Goal: Task Accomplishment & Management: Manage account settings

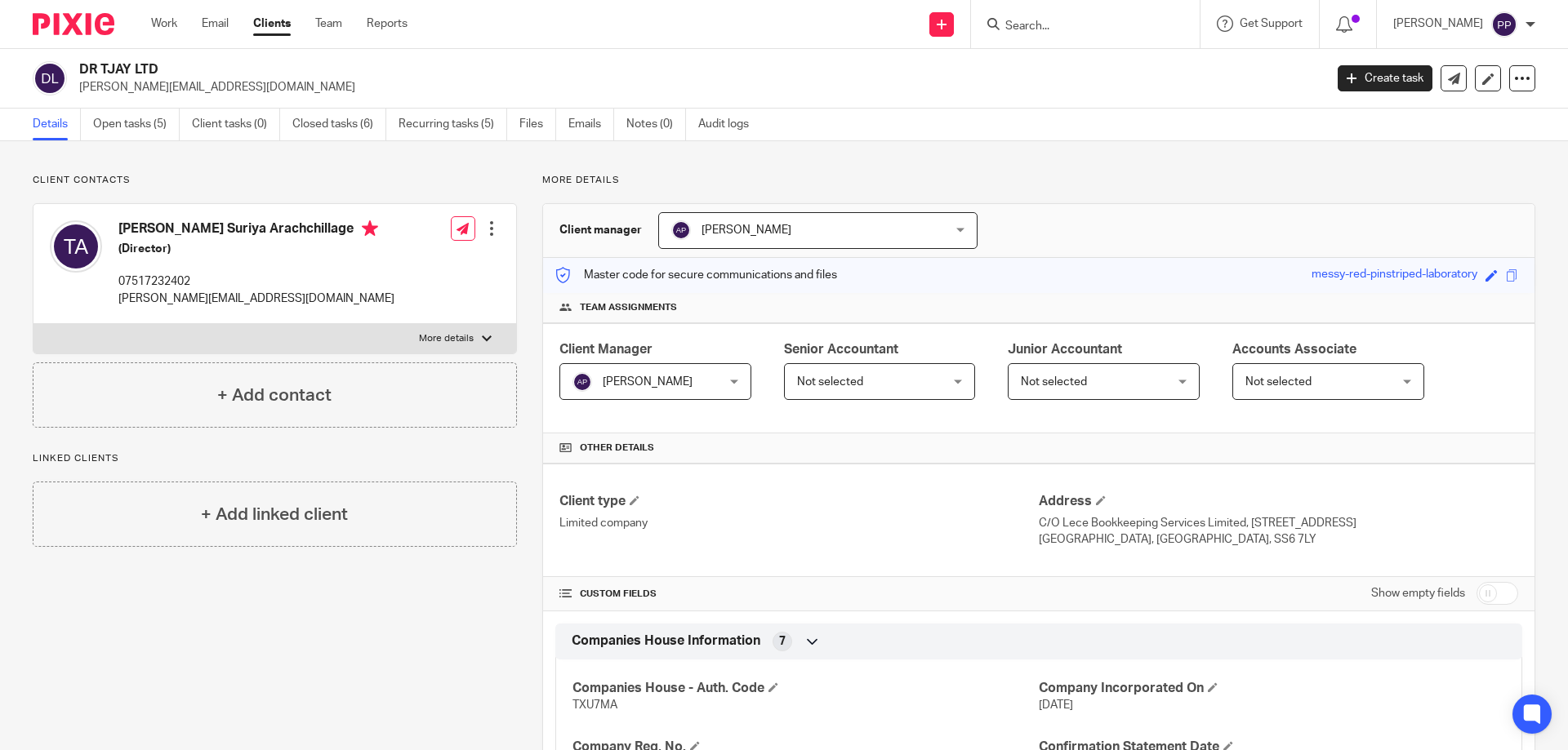
click at [1030, 24] on input "Search" at bounding box center [1077, 26] width 147 height 14
type input "wynchgart"
click at [1225, 74] on link at bounding box center [1138, 70] width 276 height 37
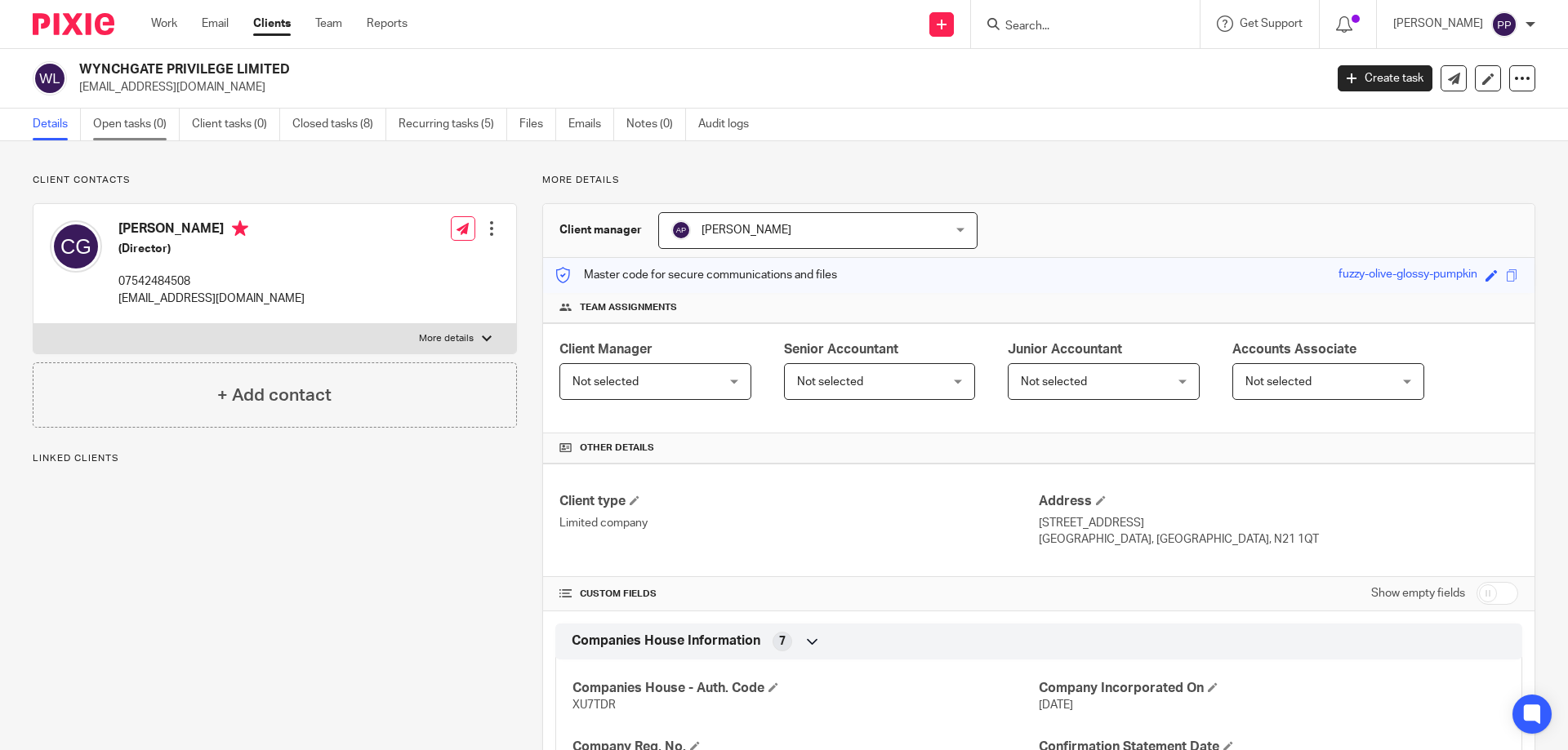
click at [151, 122] on link "Open tasks (0)" at bounding box center [136, 123] width 86 height 32
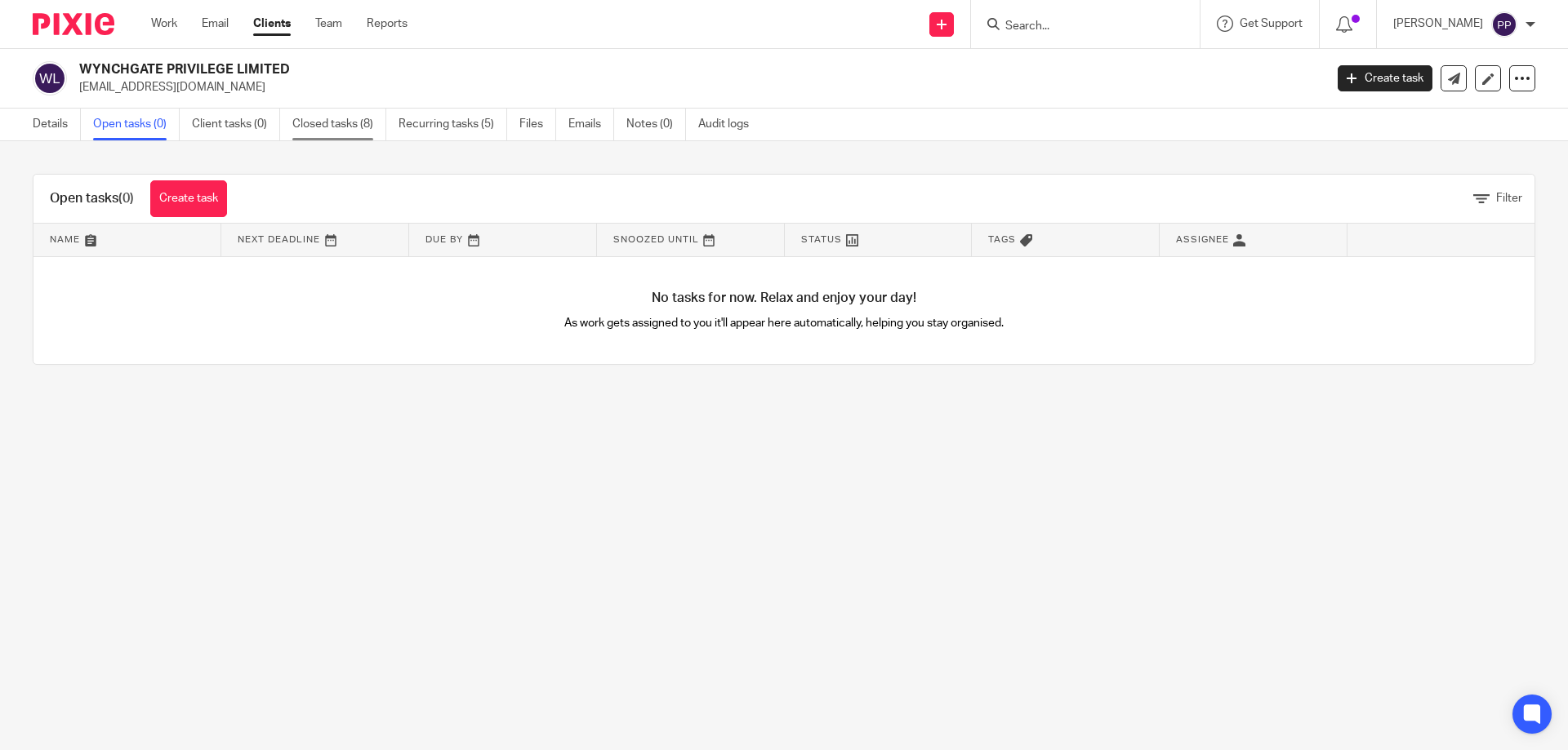
click at [375, 128] on link "Closed tasks (8)" at bounding box center [339, 123] width 94 height 32
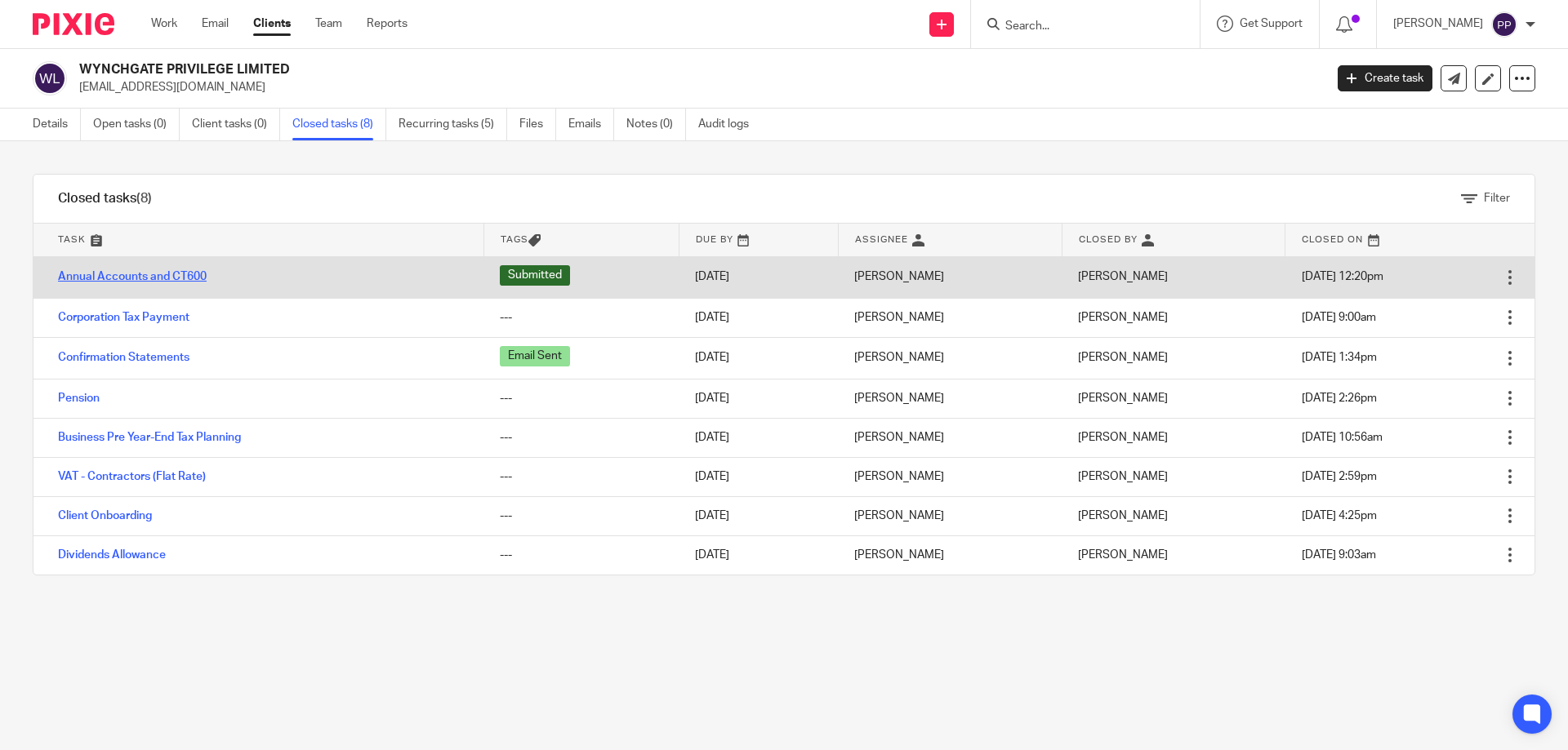
click at [138, 277] on link "Annual Accounts and CT600" at bounding box center [132, 276] width 148 height 11
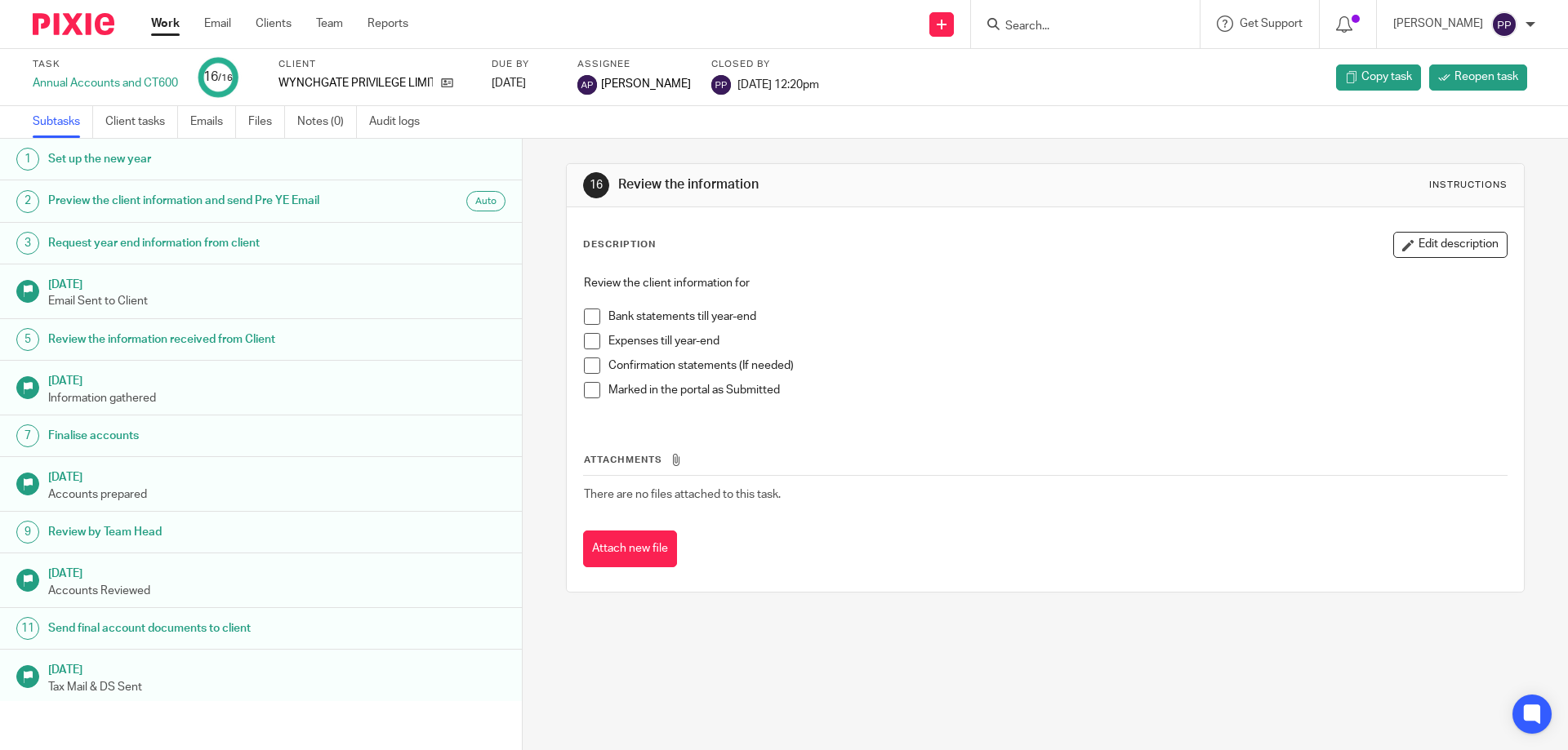
click at [629, 84] on span "[PERSON_NAME]" at bounding box center [646, 83] width 90 height 16
click at [587, 80] on img at bounding box center [587, 84] width 19 height 19
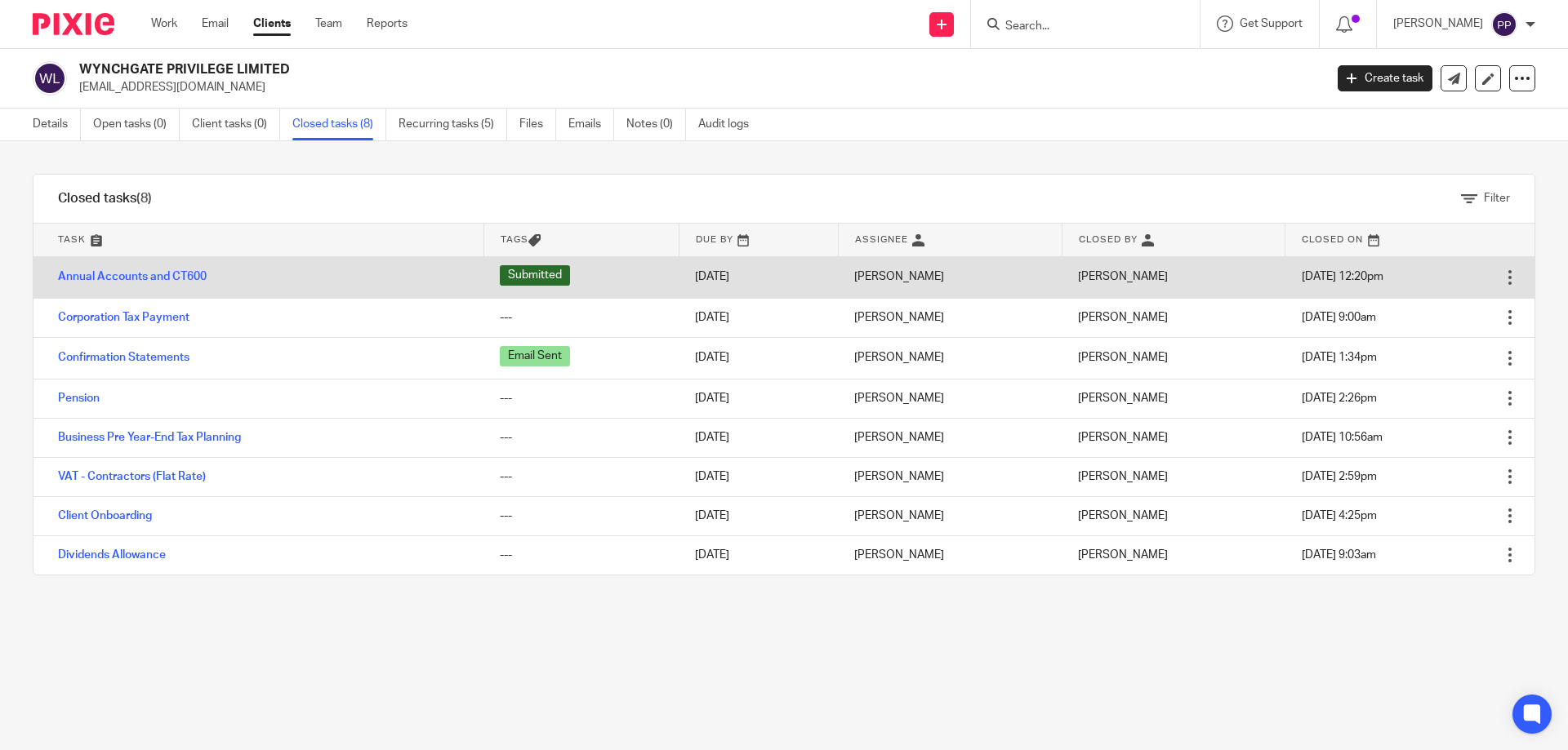
click at [1502, 272] on div at bounding box center [1510, 276] width 16 height 16
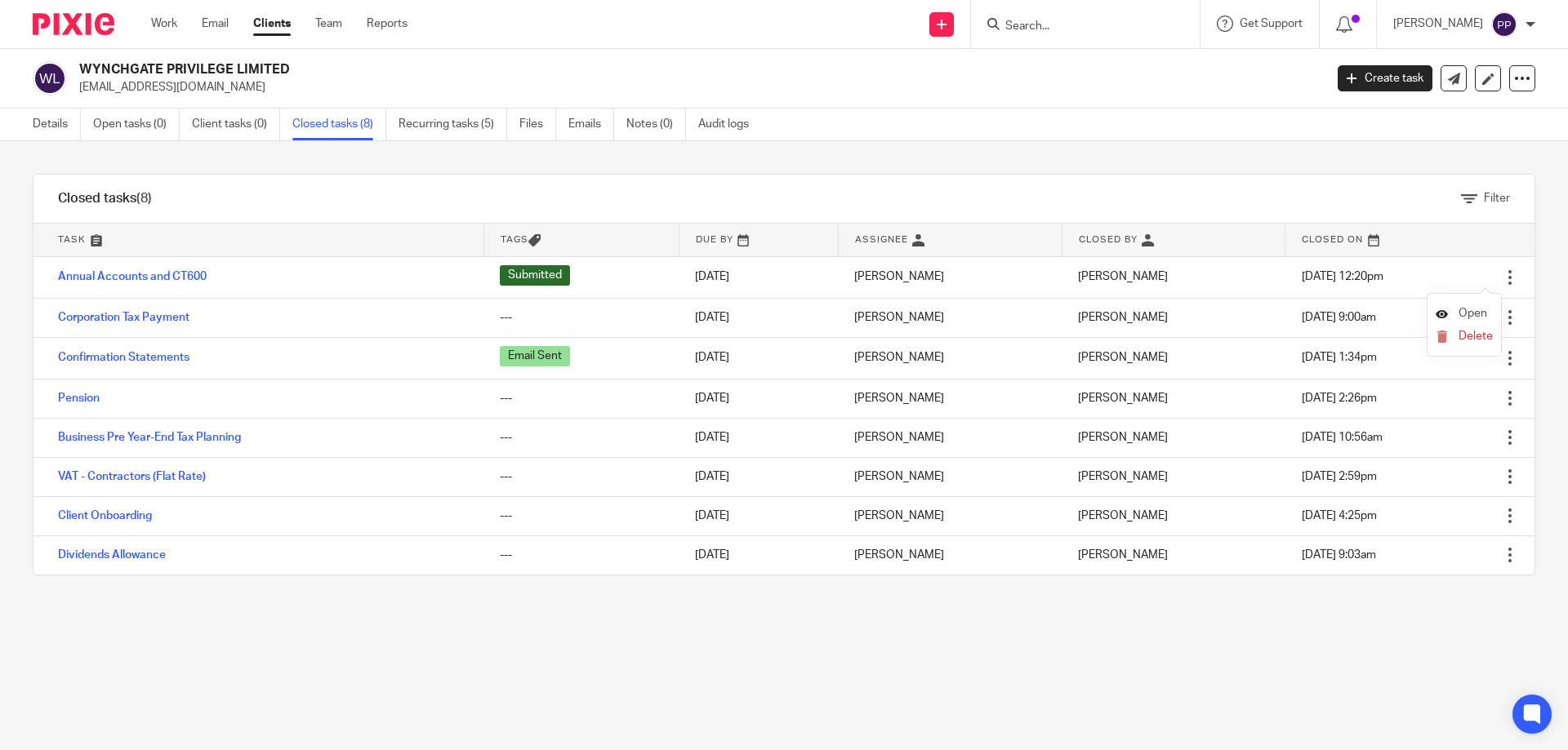
click at [1441, 309] on icon at bounding box center [1442, 314] width 12 height 12
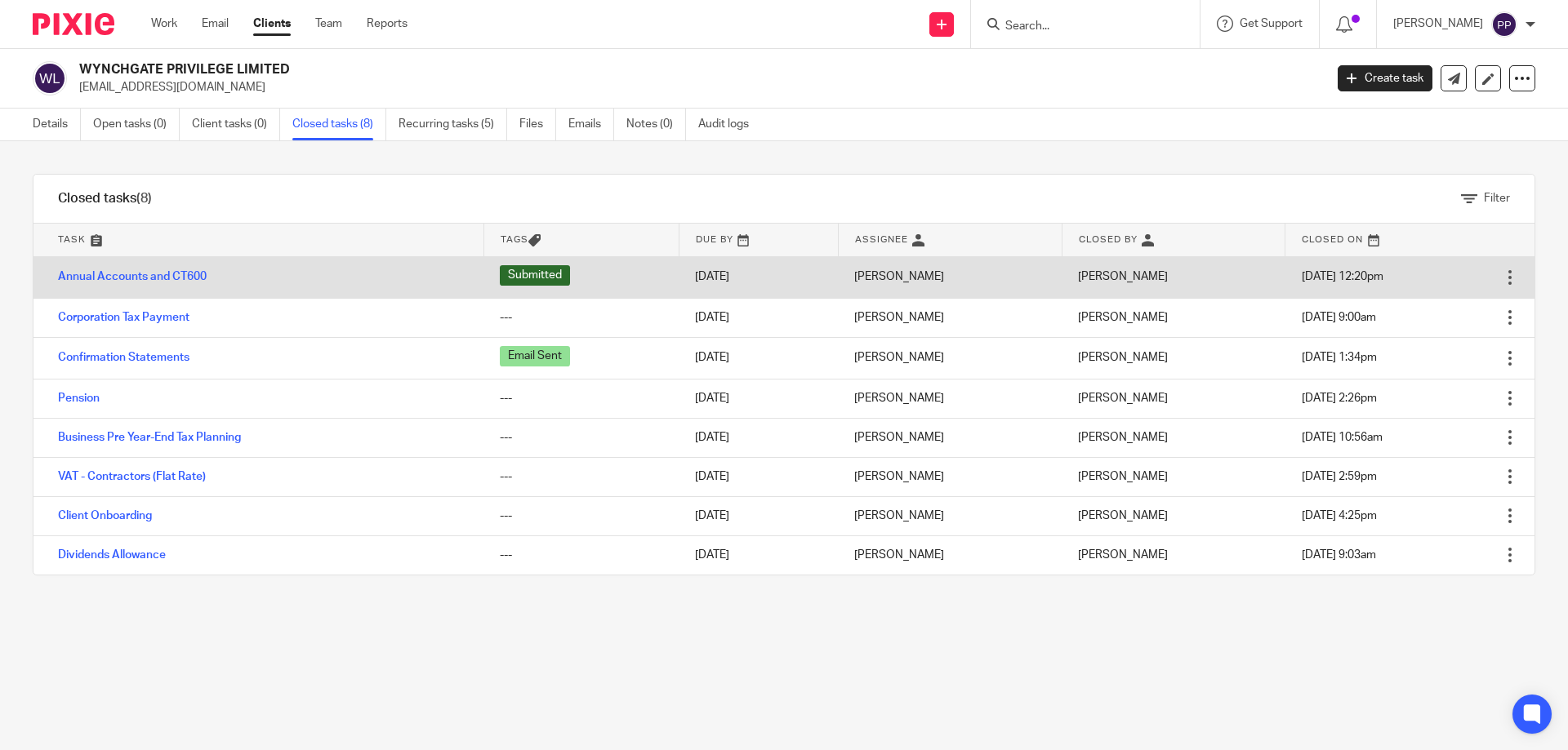
click at [1502, 273] on div at bounding box center [1510, 276] width 16 height 16
click at [116, 274] on link "Annual Accounts and CT600" at bounding box center [132, 276] width 148 height 11
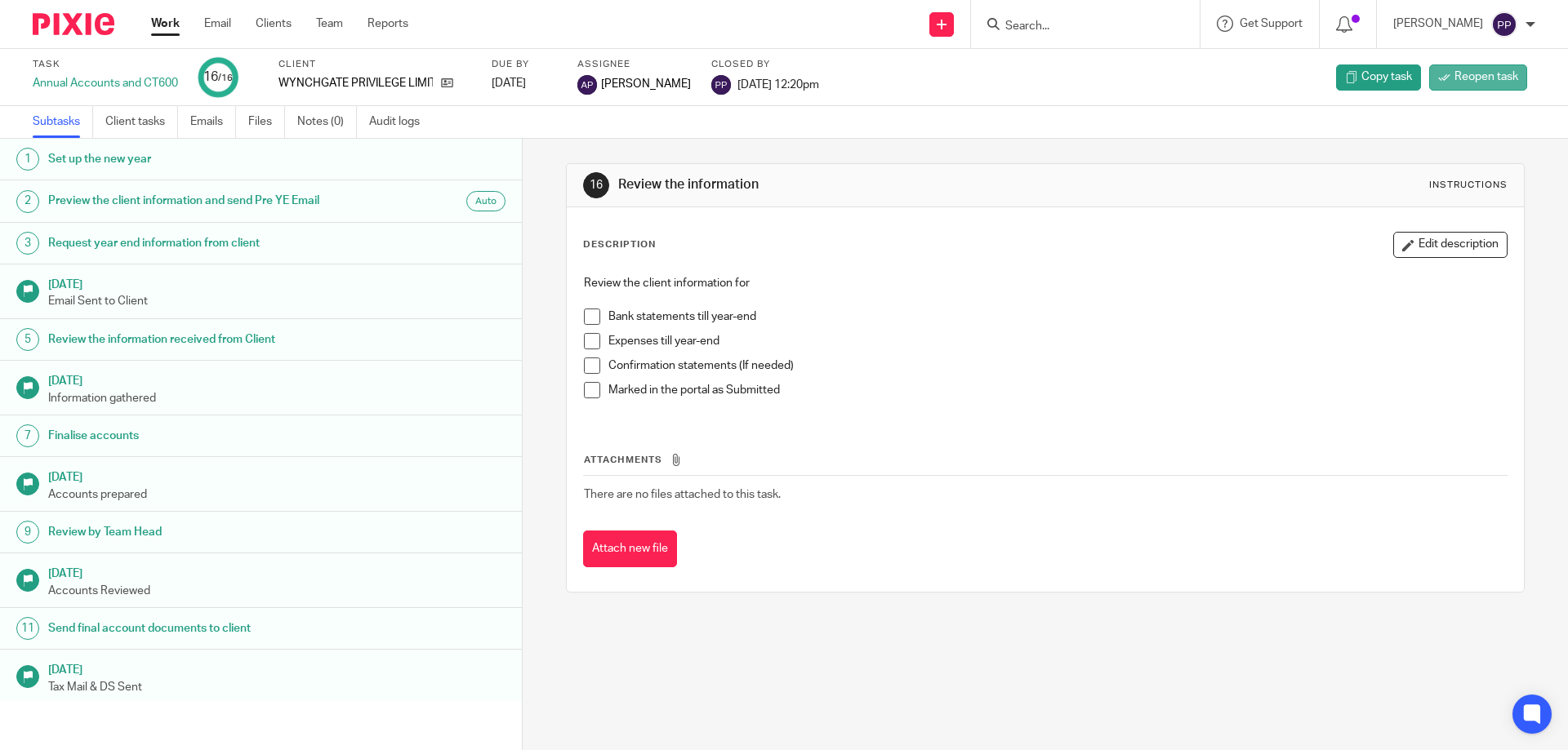
click at [1459, 78] on span "Reopen task" at bounding box center [1486, 77] width 64 height 16
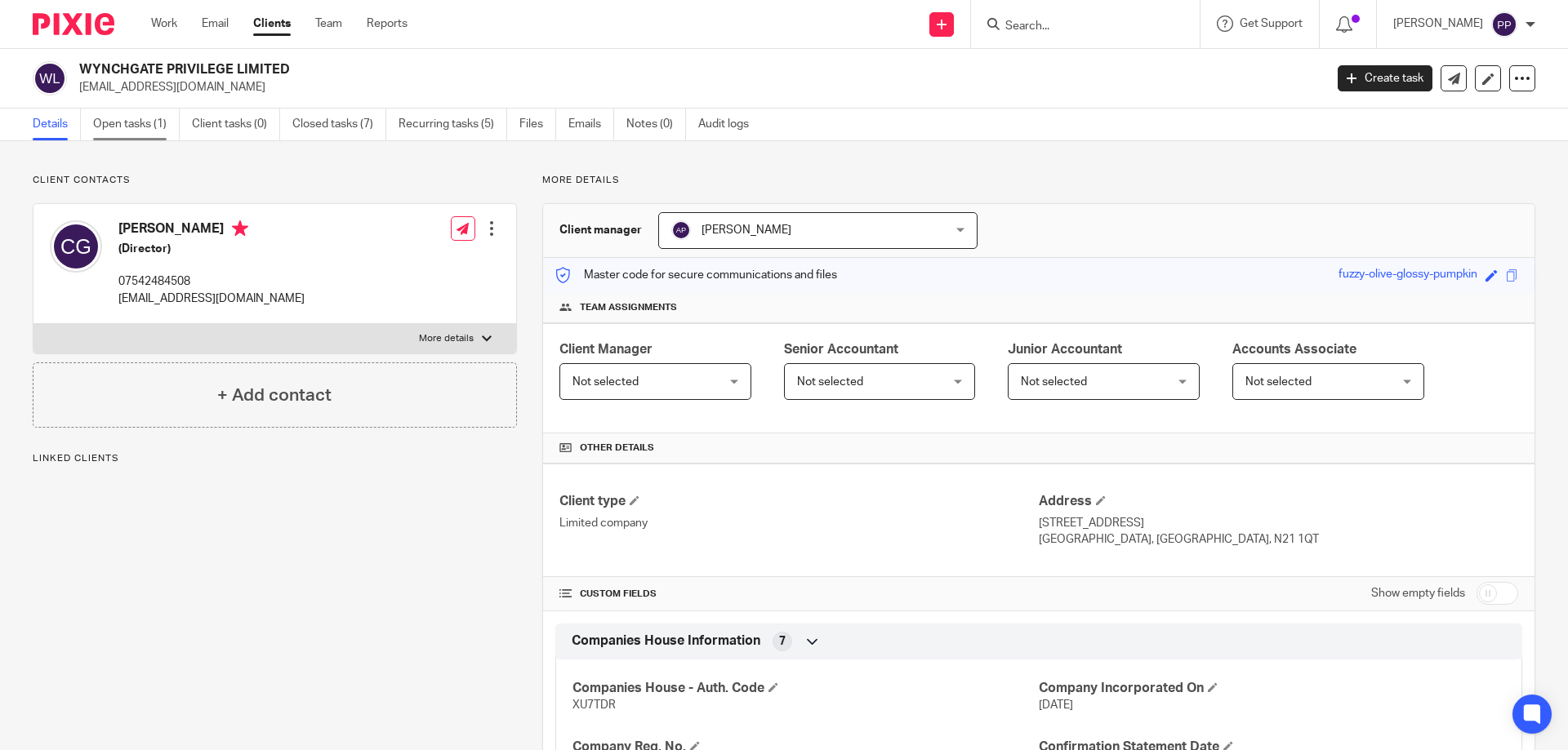
click at [131, 124] on link "Open tasks (1)" at bounding box center [136, 123] width 86 height 32
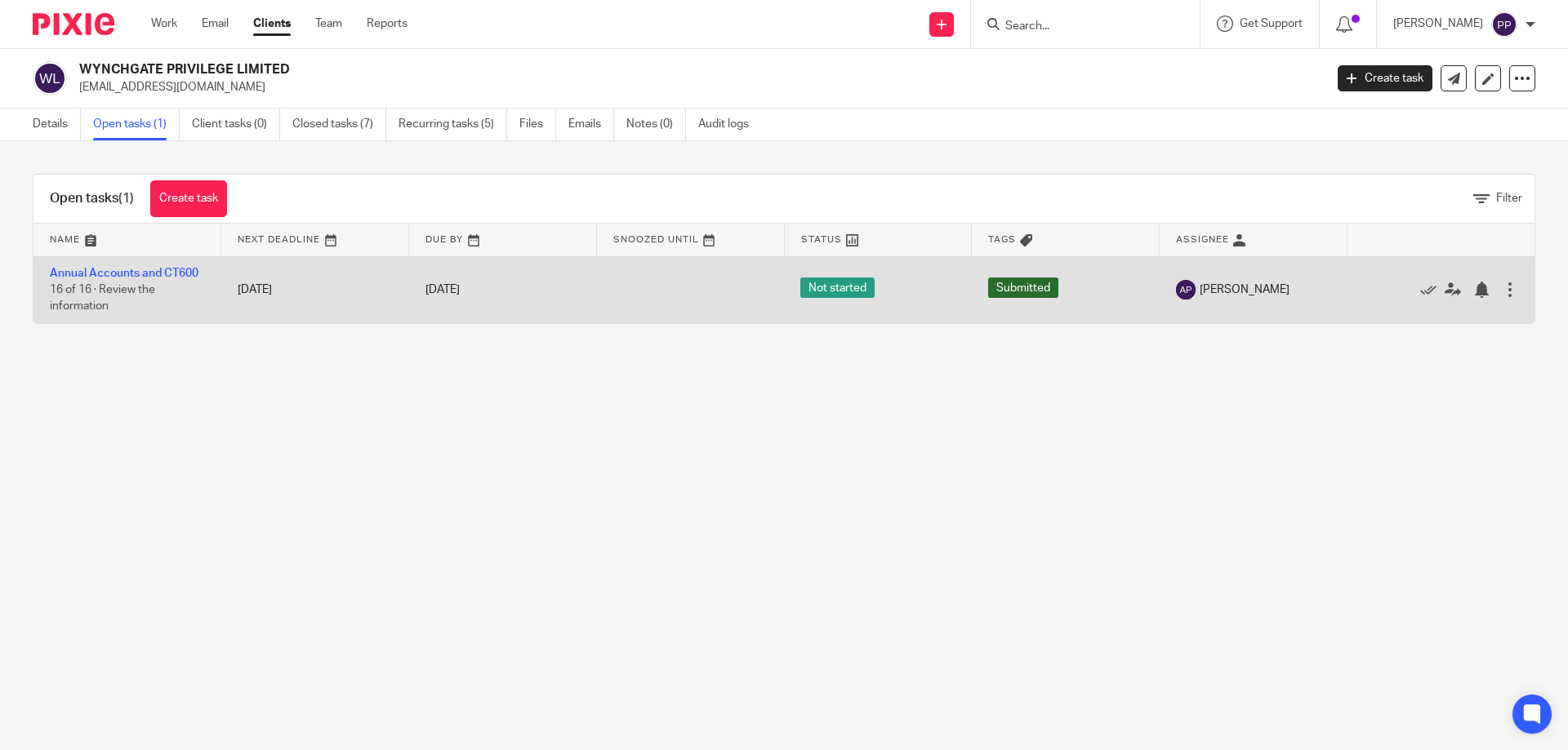
click at [1502, 286] on div at bounding box center [1510, 289] width 16 height 16
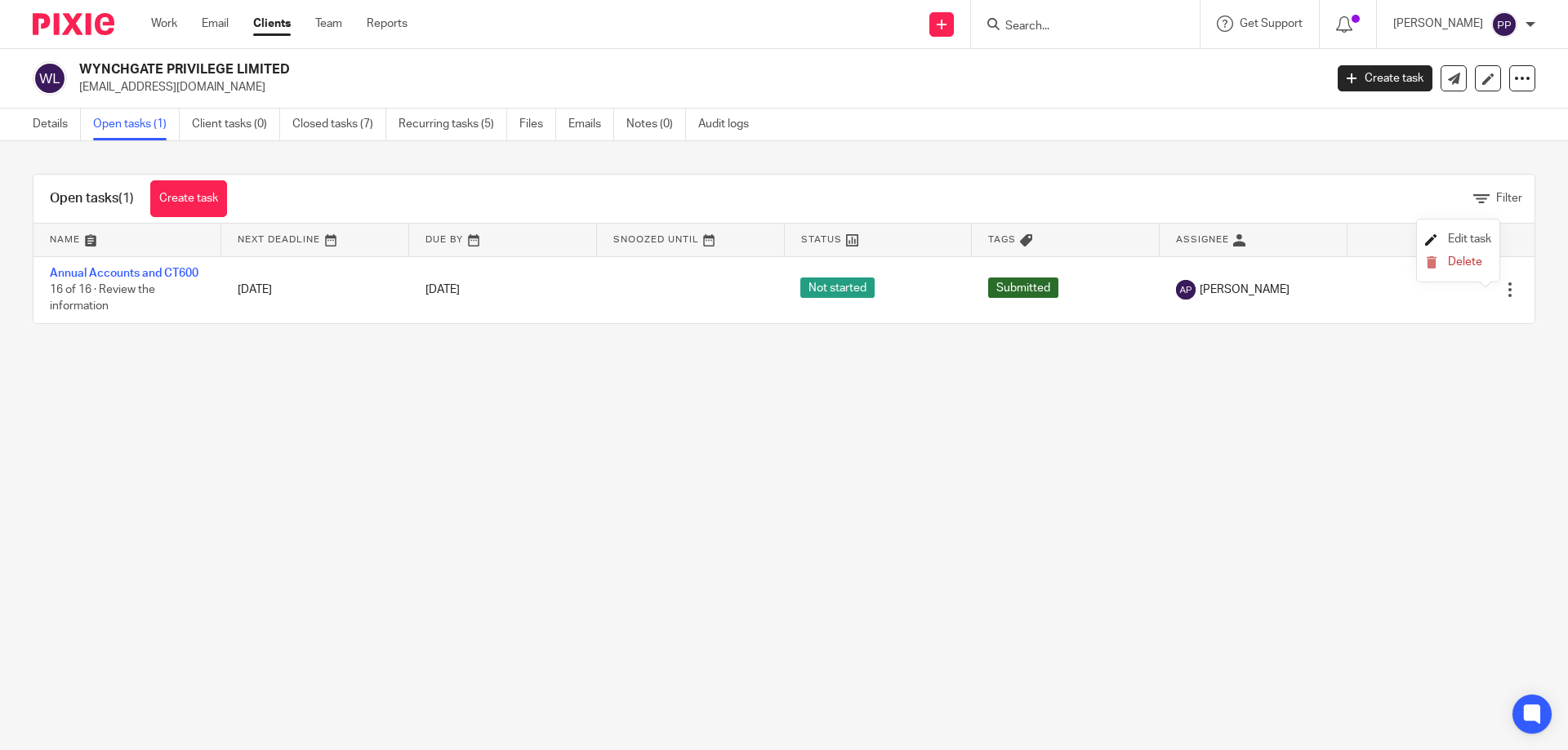
click at [1465, 243] on span "Edit task" at bounding box center [1468, 239] width 43 height 11
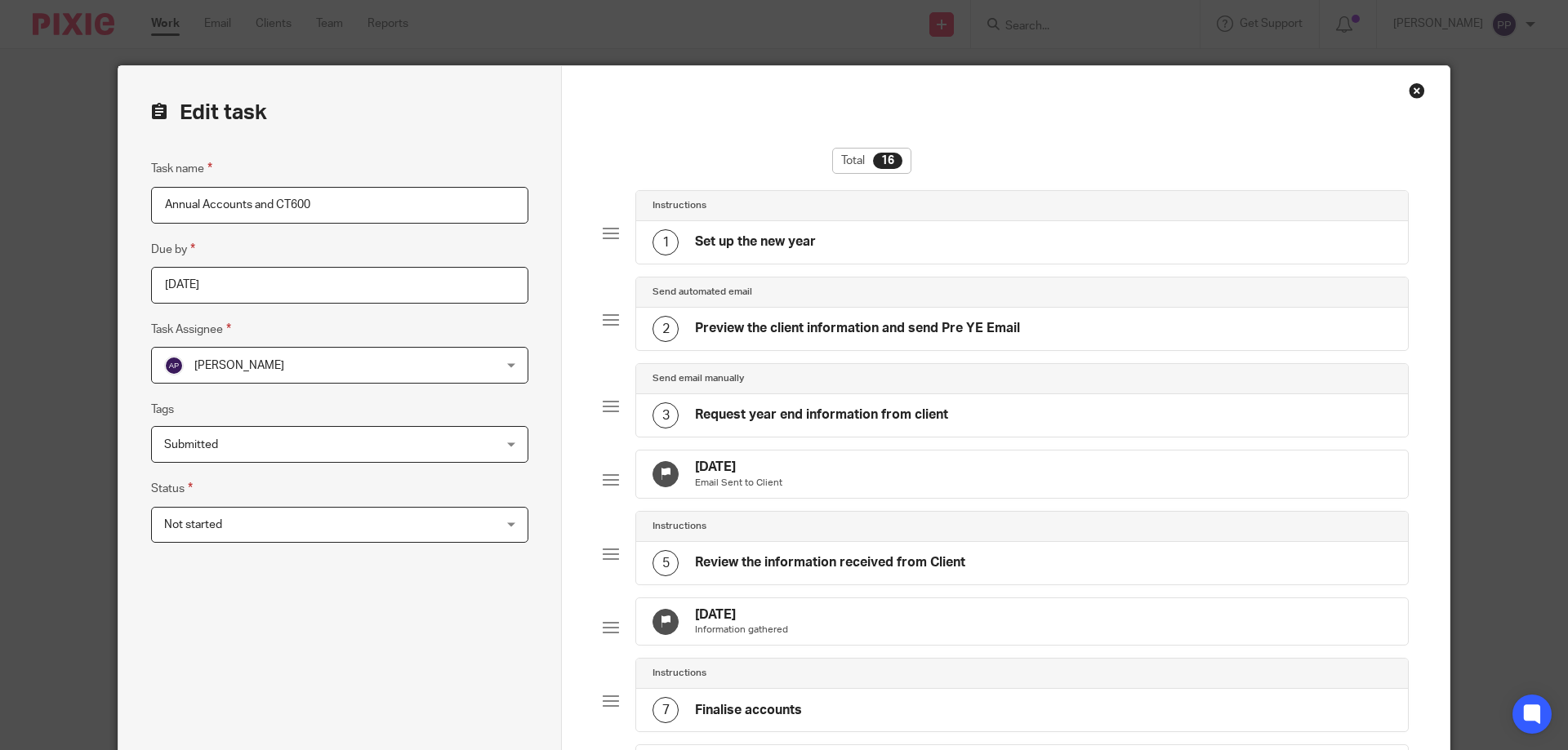
click at [314, 366] on span "[PERSON_NAME]" at bounding box center [309, 364] width 291 height 34
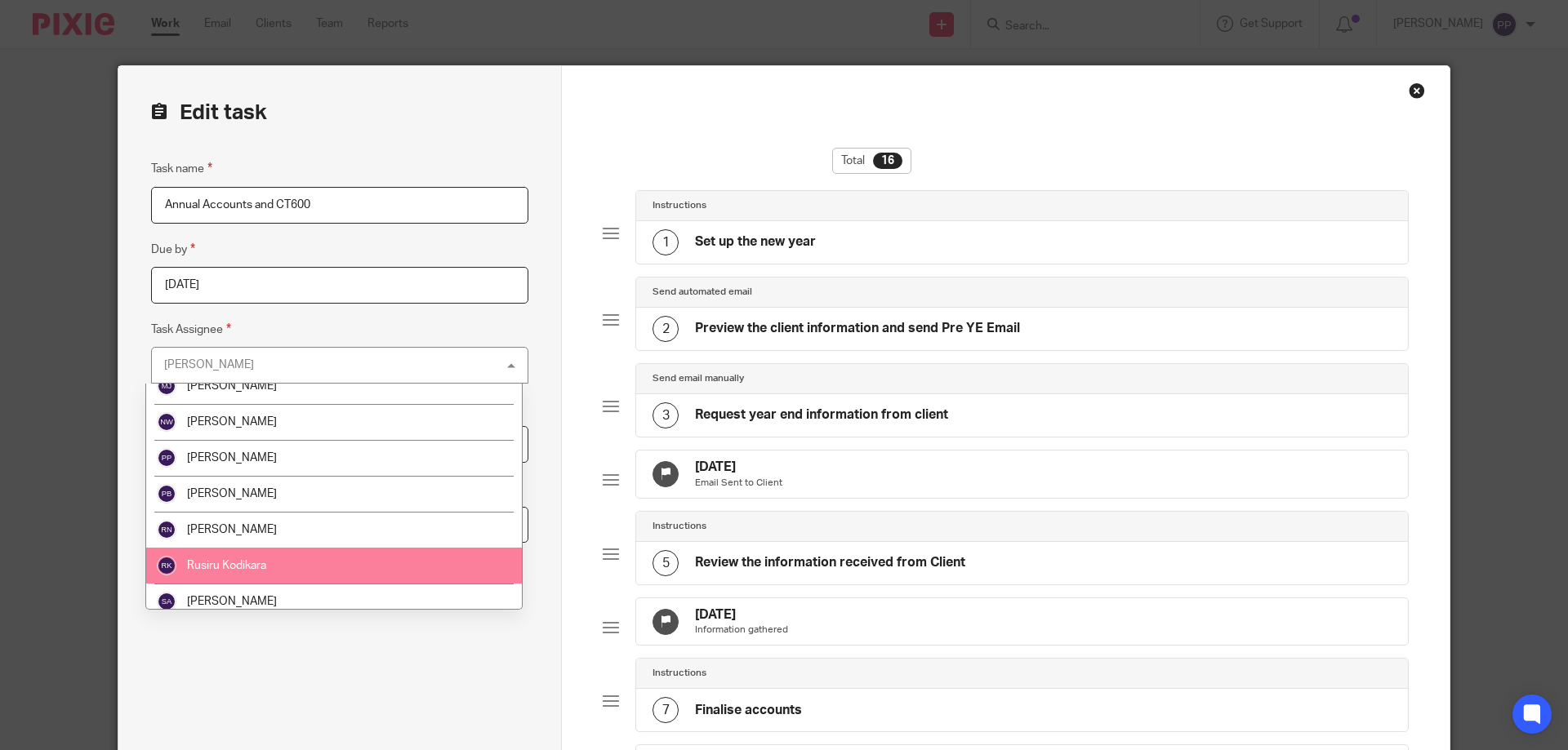
scroll to position [735, 0]
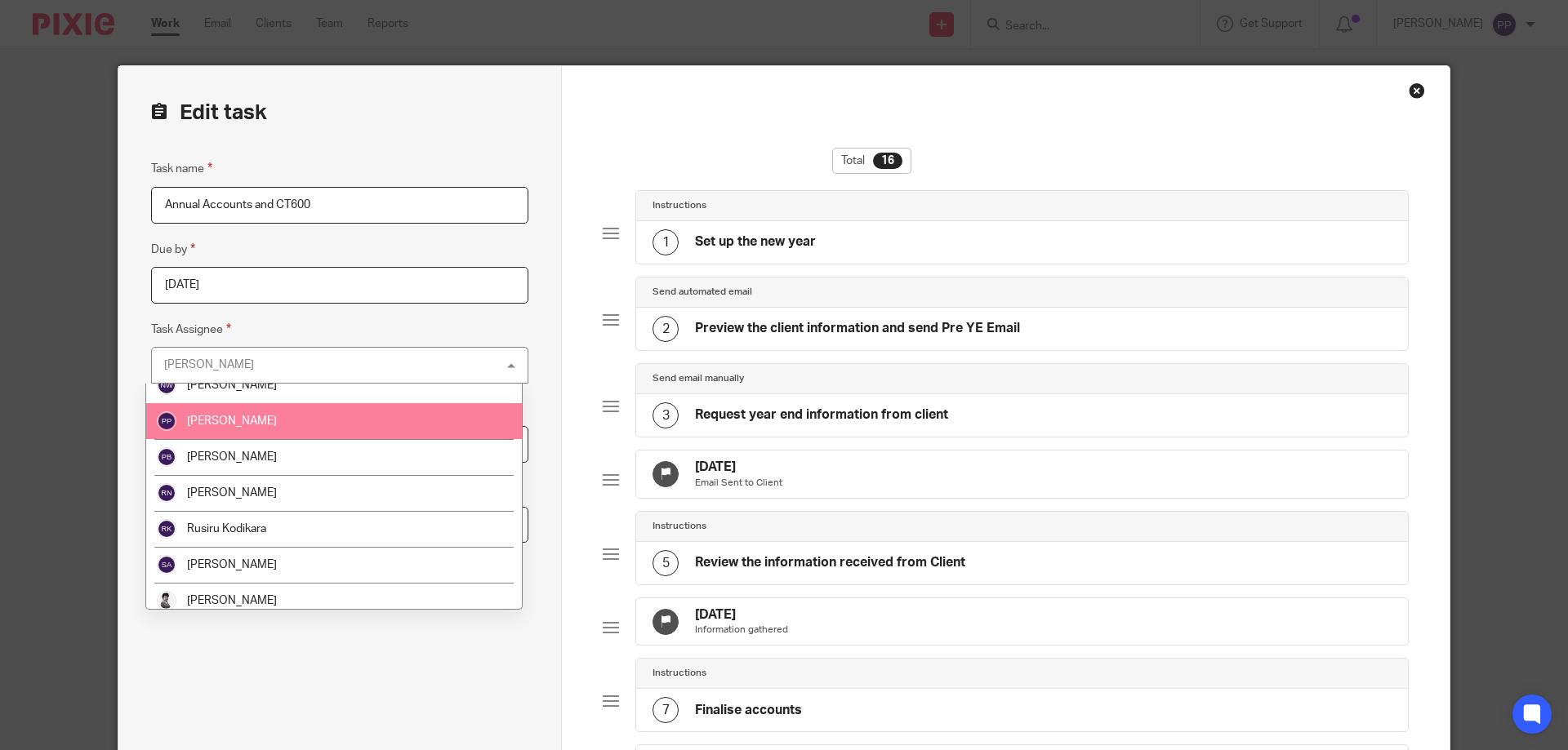
click at [325, 432] on li "[PERSON_NAME]" at bounding box center [334, 421] width 375 height 36
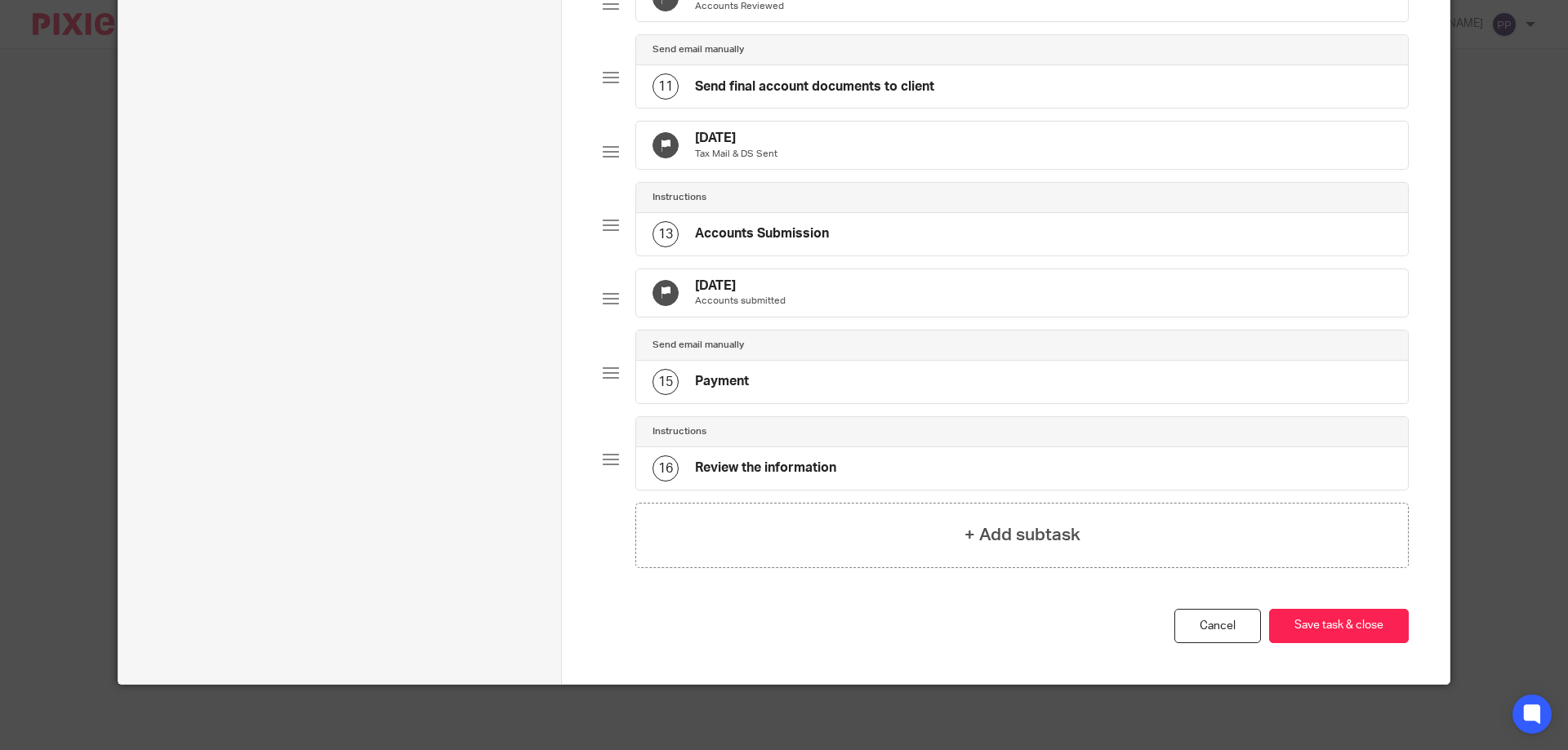
scroll to position [997, 0]
click at [1306, 615] on button "Save task & close" at bounding box center [1339, 626] width 140 height 35
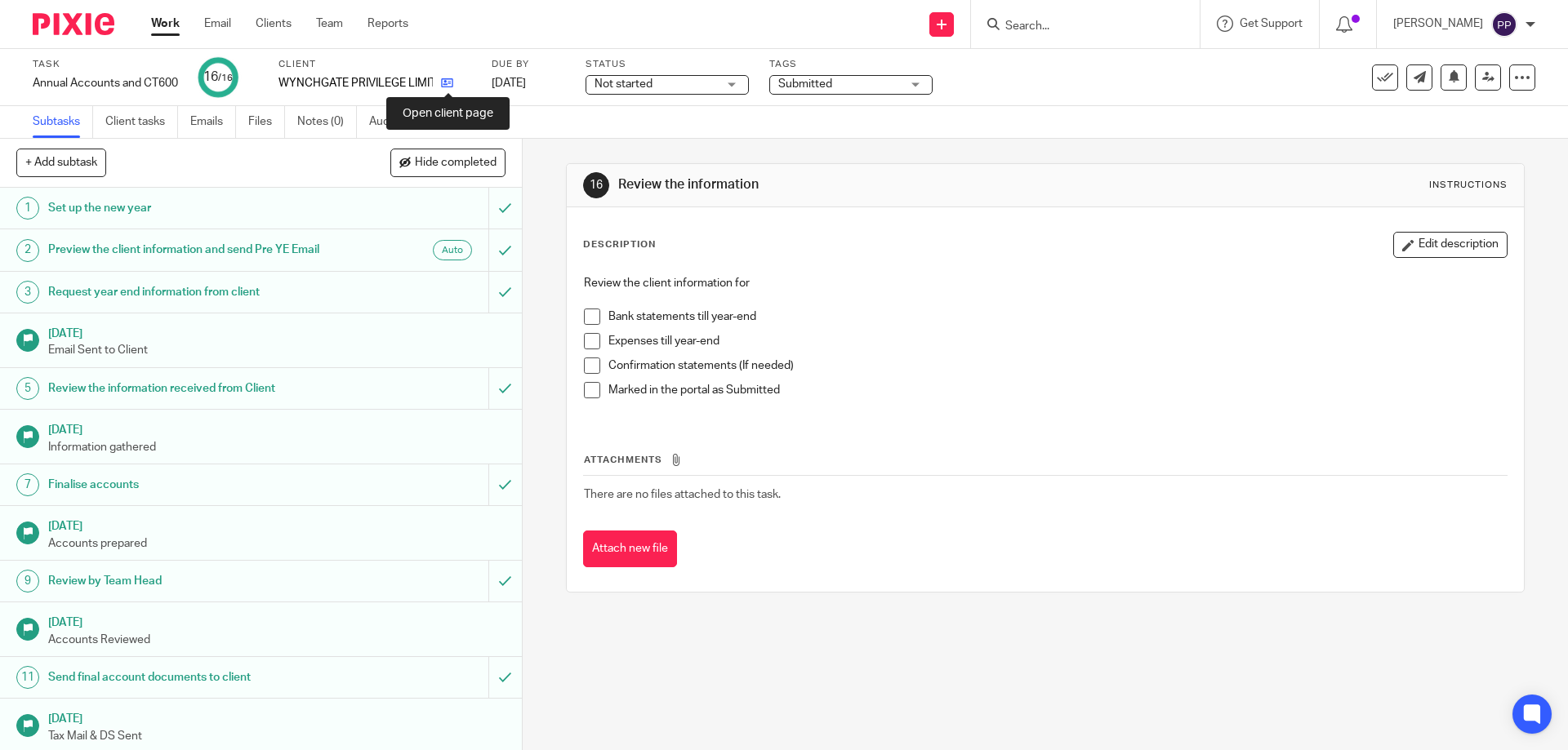
click at [453, 82] on icon at bounding box center [447, 82] width 12 height 12
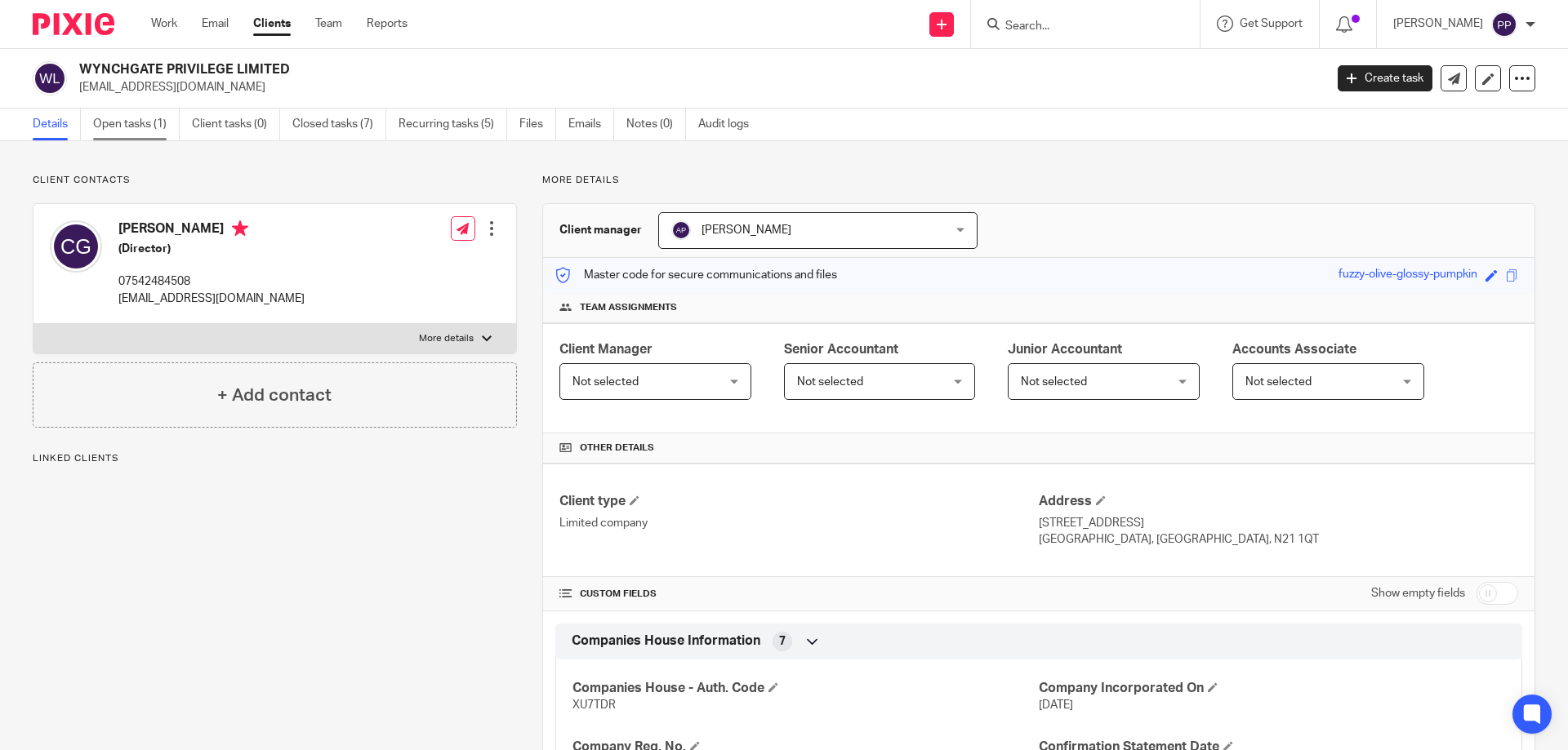
click at [162, 126] on link "Open tasks (1)" at bounding box center [136, 123] width 86 height 32
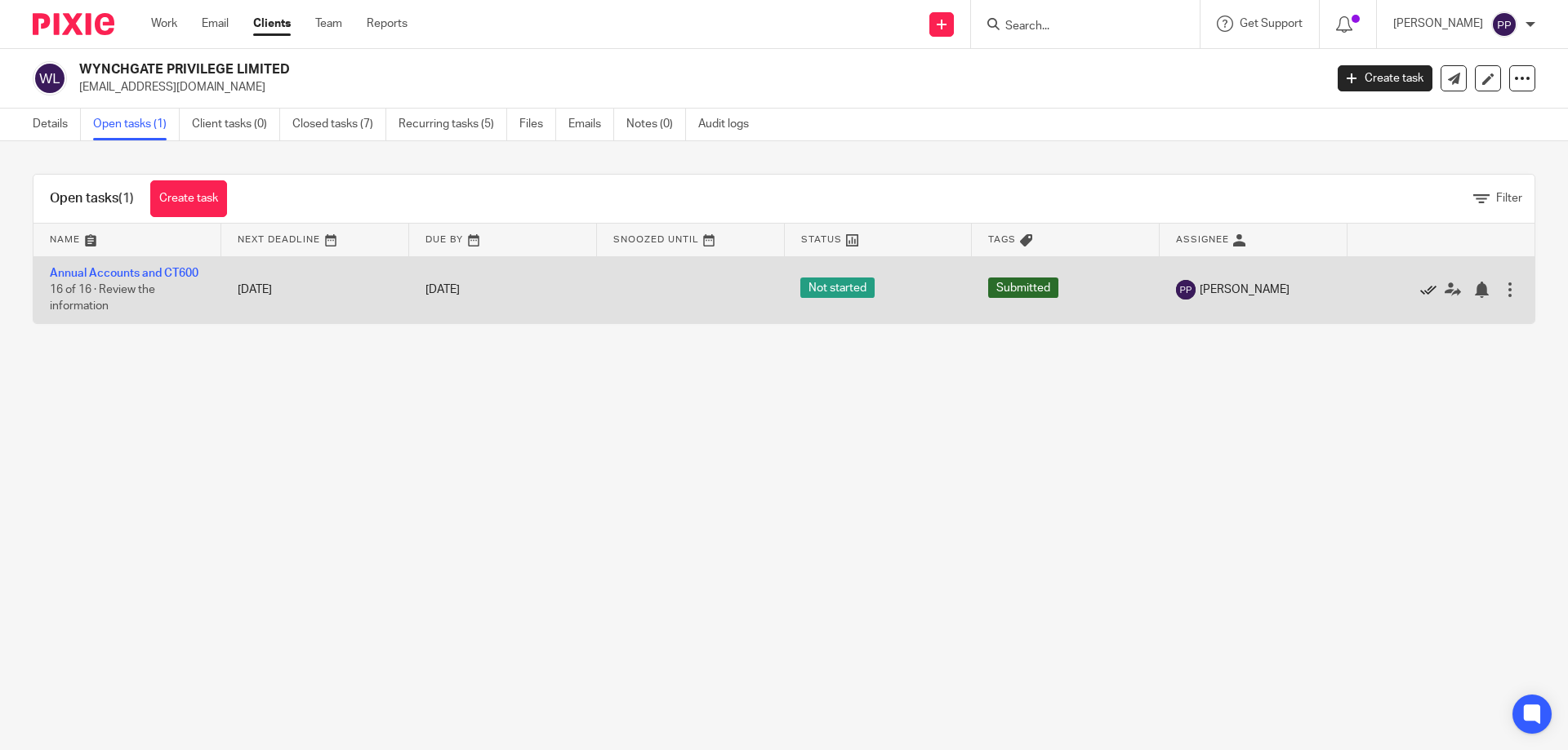
click at [1420, 290] on icon at bounding box center [1427, 289] width 16 height 16
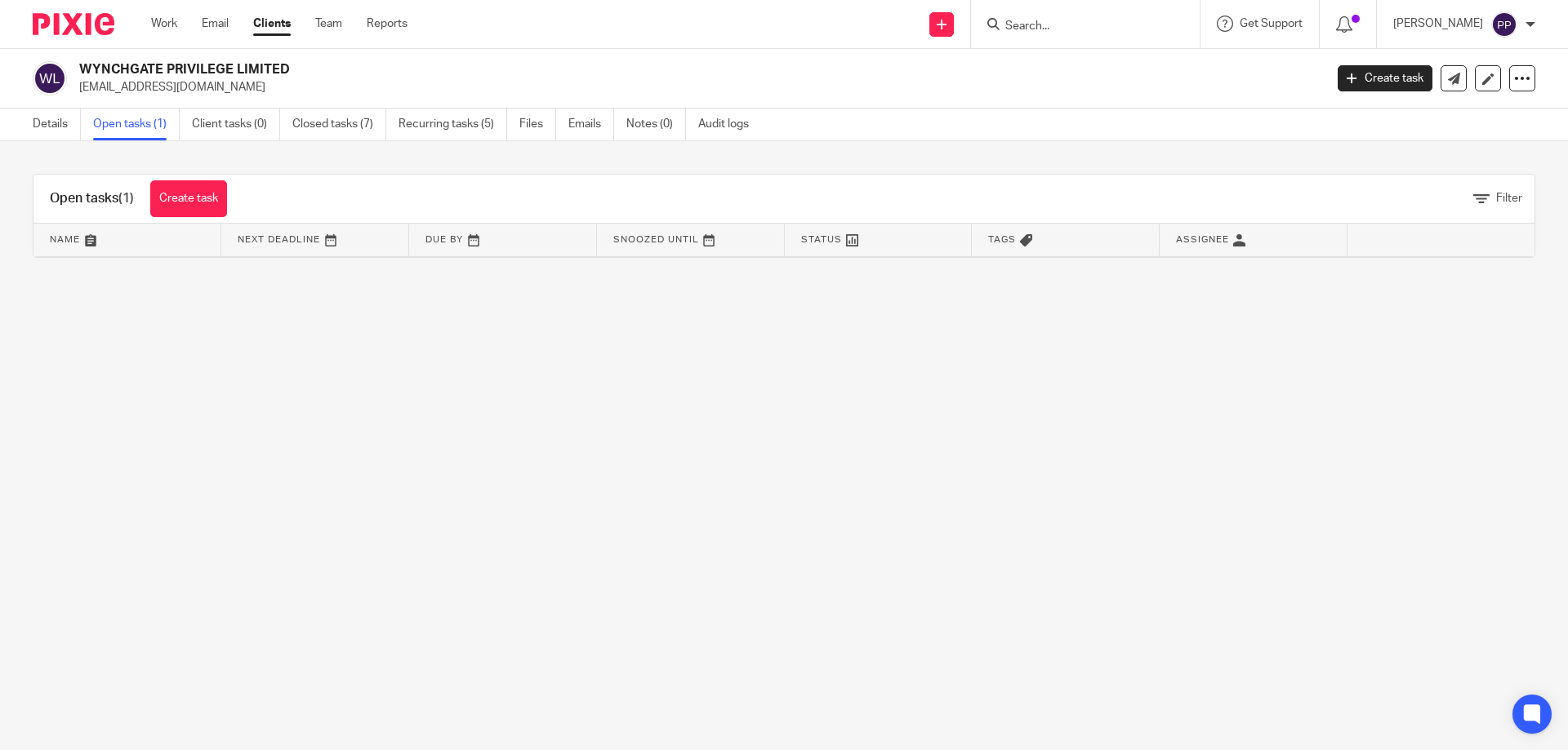
click at [1016, 28] on div at bounding box center [1082, 24] width 190 height 20
click at [1019, 26] on input "Search" at bounding box center [1077, 26] width 147 height 14
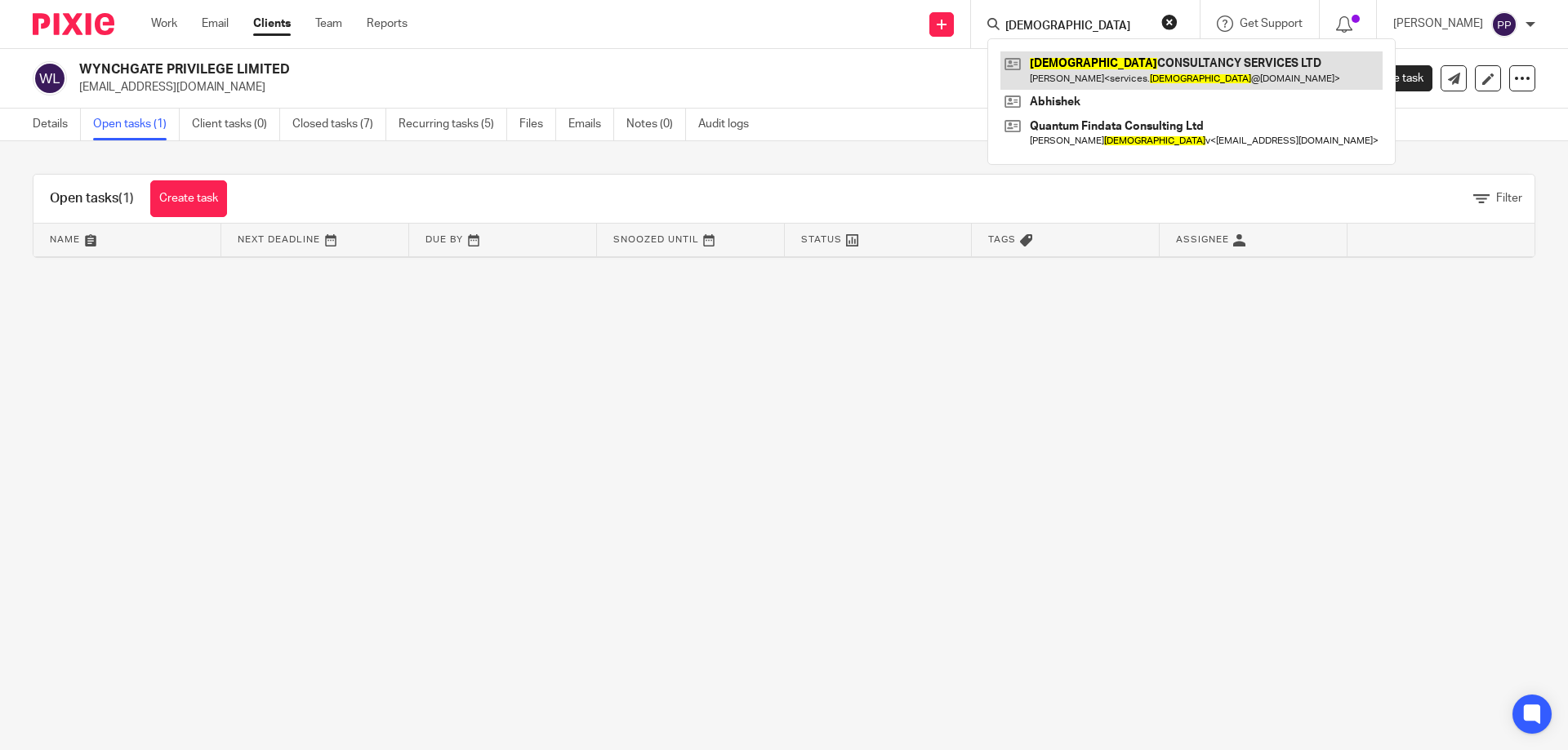
type input "[DEMOGRAPHIC_DATA]"
click at [1091, 76] on link at bounding box center [1191, 70] width 382 height 37
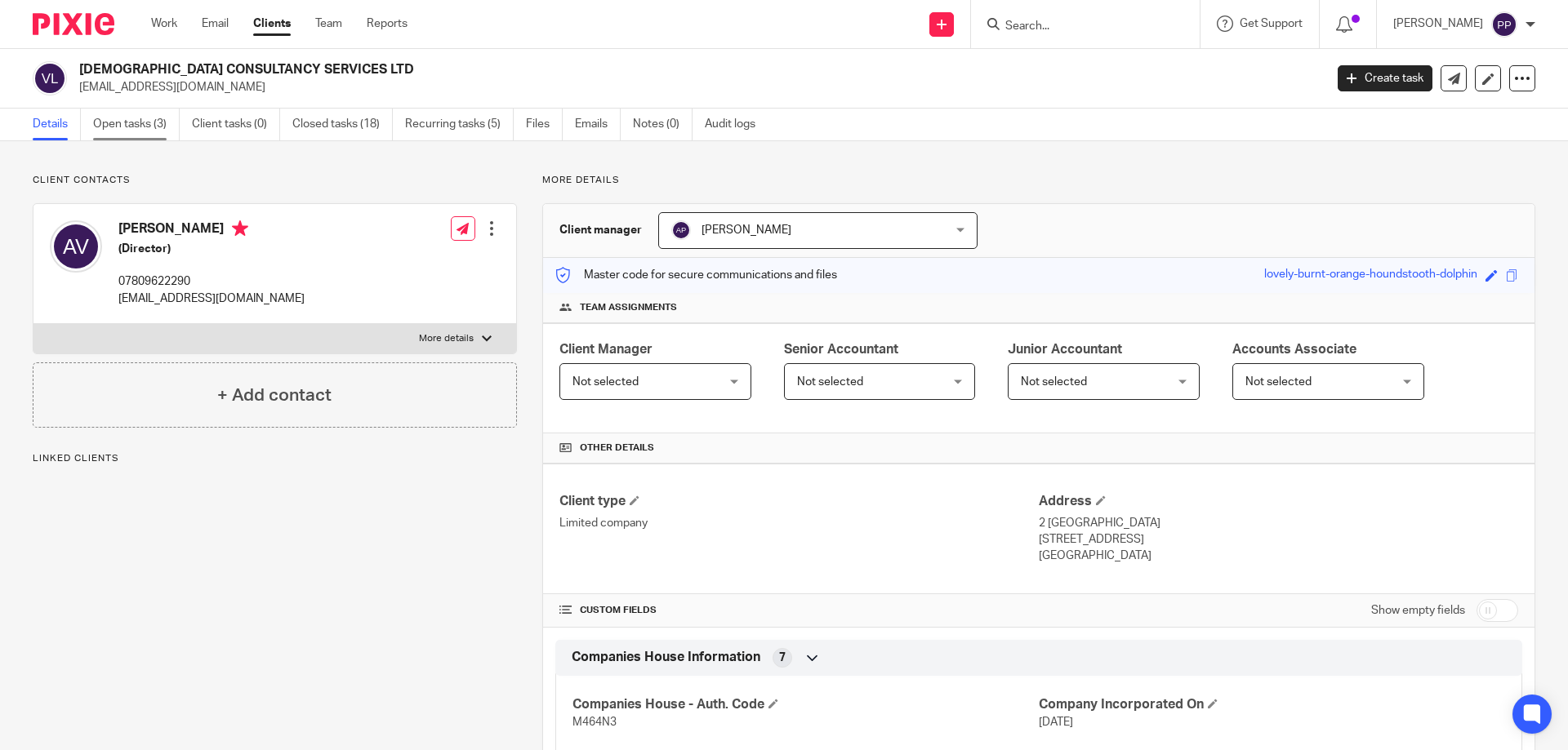
click at [110, 117] on link "Open tasks (3)" at bounding box center [136, 123] width 86 height 32
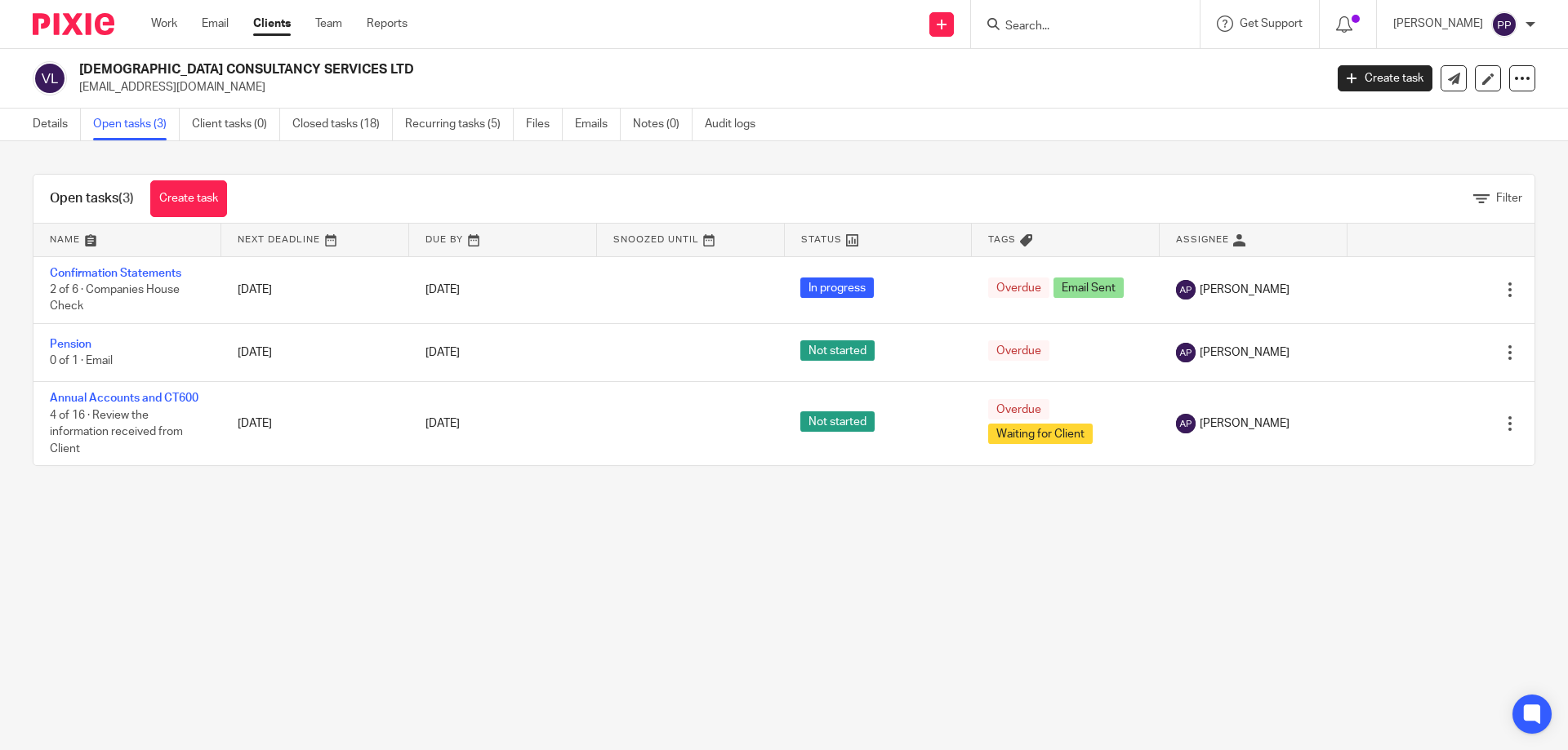
click at [1028, 21] on input "Search" at bounding box center [1077, 26] width 147 height 14
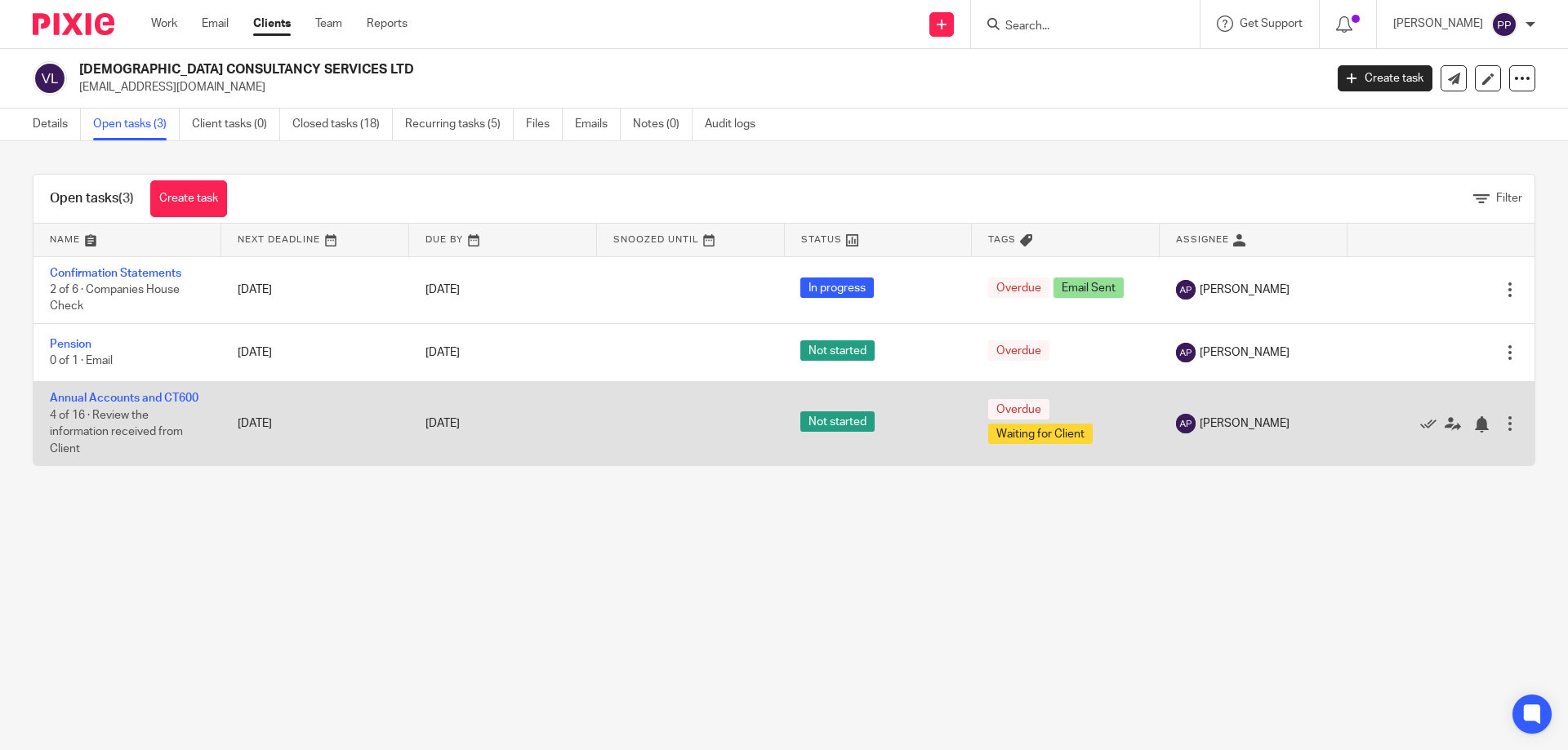
click at [1502, 420] on div at bounding box center [1510, 423] width 16 height 16
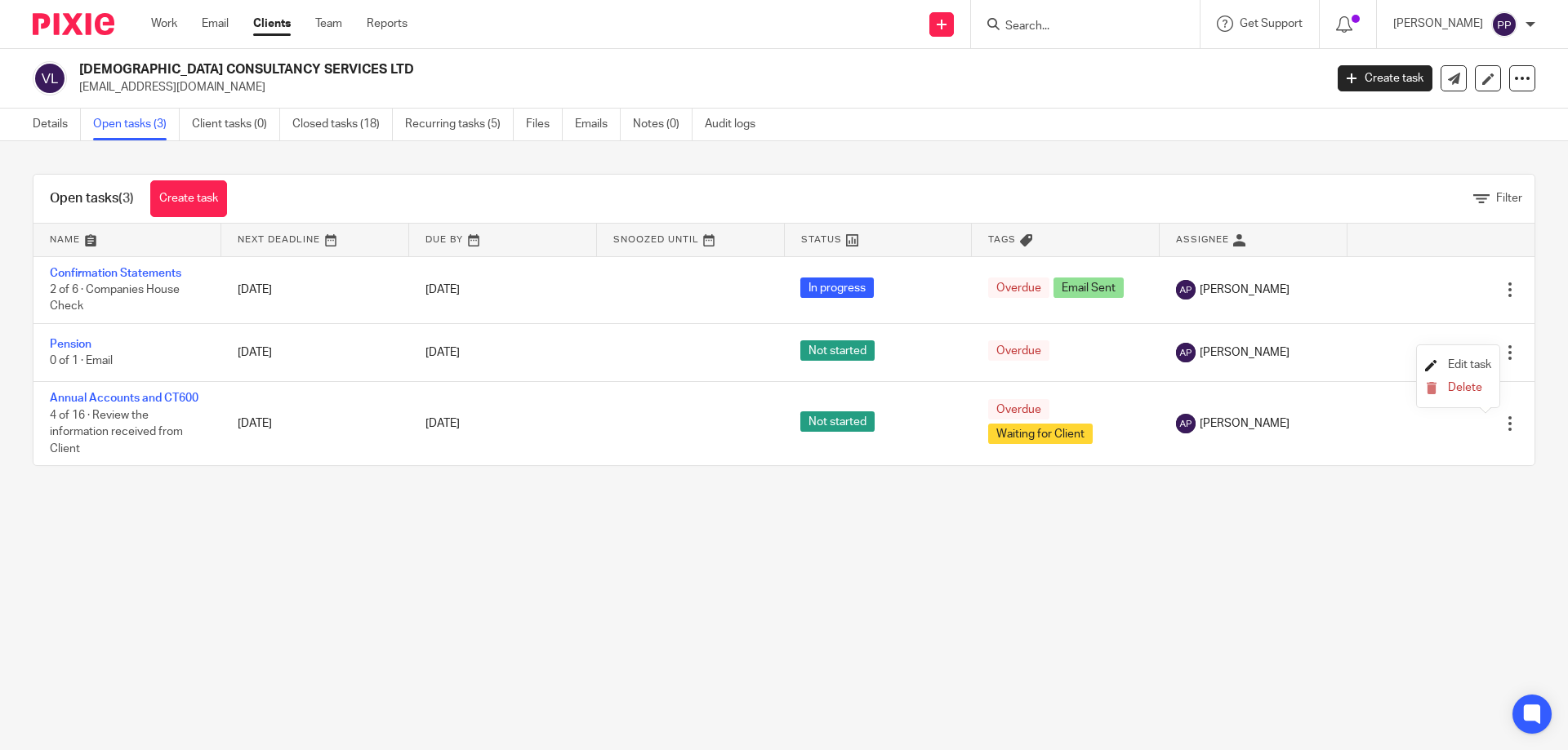
click at [1463, 364] on span "Edit task" at bounding box center [1468, 364] width 43 height 11
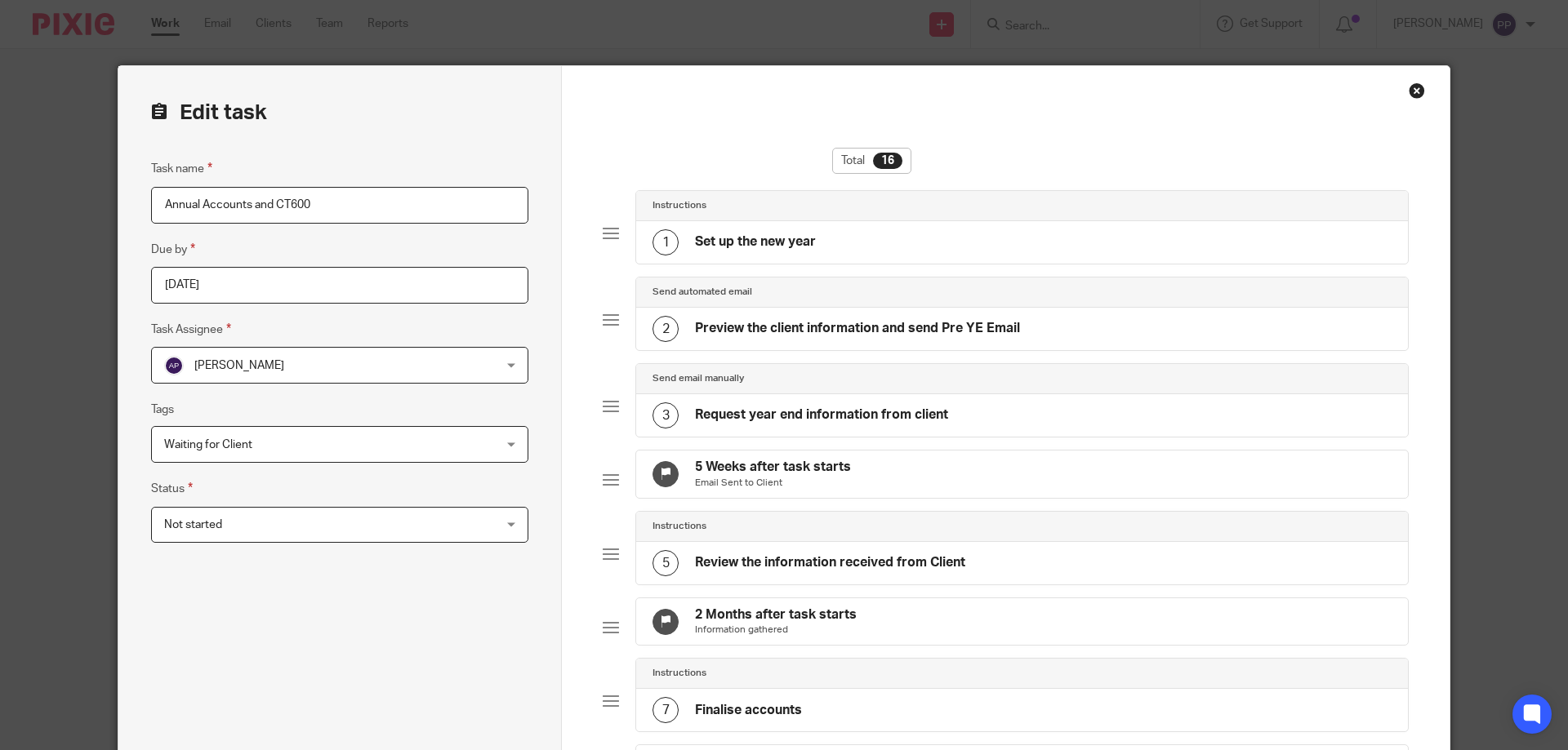
click at [342, 369] on span "[PERSON_NAME]" at bounding box center [309, 364] width 291 height 34
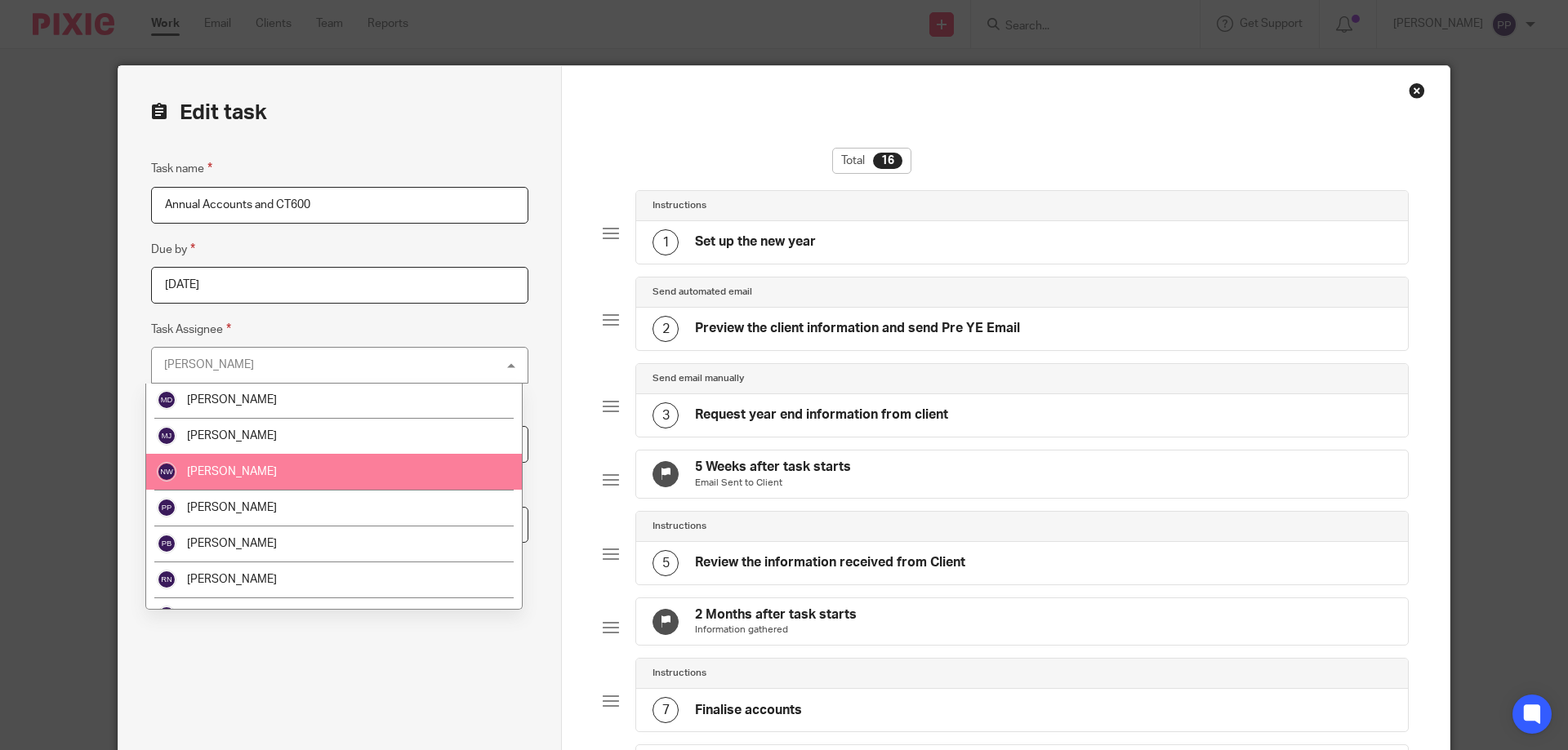
scroll to position [652, 0]
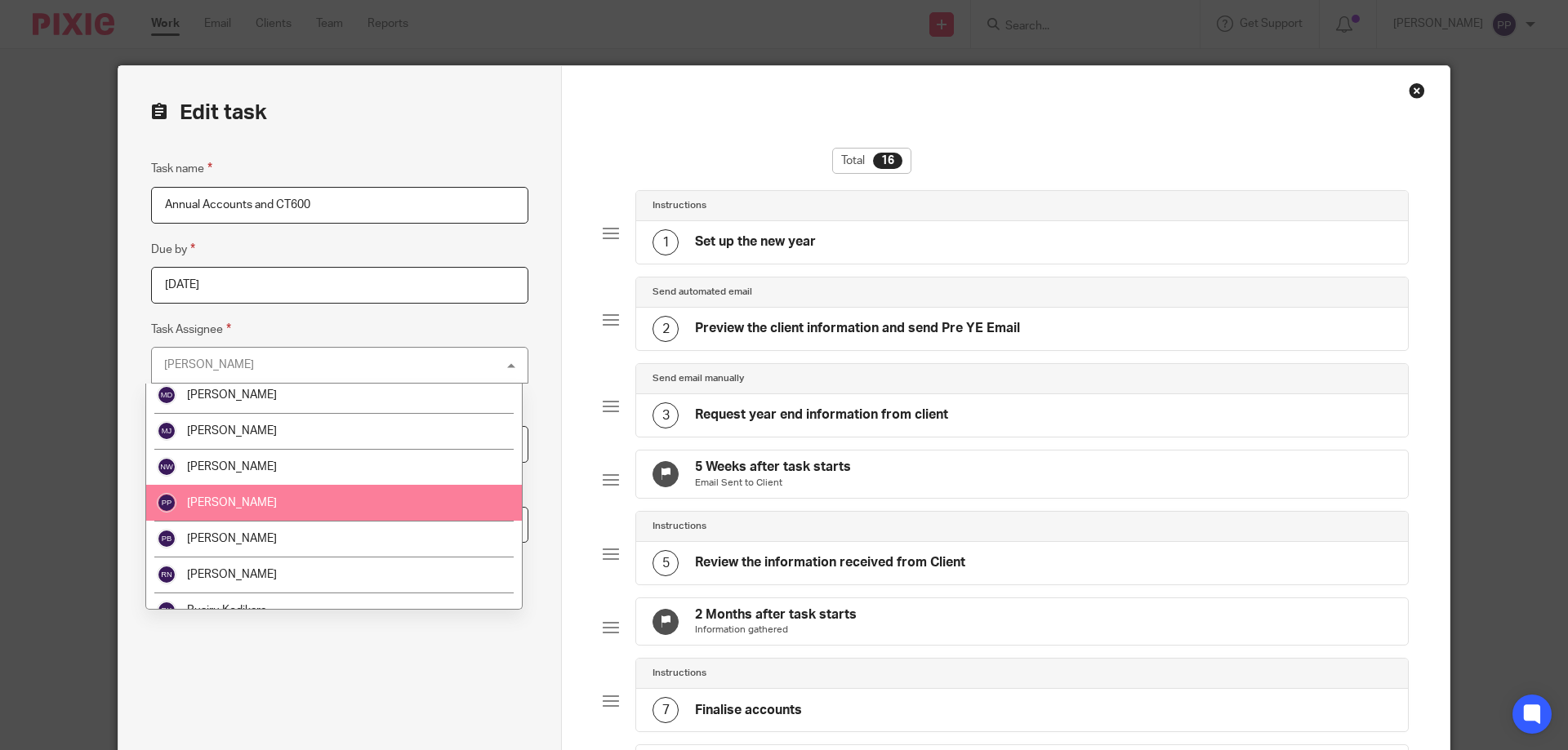
click at [328, 503] on li "[PERSON_NAME]" at bounding box center [334, 503] width 375 height 36
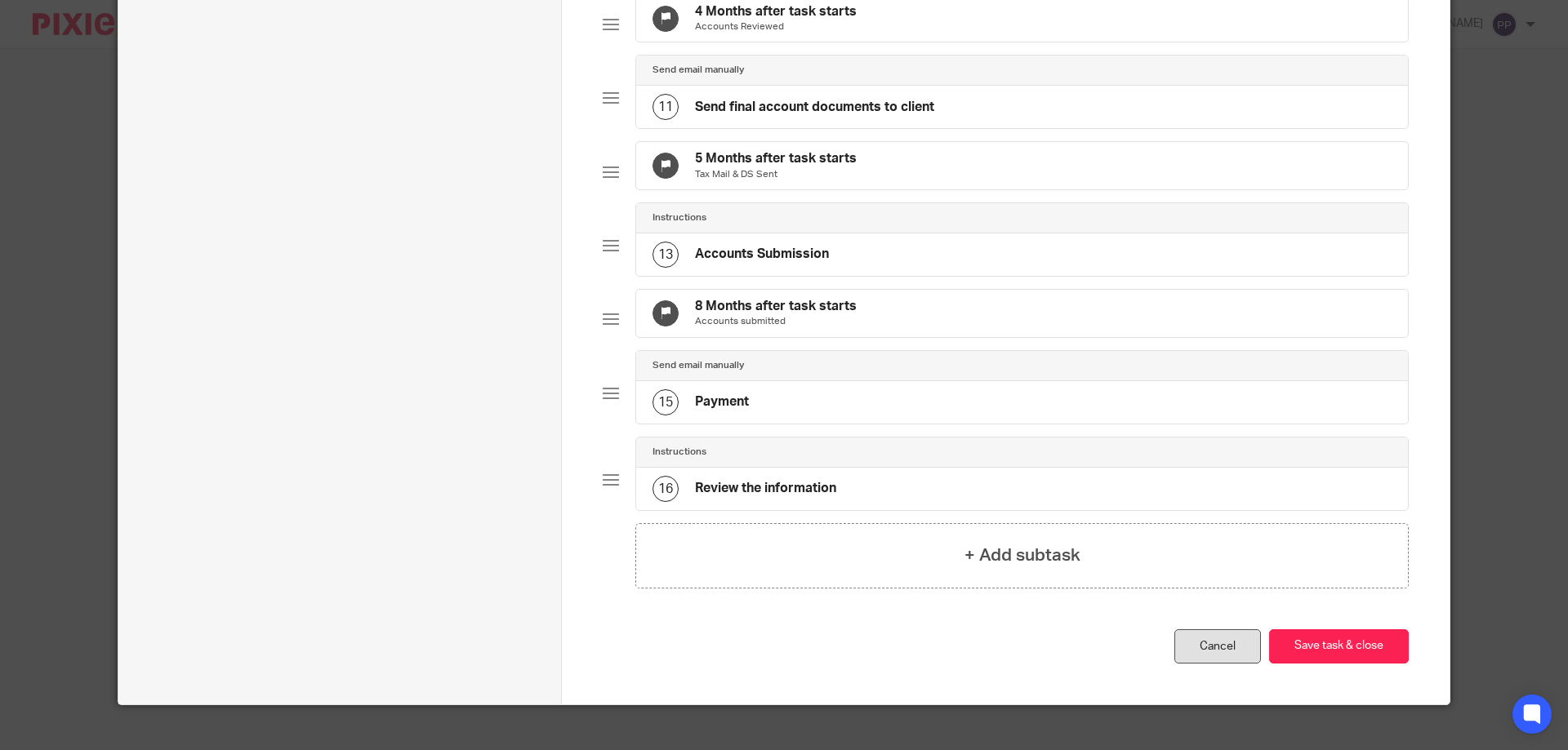
scroll to position [997, 0]
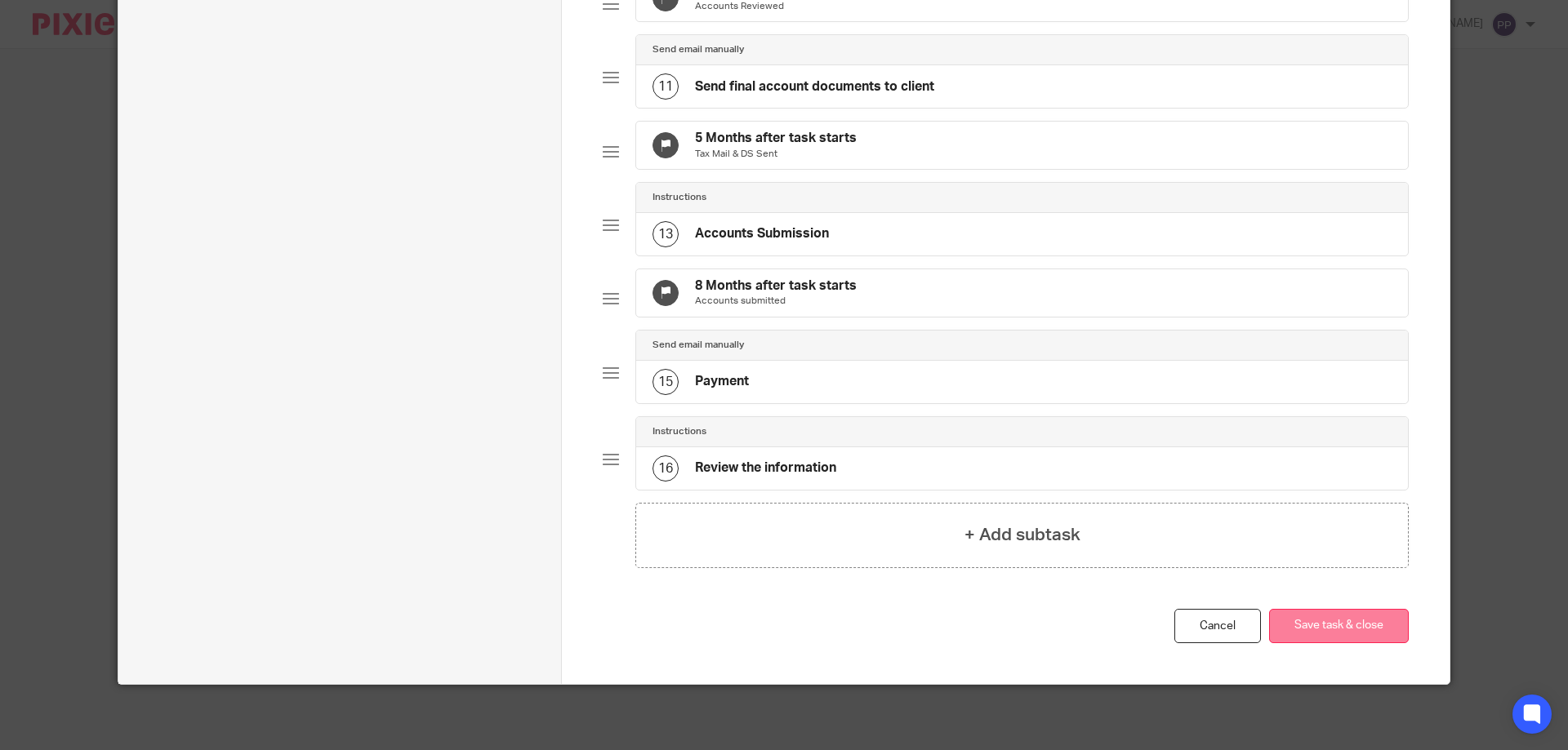
click at [1324, 635] on button "Save task & close" at bounding box center [1339, 626] width 140 height 35
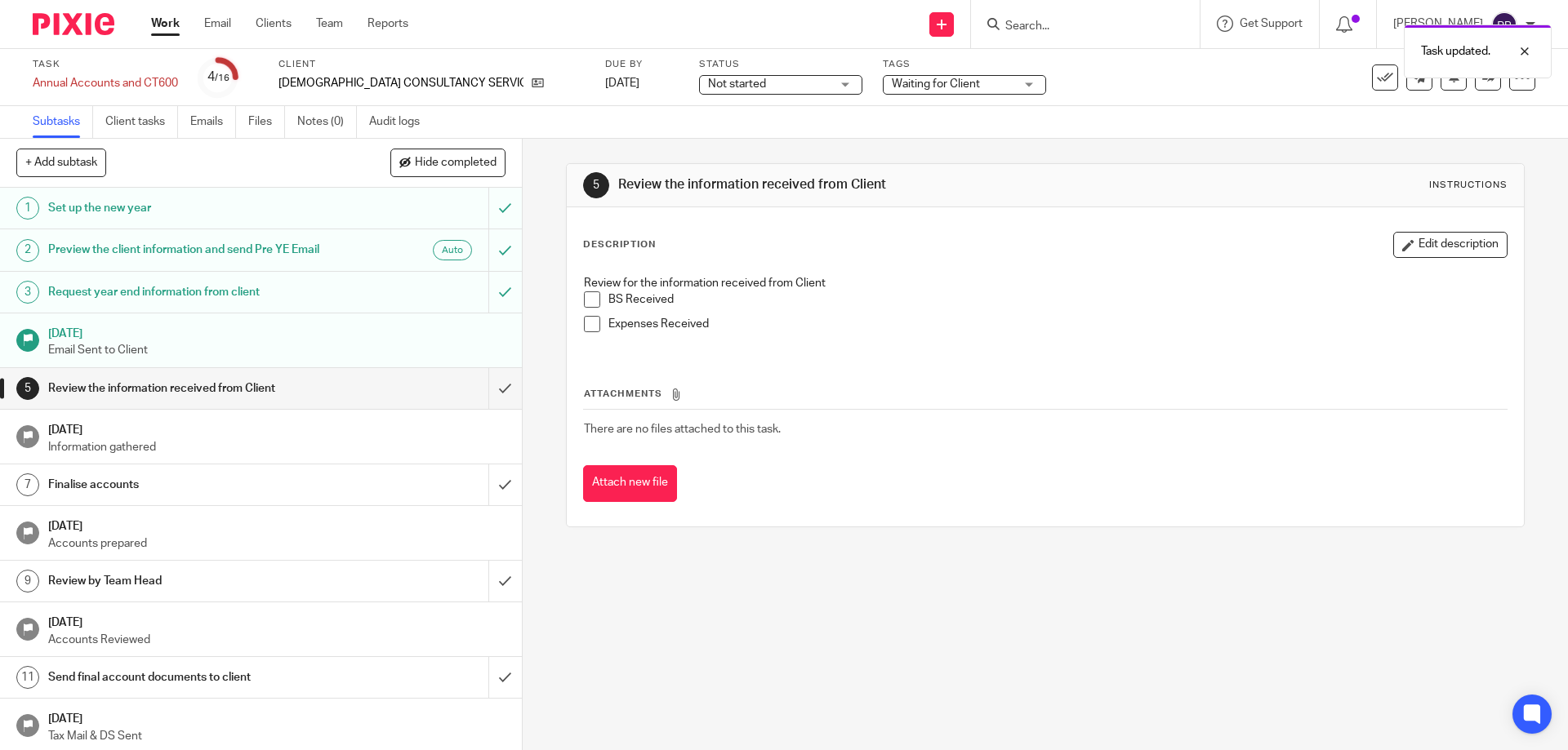
click at [1047, 30] on div "Task updated." at bounding box center [1168, 47] width 768 height 62
click at [1032, 23] on div "Task updated." at bounding box center [1168, 47] width 768 height 62
click at [1045, 29] on div "Task updated." at bounding box center [1168, 47] width 768 height 62
click at [1042, 27] on input "Search" at bounding box center [1077, 26] width 147 height 14
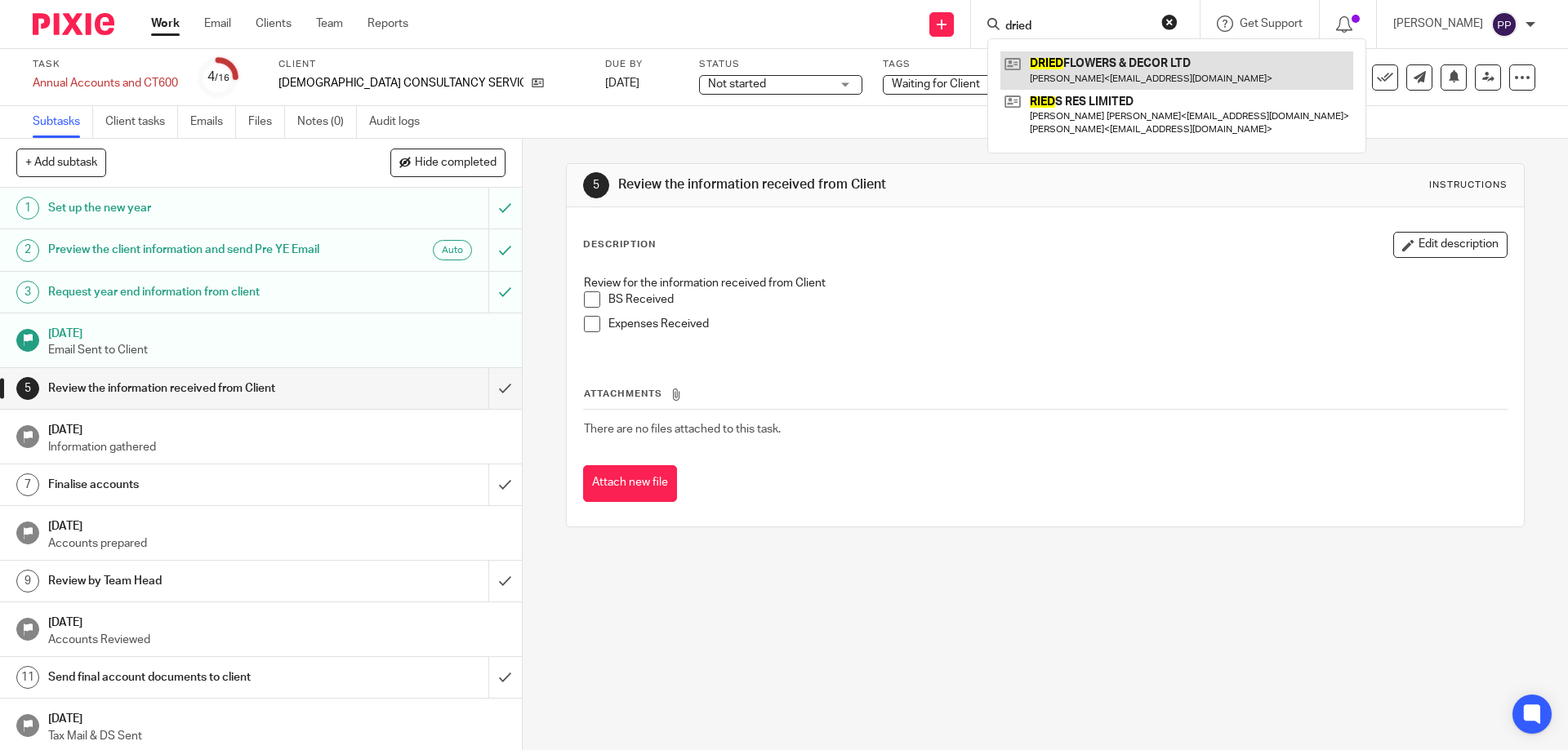
type input "dried"
click at [1058, 77] on link at bounding box center [1176, 70] width 353 height 37
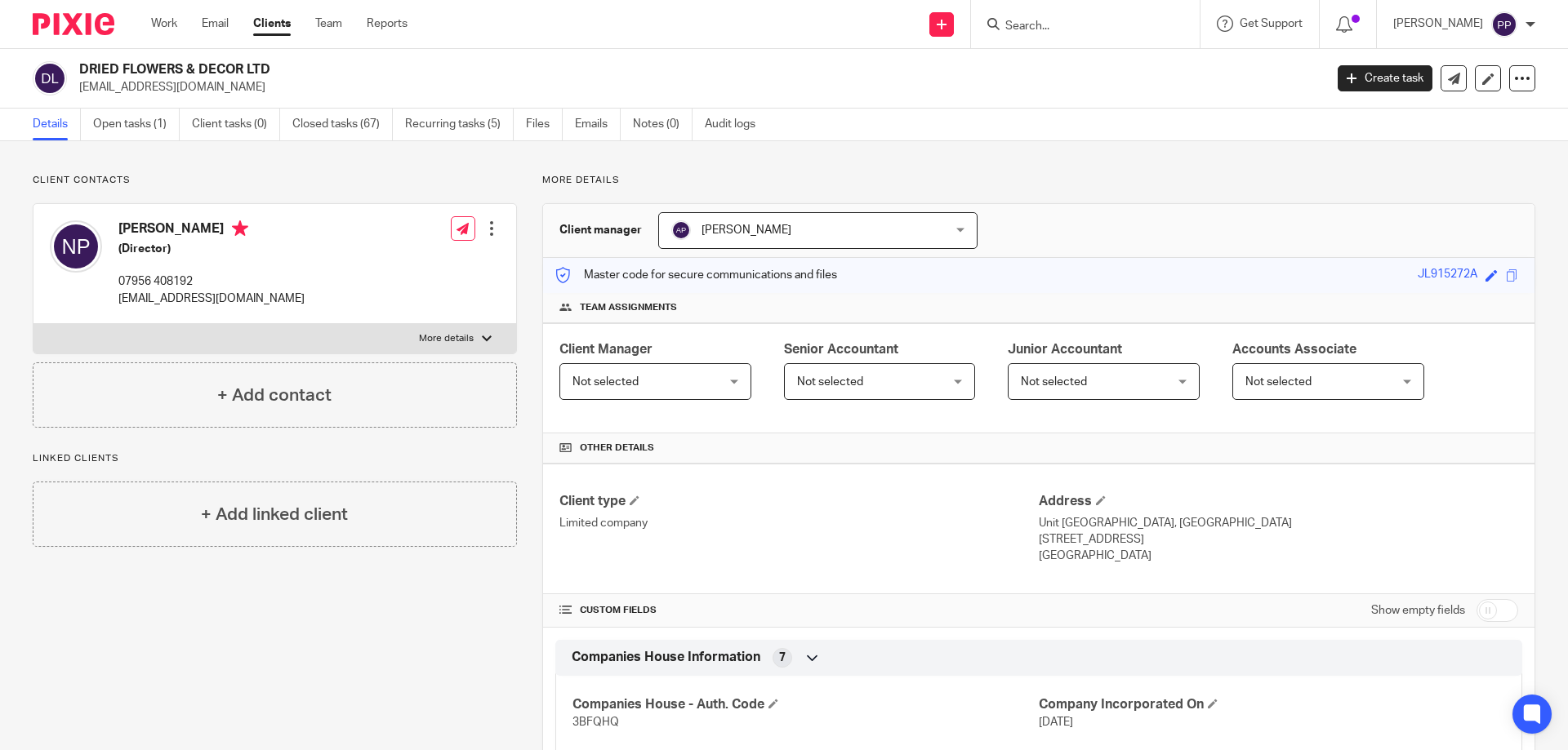
click at [1076, 23] on input "Search" at bounding box center [1077, 26] width 147 height 14
click at [1042, 25] on input "Search" at bounding box center [1077, 26] width 147 height 14
click at [1044, 25] on input "Search" at bounding box center [1077, 26] width 147 height 14
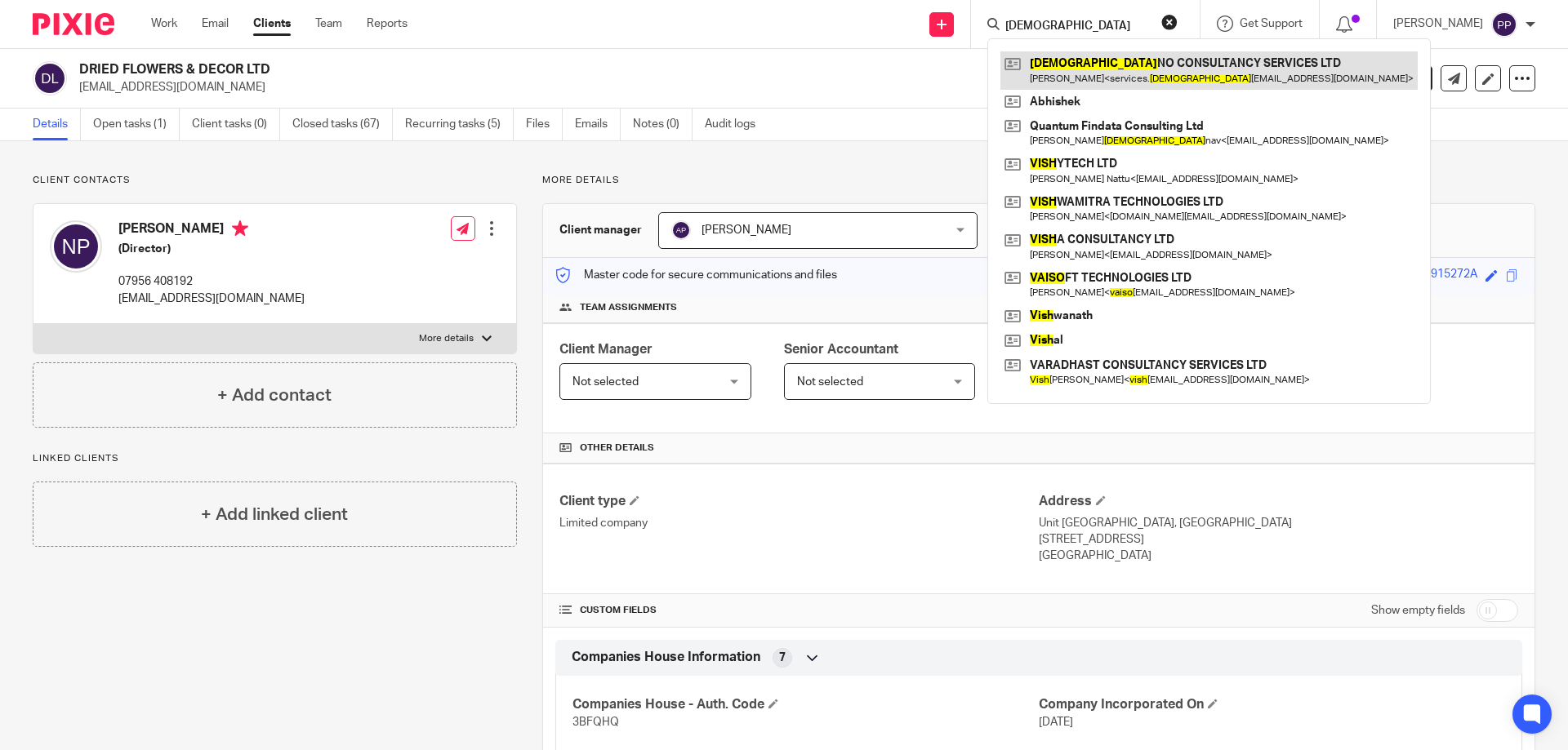
type input "vaish"
click at [1142, 74] on link at bounding box center [1209, 70] width 417 height 37
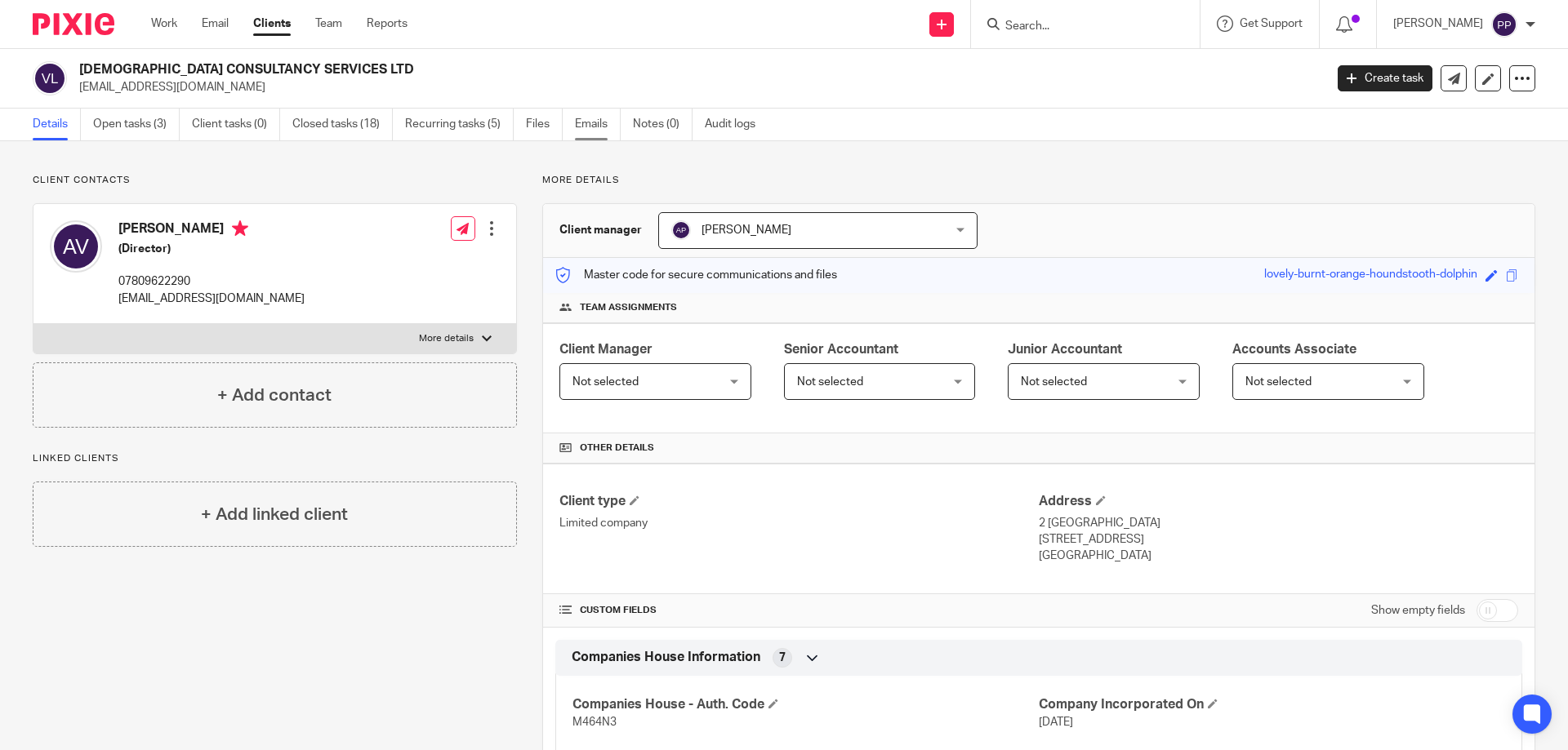
click at [596, 131] on link "Emails" at bounding box center [598, 123] width 46 height 32
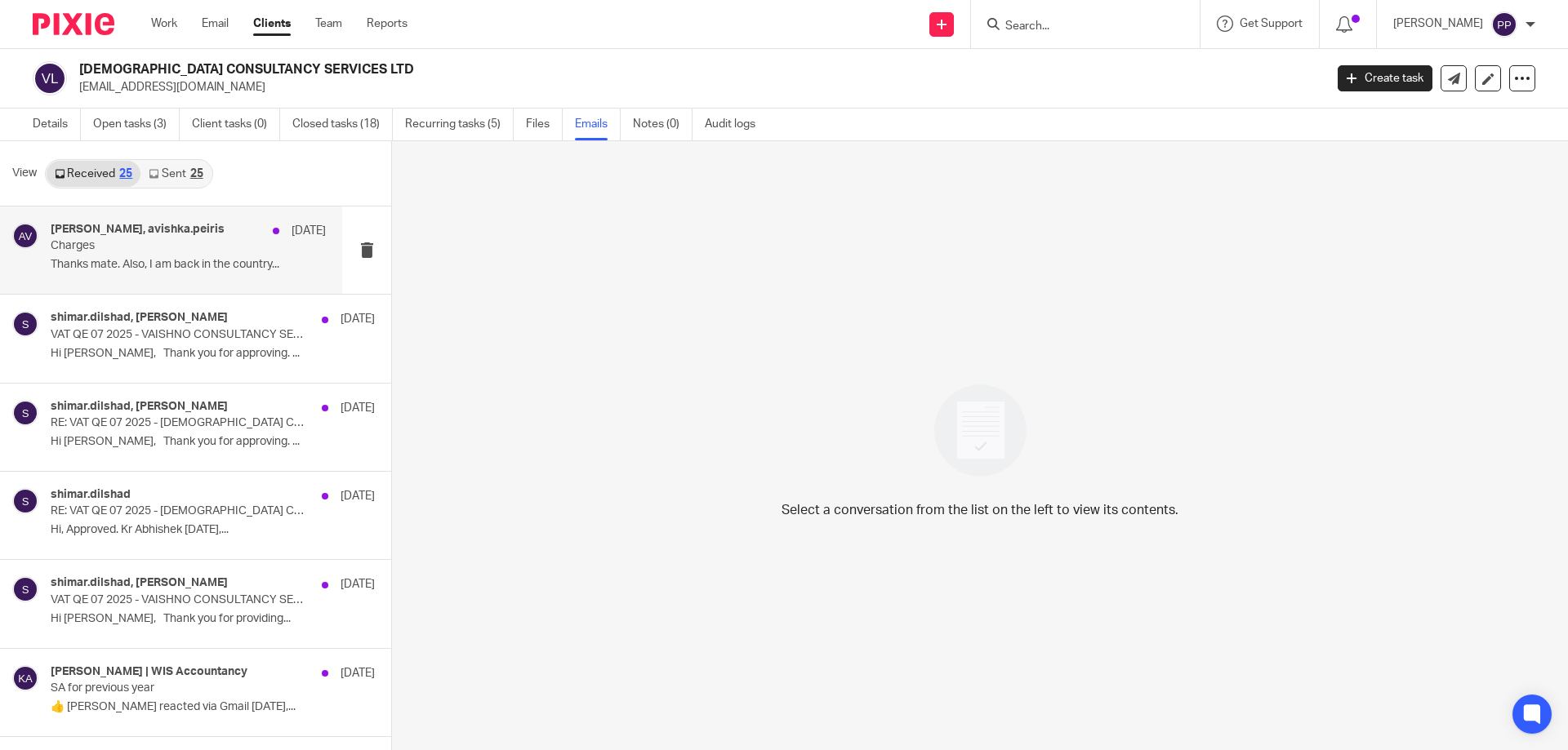
click at [157, 266] on p "Thanks mate. Also, I am back in the country..." at bounding box center [188, 265] width 275 height 14
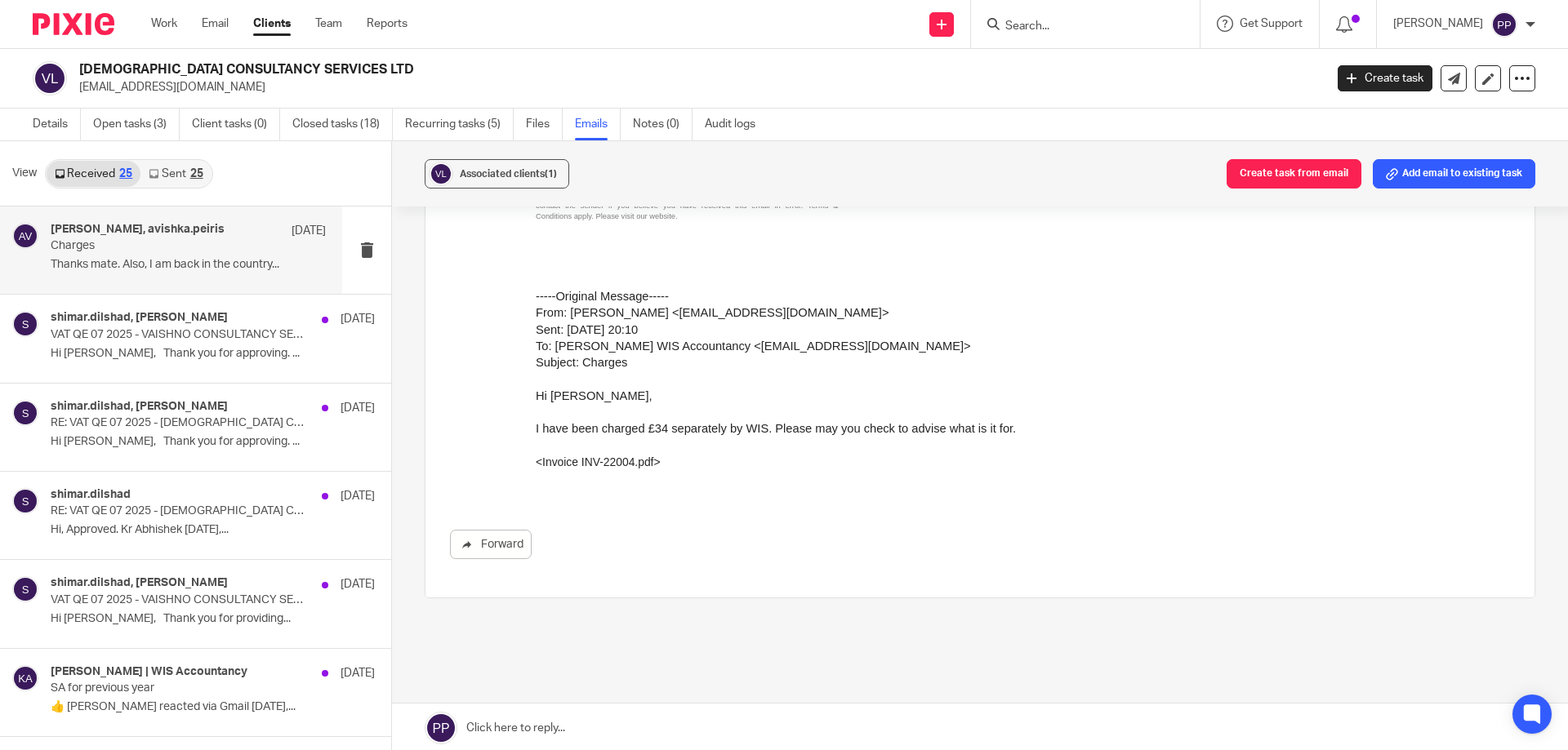
scroll to position [1311, 0]
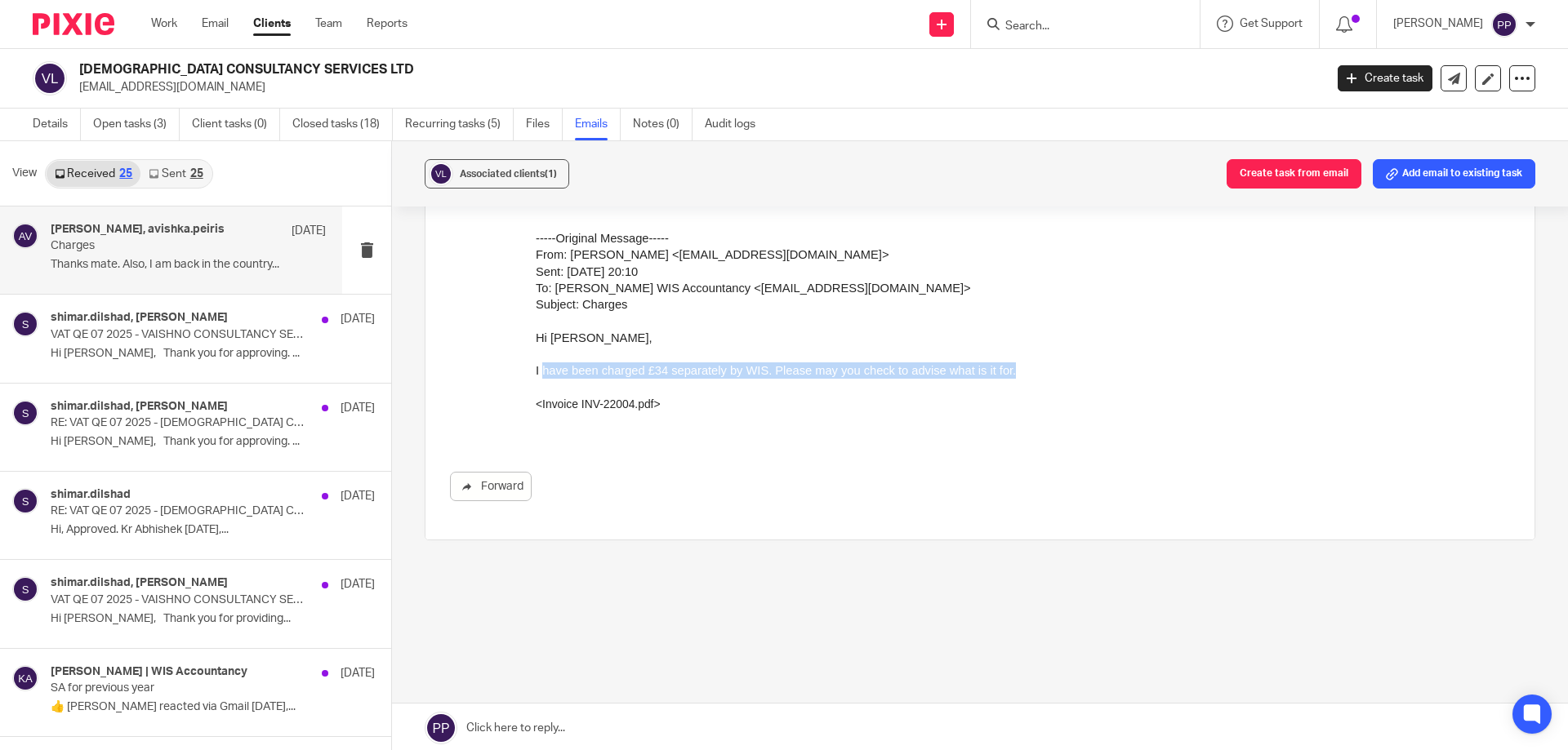
drag, startPoint x: 543, startPoint y: 391, endPoint x: 992, endPoint y: 390, distance: 449.0
click at [992, 380] on p "I have been charged £34 separately by WIS. Please may you check to advise what …" at bounding box center [1007, 371] width 942 height 16
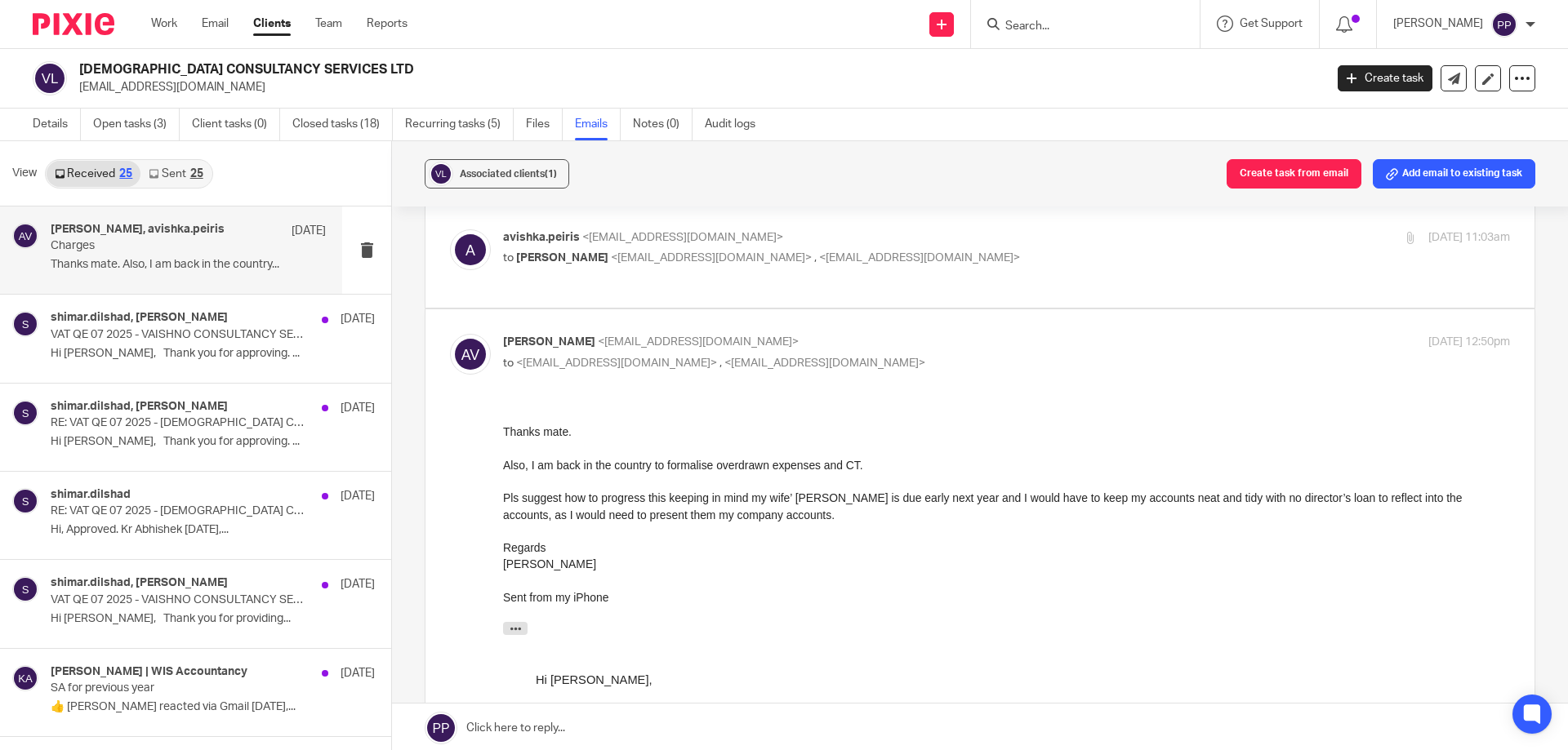
scroll to position [168, 0]
drag, startPoint x: 512, startPoint y: 472, endPoint x: 885, endPoint y: 458, distance: 373.3
click at [885, 458] on div "Also, I am back in the country to formalise overdrawn expenses and CT." at bounding box center [1006, 466] width 1007 height 16
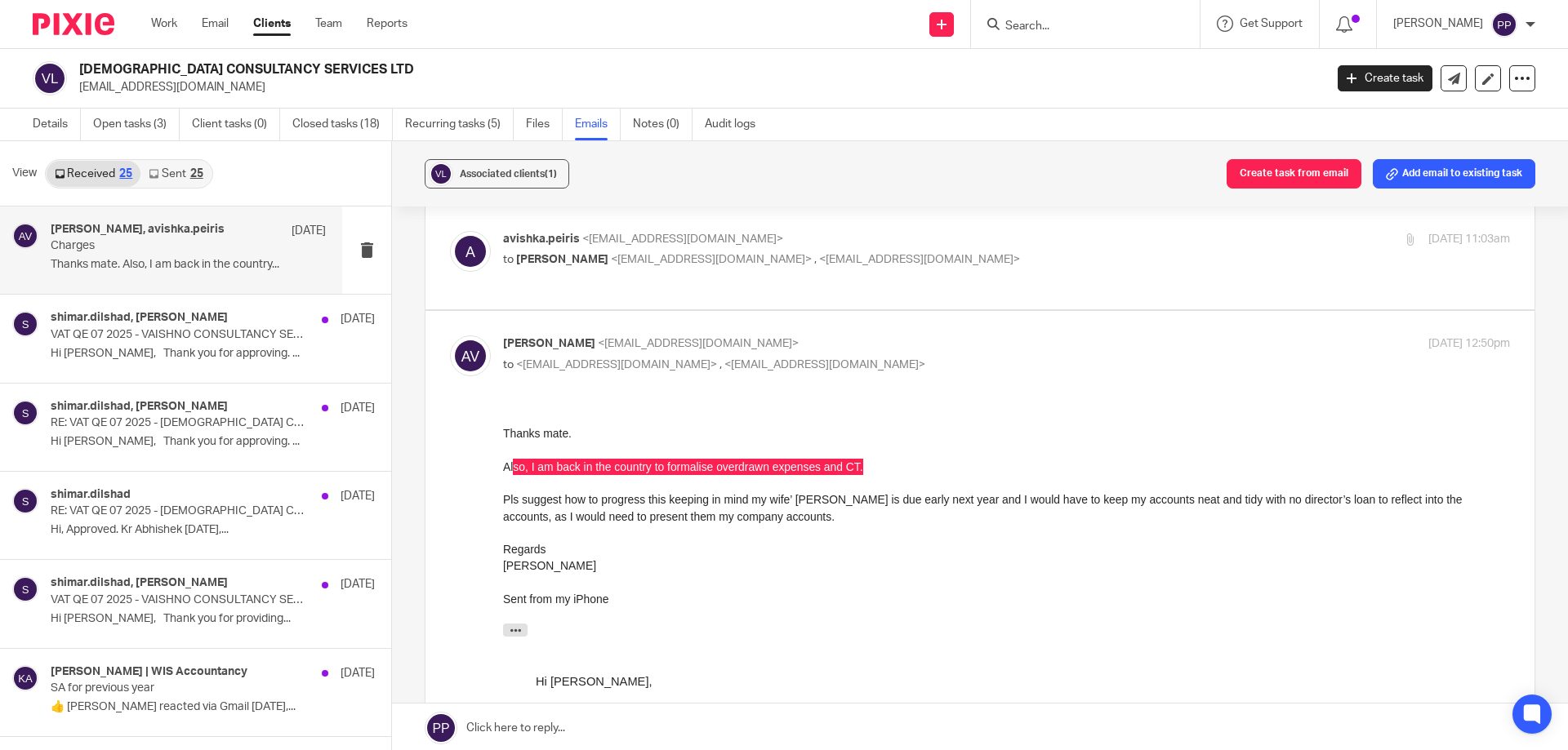
click at [702, 286] on label at bounding box center [979, 258] width 1109 height 103
click at [450, 231] on input "checkbox" at bounding box center [449, 231] width 1 height 1
checkbox input "true"
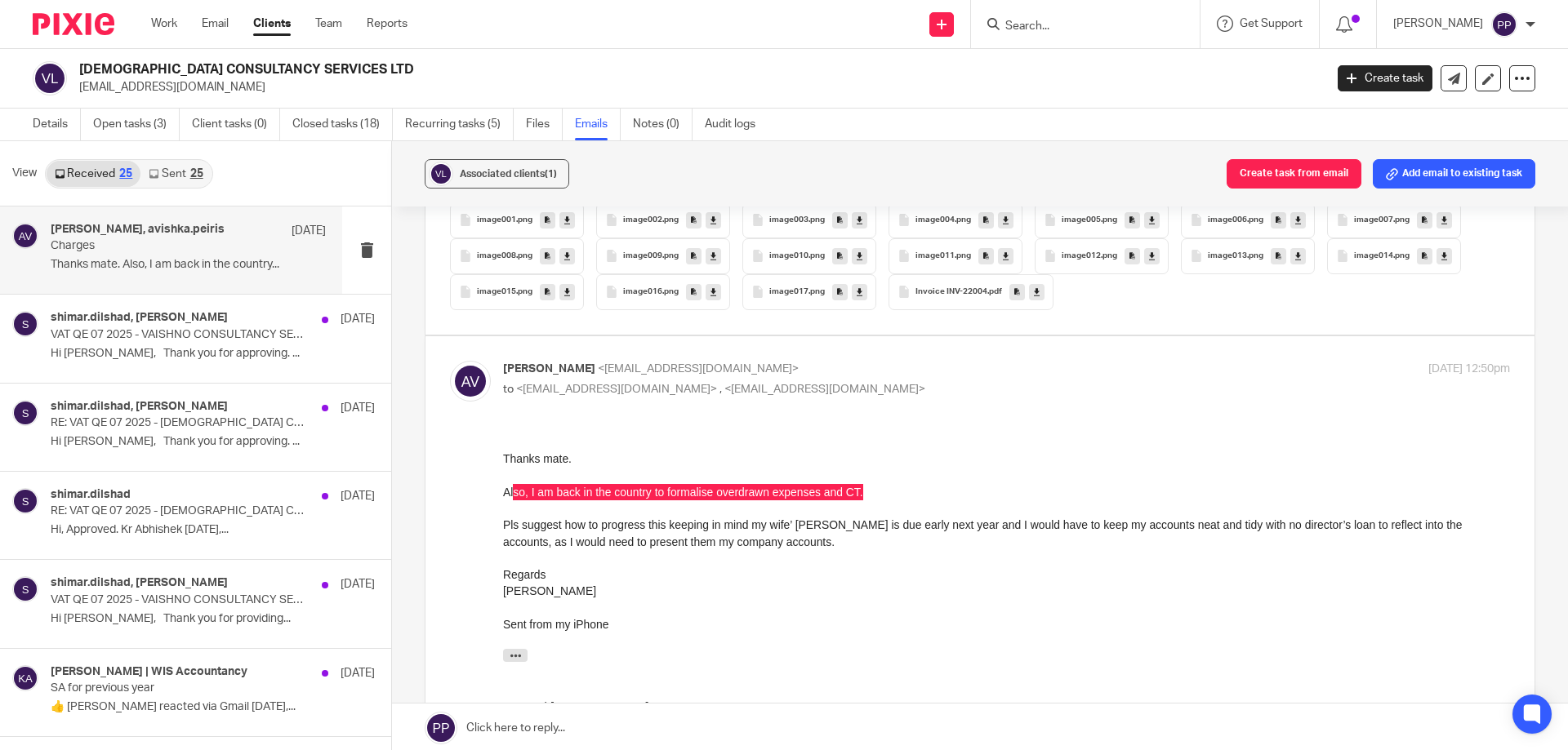
scroll to position [1311, 0]
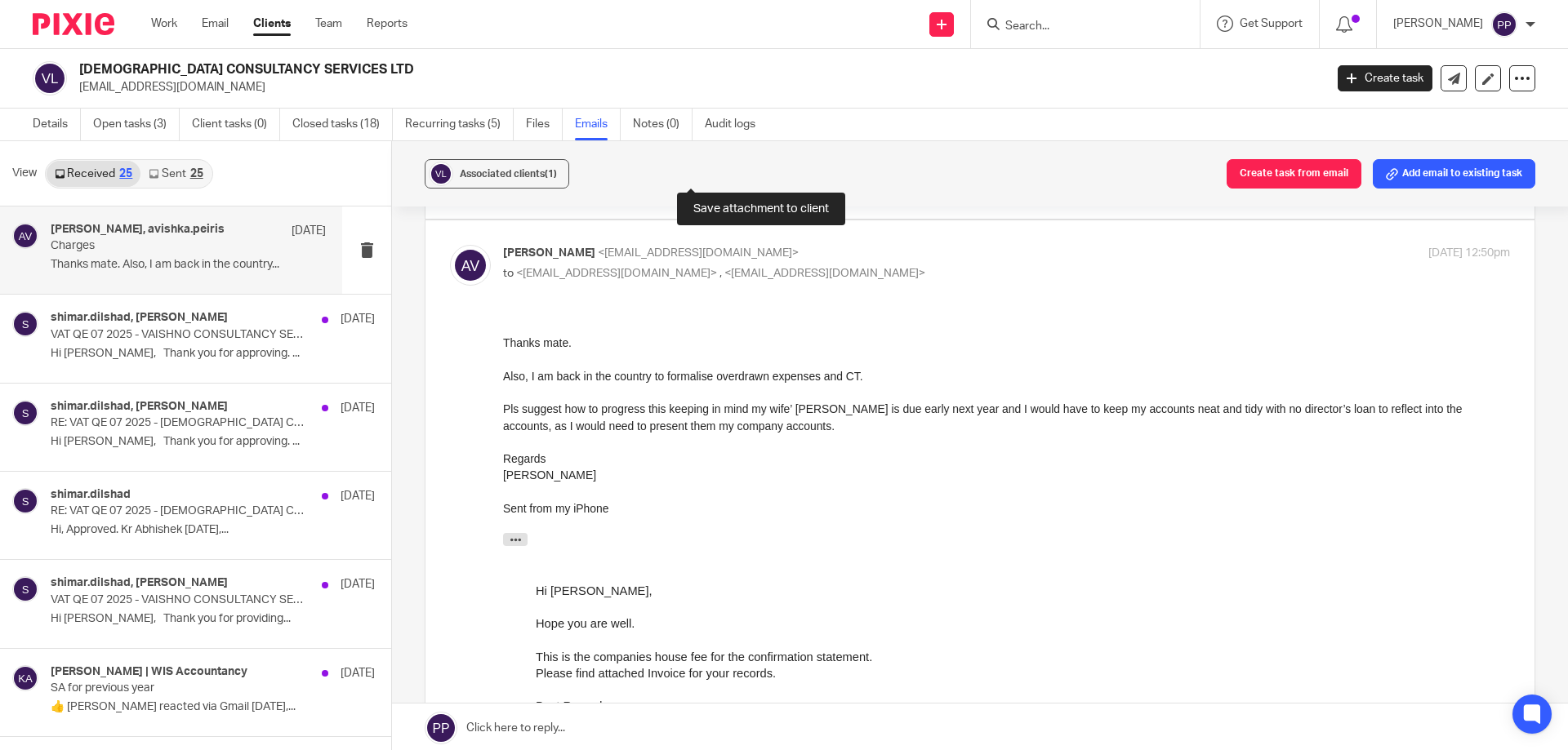
click at [926, 438] on div at bounding box center [1006, 441] width 1007 height 16
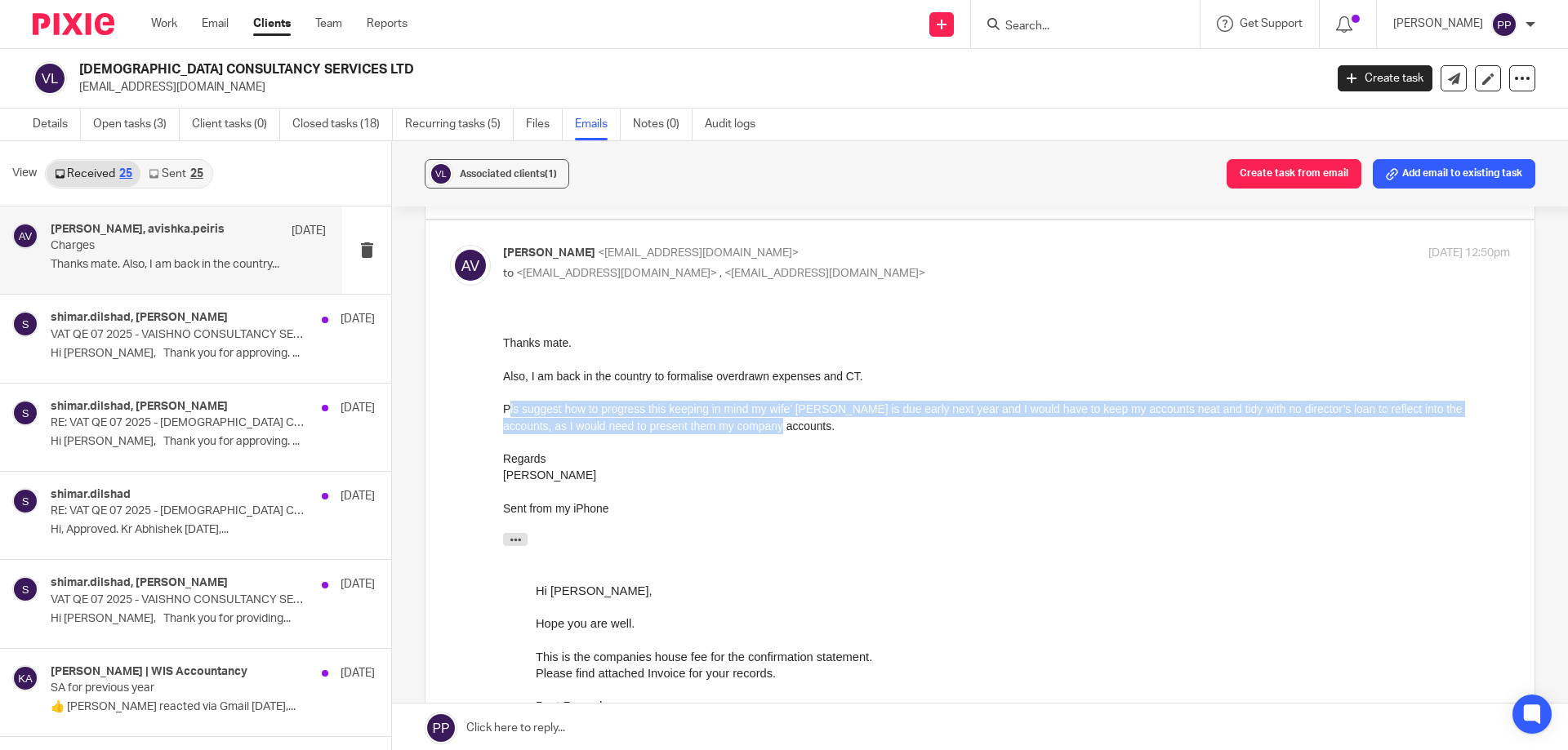
drag, startPoint x: 505, startPoint y: 411, endPoint x: 779, endPoint y: 423, distance: 274.3
click at [779, 423] on div "Pls suggest how to progress this keeping in mind my wife’ ILR is due early next…" at bounding box center [1006, 416] width 1007 height 33
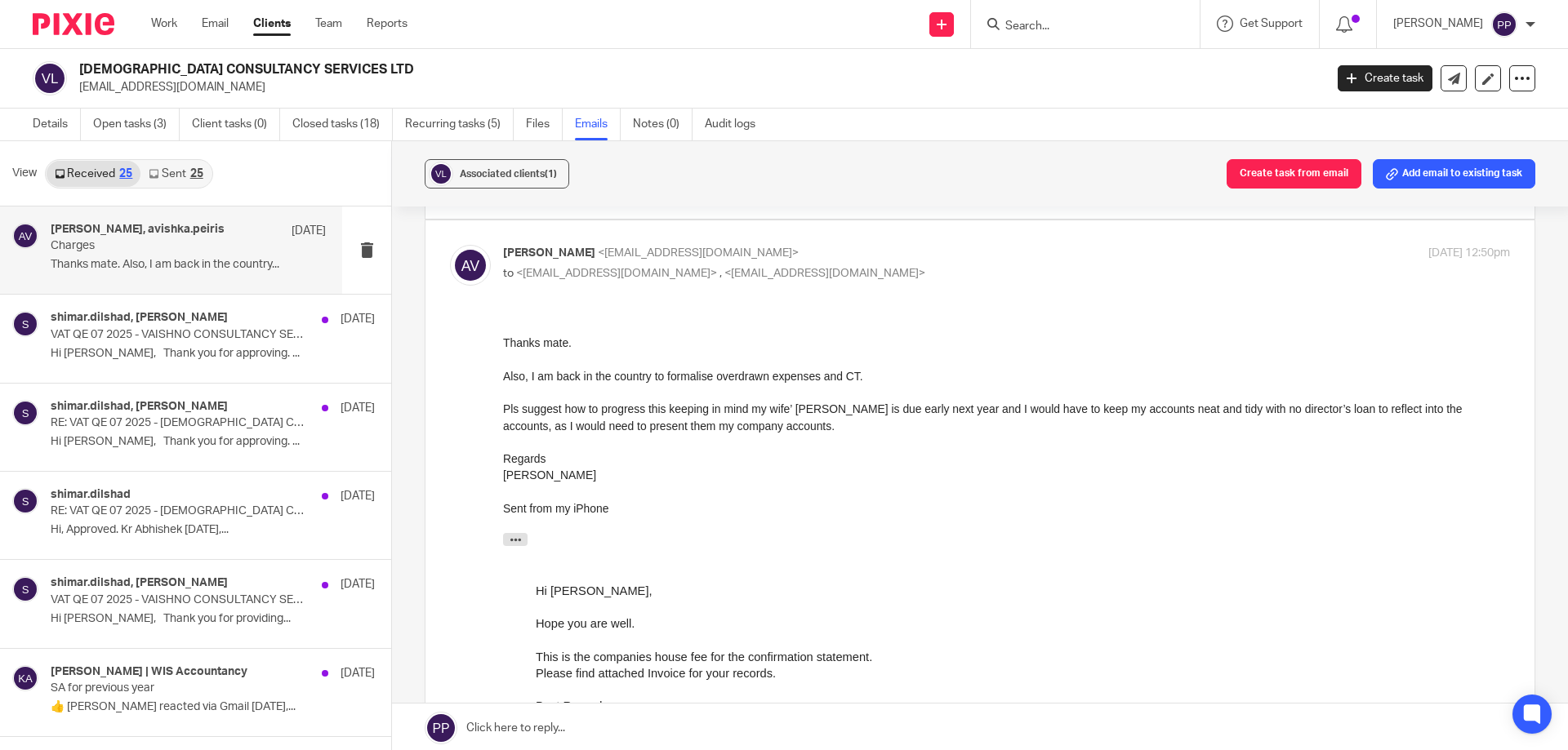
click at [697, 367] on div "Also, I am back in the country to formalise overdrawn expenses and CT." at bounding box center [1006, 375] width 1007 height 16
drag, startPoint x: 534, startPoint y: 371, endPoint x: 758, endPoint y: 393, distance: 225.1
click at [823, 386] on div "Thanks mate. Also, I am back in the country to formalise overdrawn expenses and…" at bounding box center [1006, 425] width 1007 height 182
click at [756, 393] on div at bounding box center [1006, 391] width 1007 height 16
drag, startPoint x: 720, startPoint y: 377, endPoint x: 863, endPoint y: 383, distance: 143.1
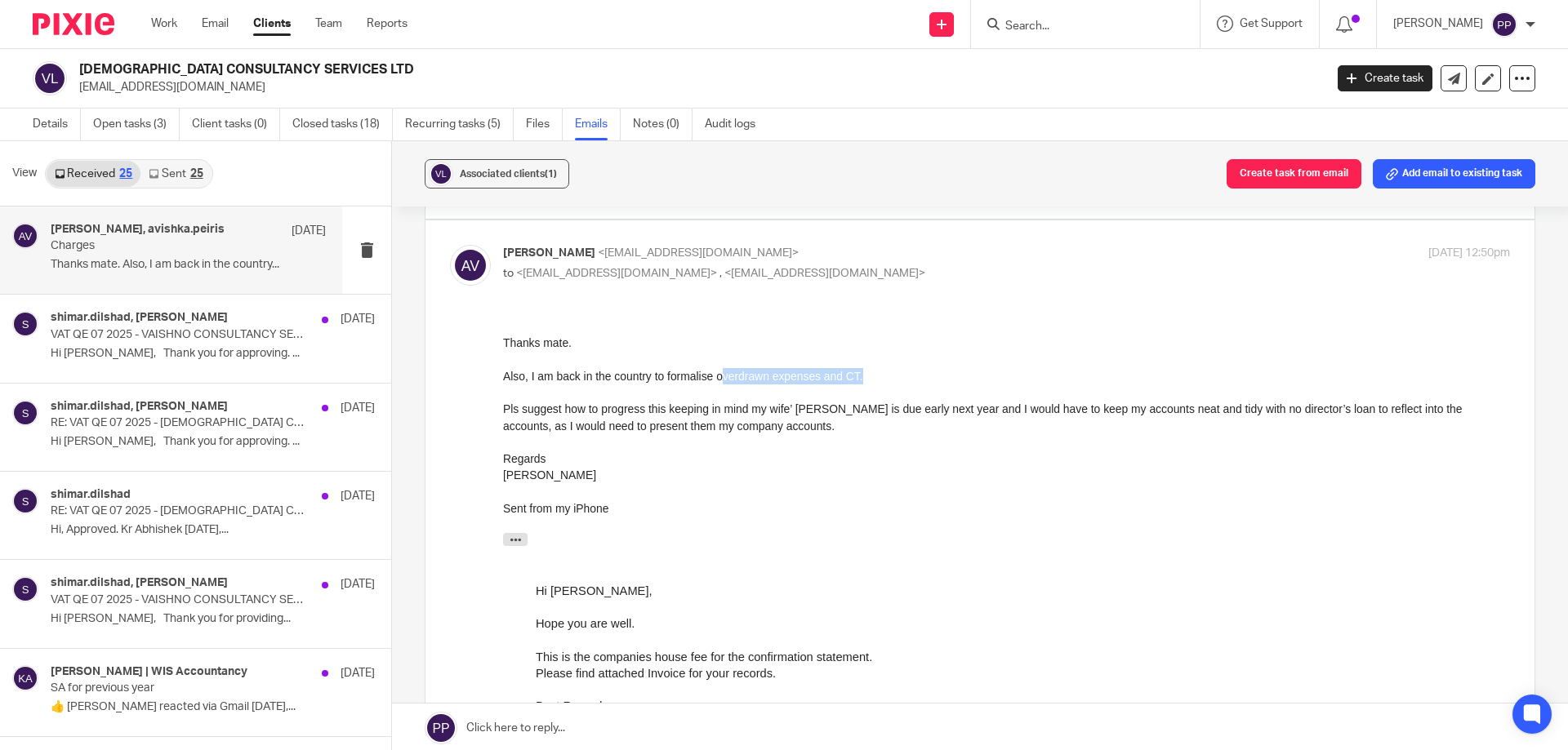
click at [868, 381] on div "Also, I am back in the country to formalise overdrawn expenses and CT." at bounding box center [1006, 375] width 1007 height 16
click at [601, 413] on div "Pls suggest how to progress this keeping in mind my wife’ ILR is due early next…" at bounding box center [1006, 416] width 1007 height 33
click at [818, 419] on div "Pls suggest how to progress this keeping in mind my wife’ ILR is due early next…" at bounding box center [1006, 416] width 1007 height 33
click at [907, 408] on div "Pls suggest how to progress this keeping in mind my wife’ ILR is due early next…" at bounding box center [1006, 416] width 1007 height 33
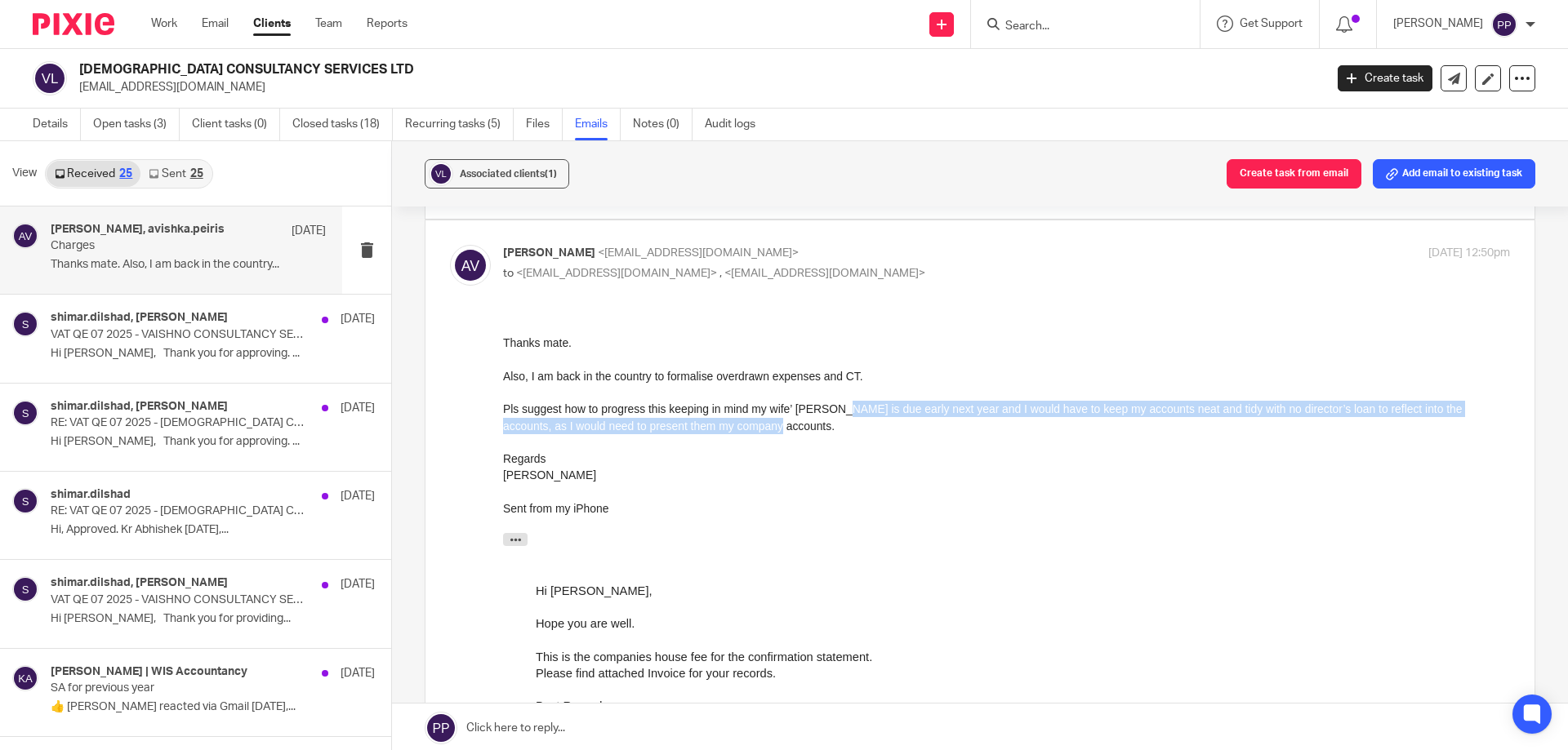
drag, startPoint x: 831, startPoint y: 408, endPoint x: 935, endPoint y: 419, distance: 104.6
click at [935, 419] on div "Pls suggest how to progress this keeping in mind my wife’ ILR is due early next…" at bounding box center [1006, 416] width 1007 height 33
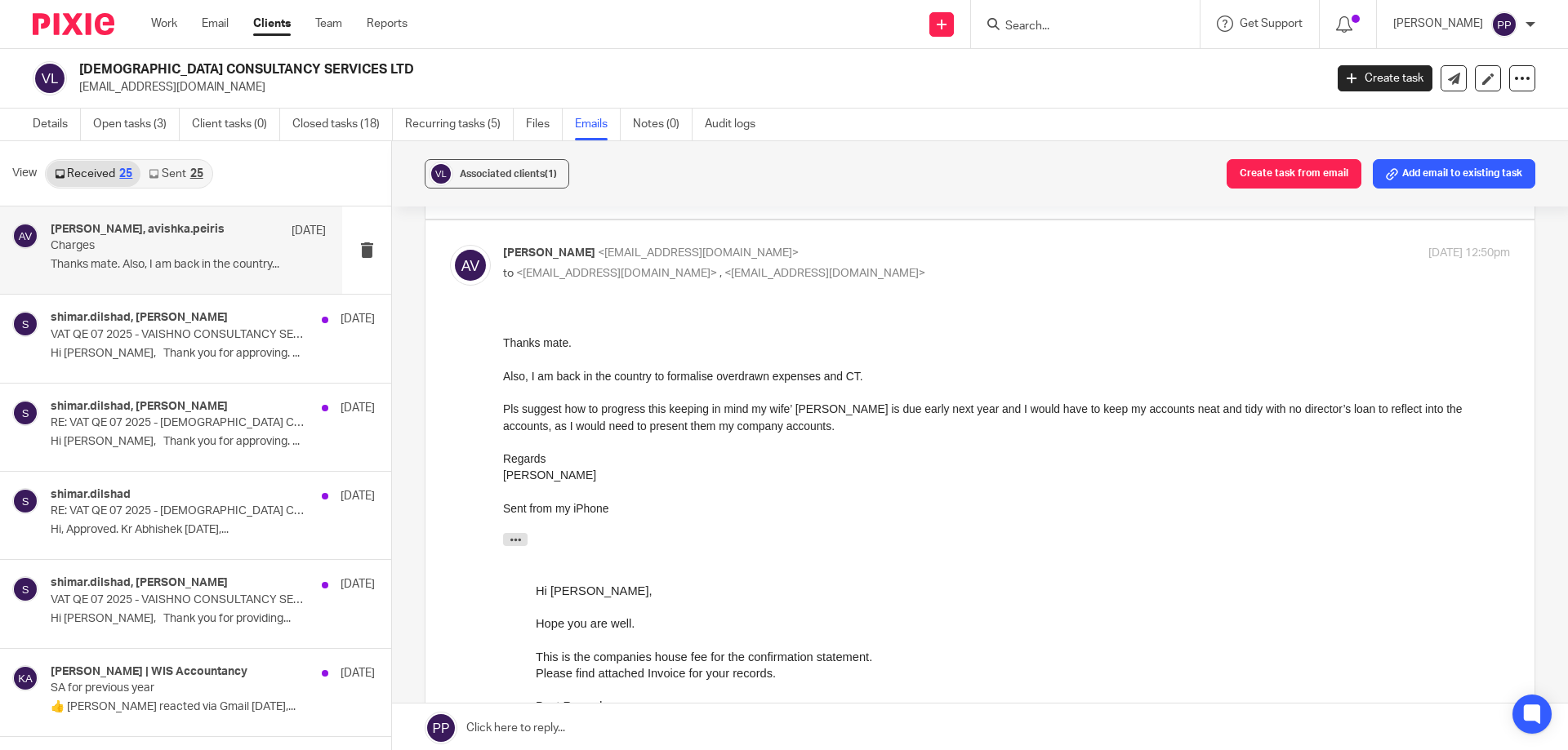
click at [894, 457] on div "Thanks mate. Also, I am back in the country to formalise overdrawn expenses and…" at bounding box center [1006, 425] width 1007 height 182
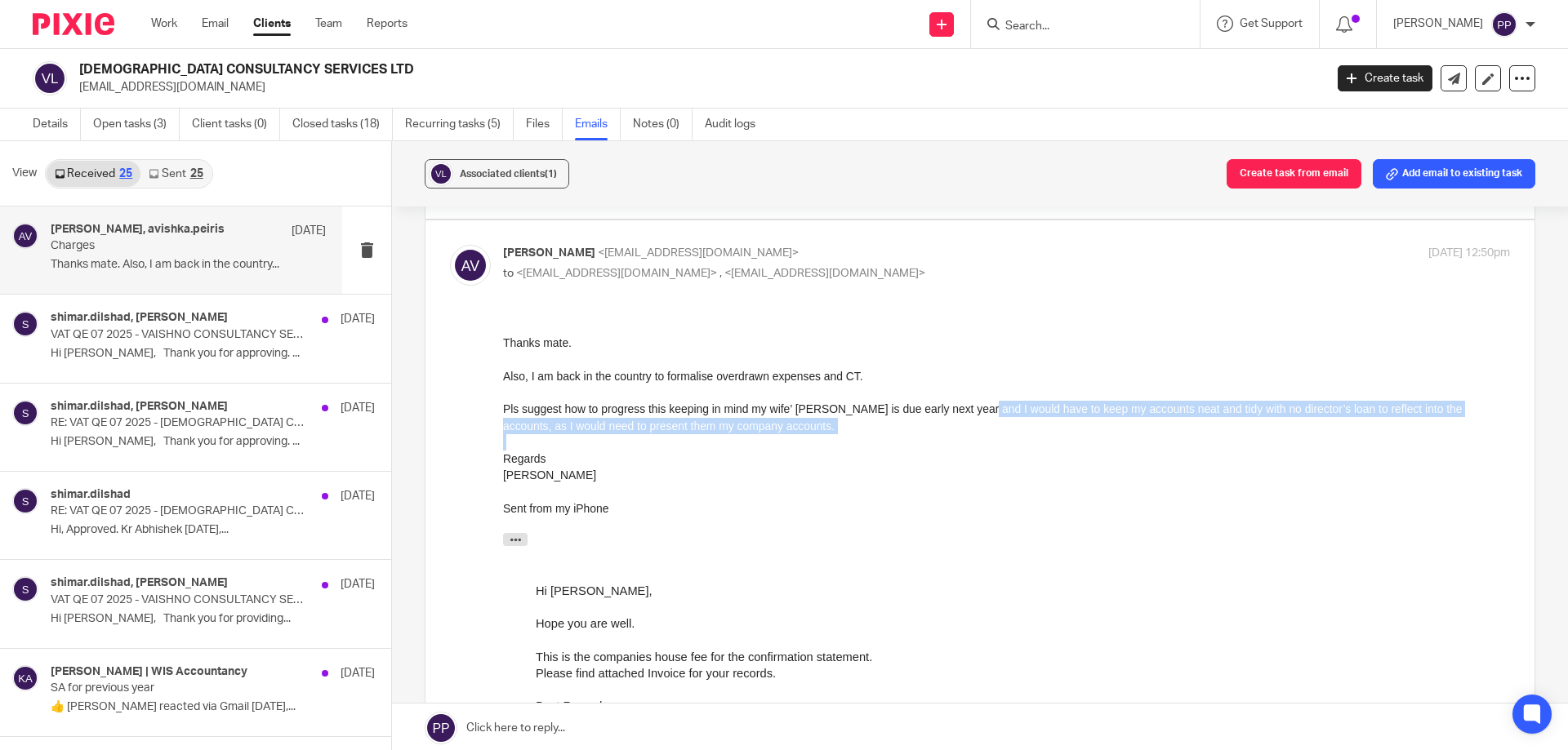
drag, startPoint x: 971, startPoint y: 407, endPoint x: 1354, endPoint y: 434, distance: 384.0
click at [1354, 434] on div "Thanks mate. Also, I am back in the country to formalise overdrawn expenses and…" at bounding box center [1006, 425] width 1007 height 182
click at [1279, 447] on div at bounding box center [1006, 441] width 1007 height 16
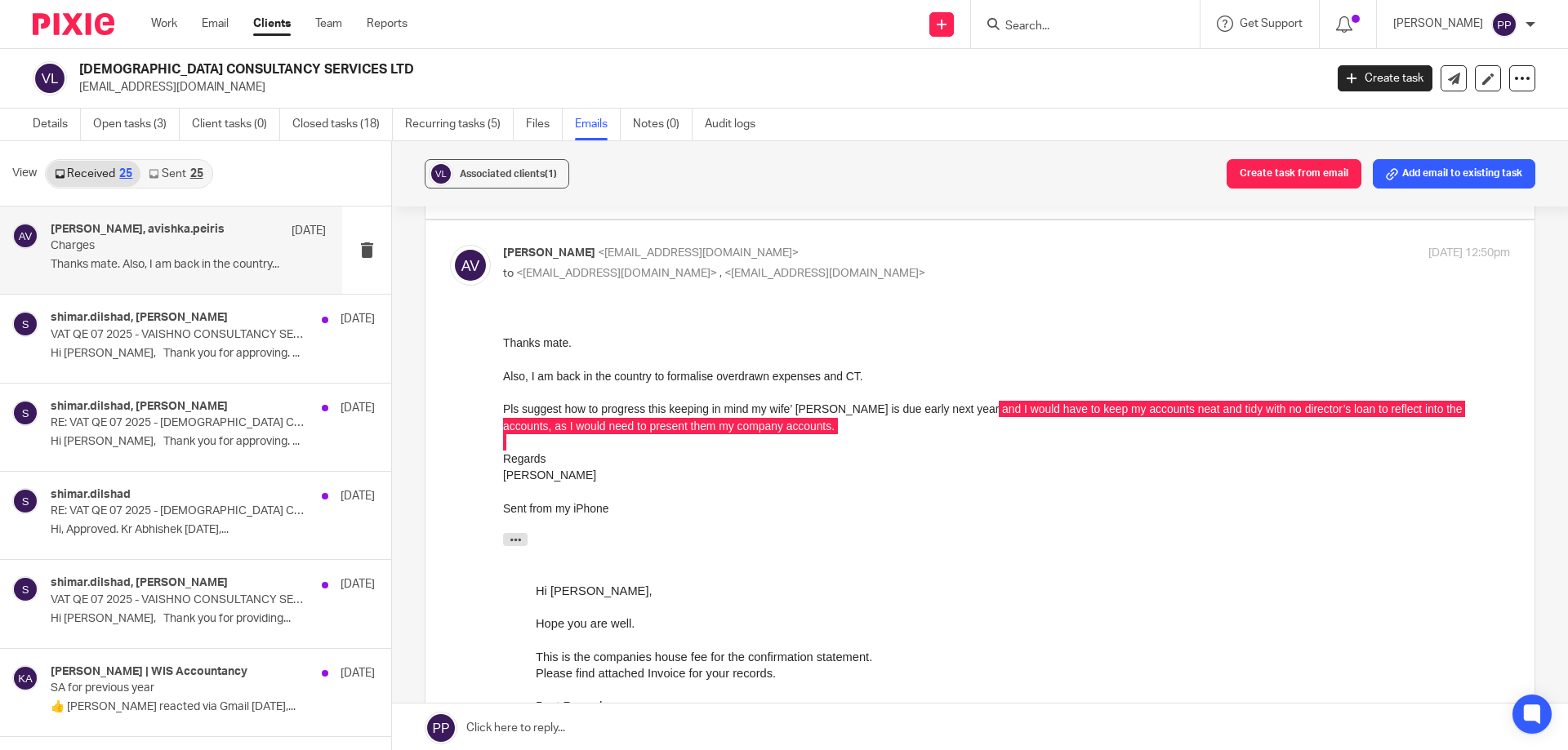
click at [1052, 33] on input "Search" at bounding box center [1077, 26] width 147 height 14
type input "cultivating"
click at [1022, 71] on link at bounding box center [1138, 70] width 276 height 37
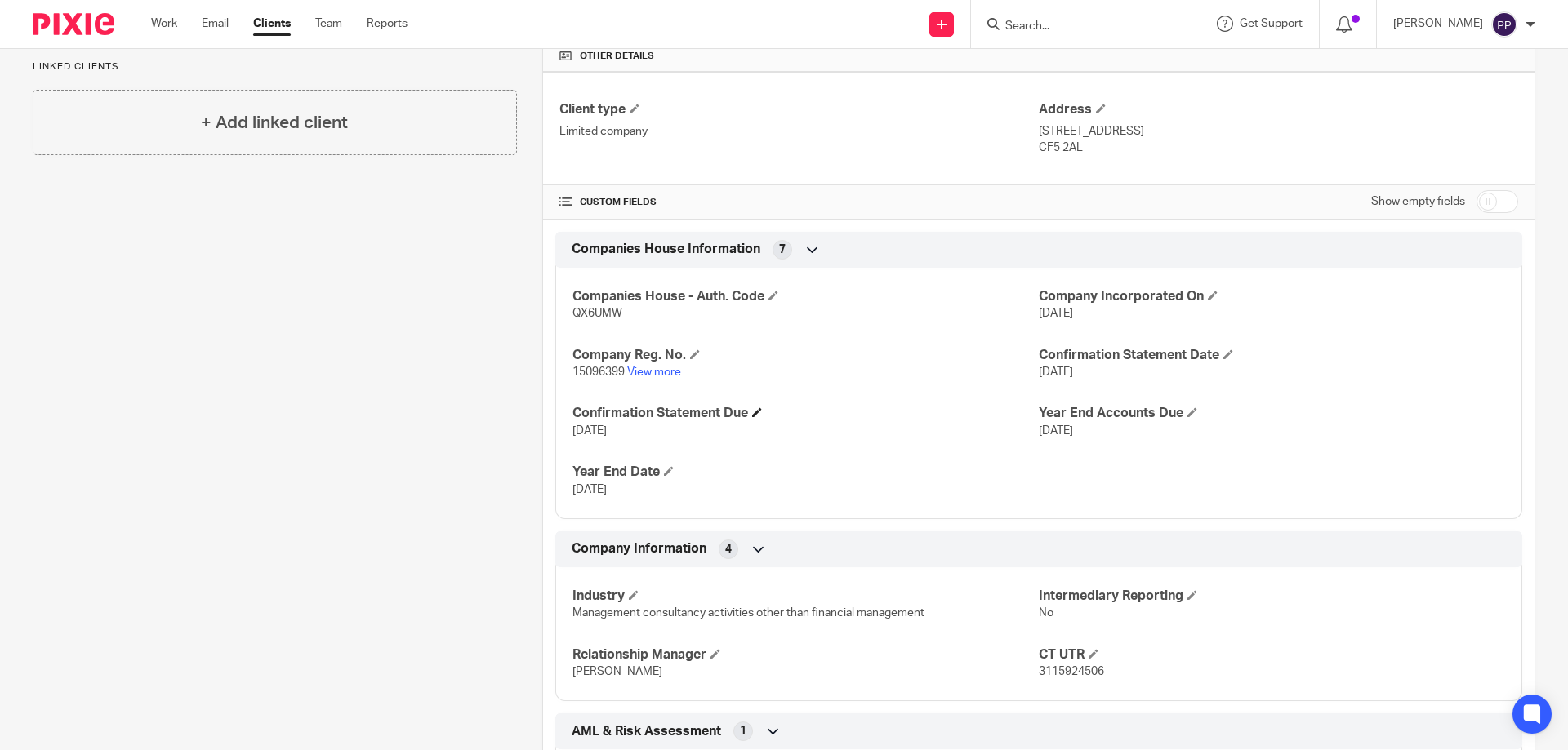
scroll to position [408, 0]
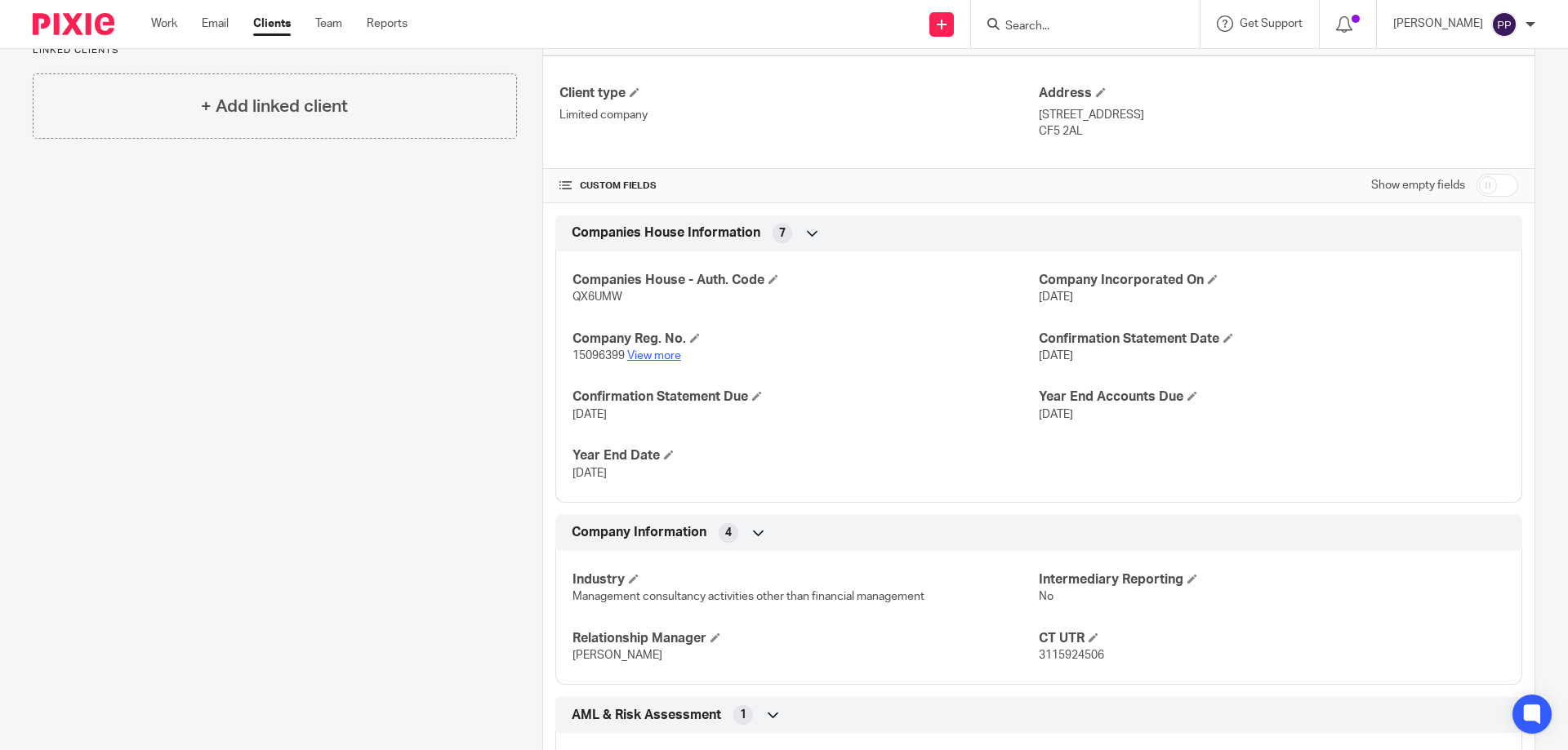
click at [660, 352] on link "View more" at bounding box center [654, 356] width 54 height 11
click at [1040, 30] on input "Search" at bounding box center [1077, 26] width 147 height 14
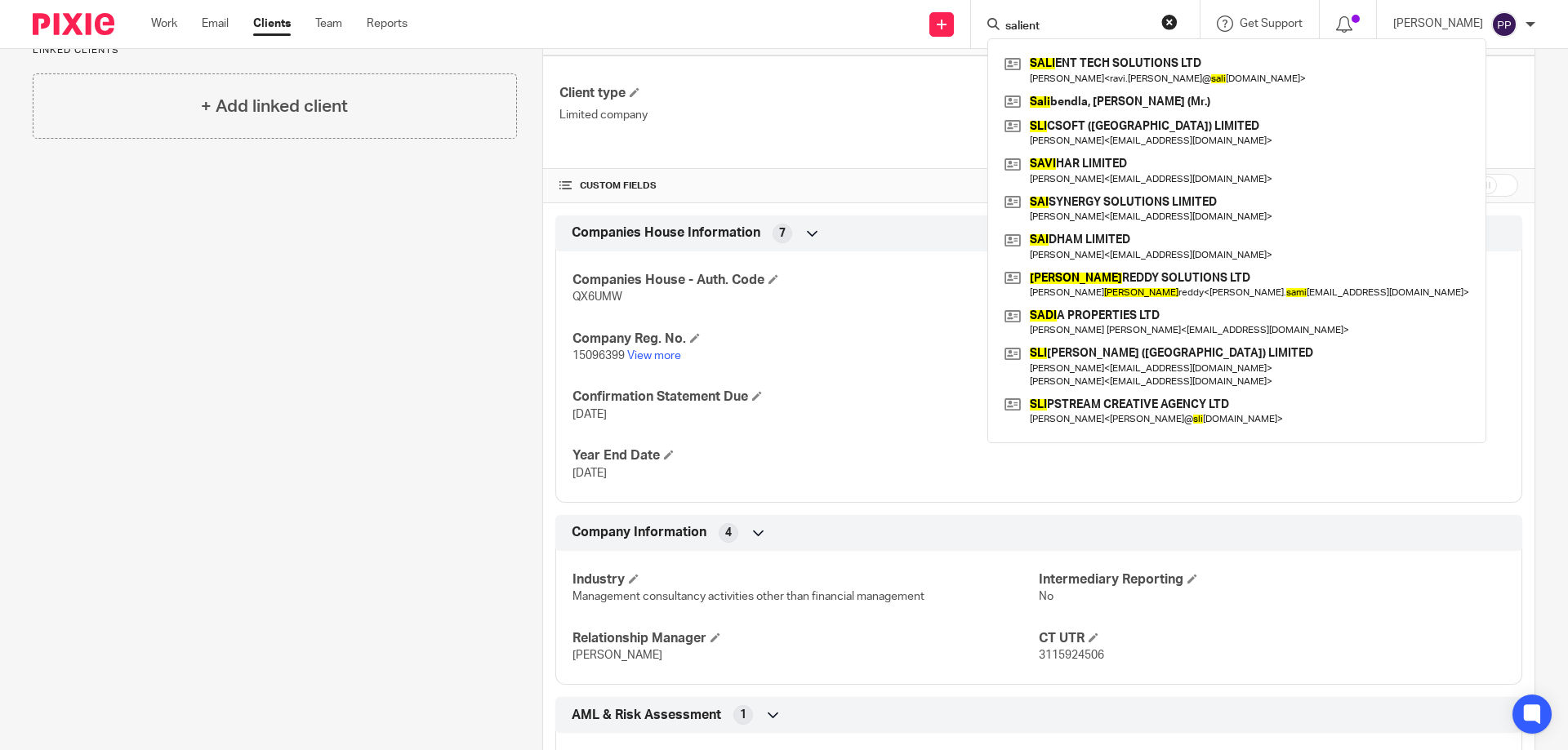
type input "salient"
click button "submit" at bounding box center [0, 0] width 0 height 0
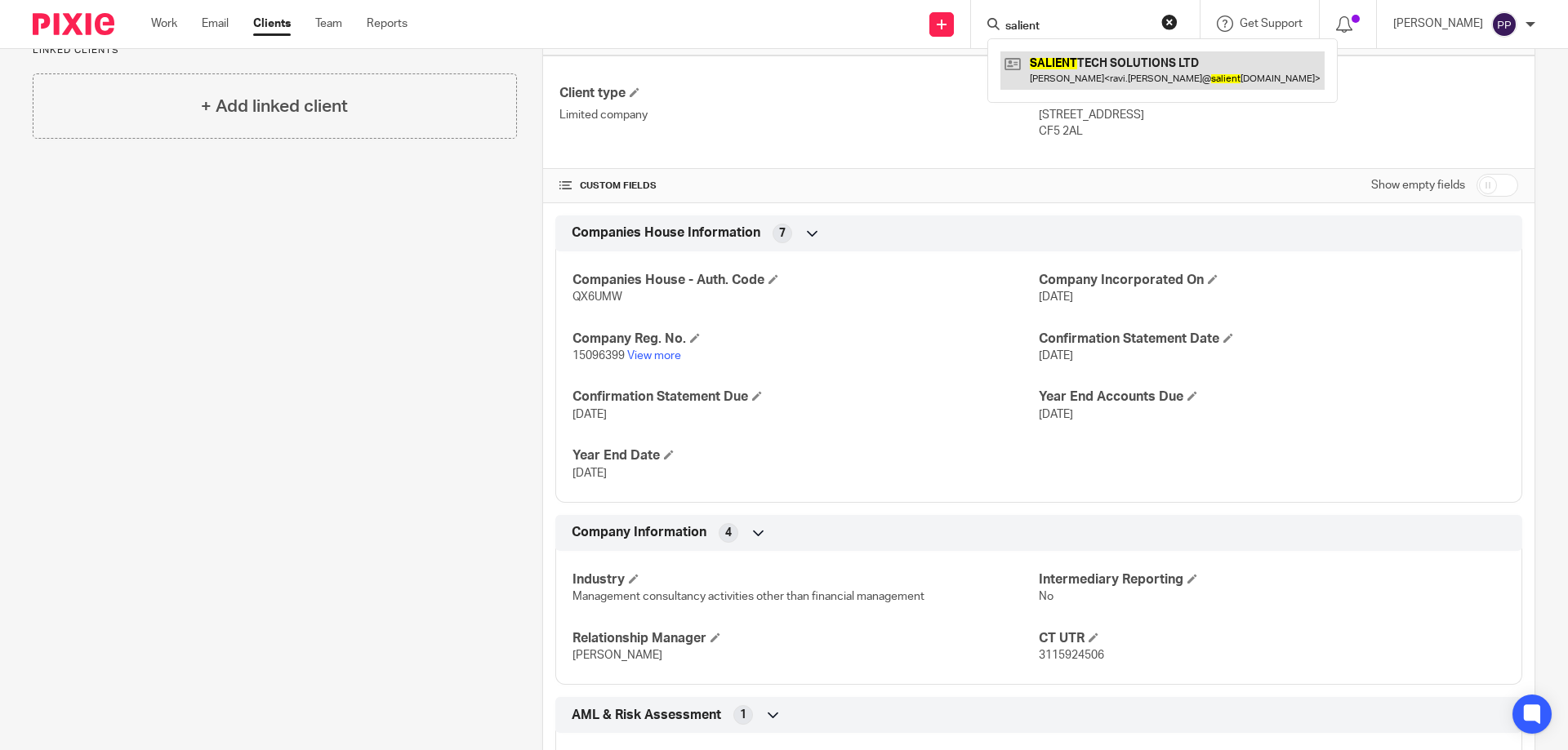
click at [1076, 60] on link at bounding box center [1162, 70] width 325 height 37
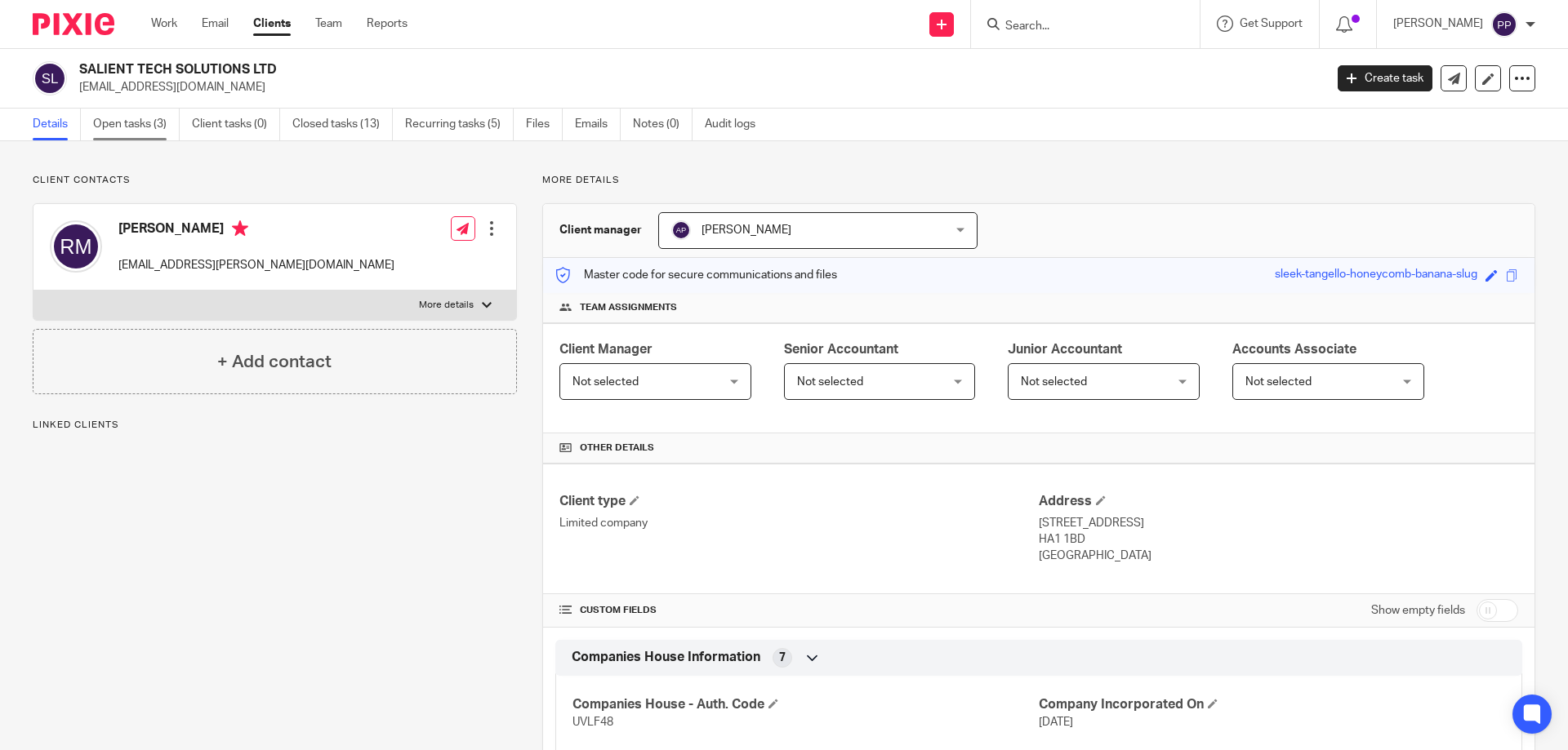
click at [149, 133] on link "Open tasks (3)" at bounding box center [136, 123] width 86 height 32
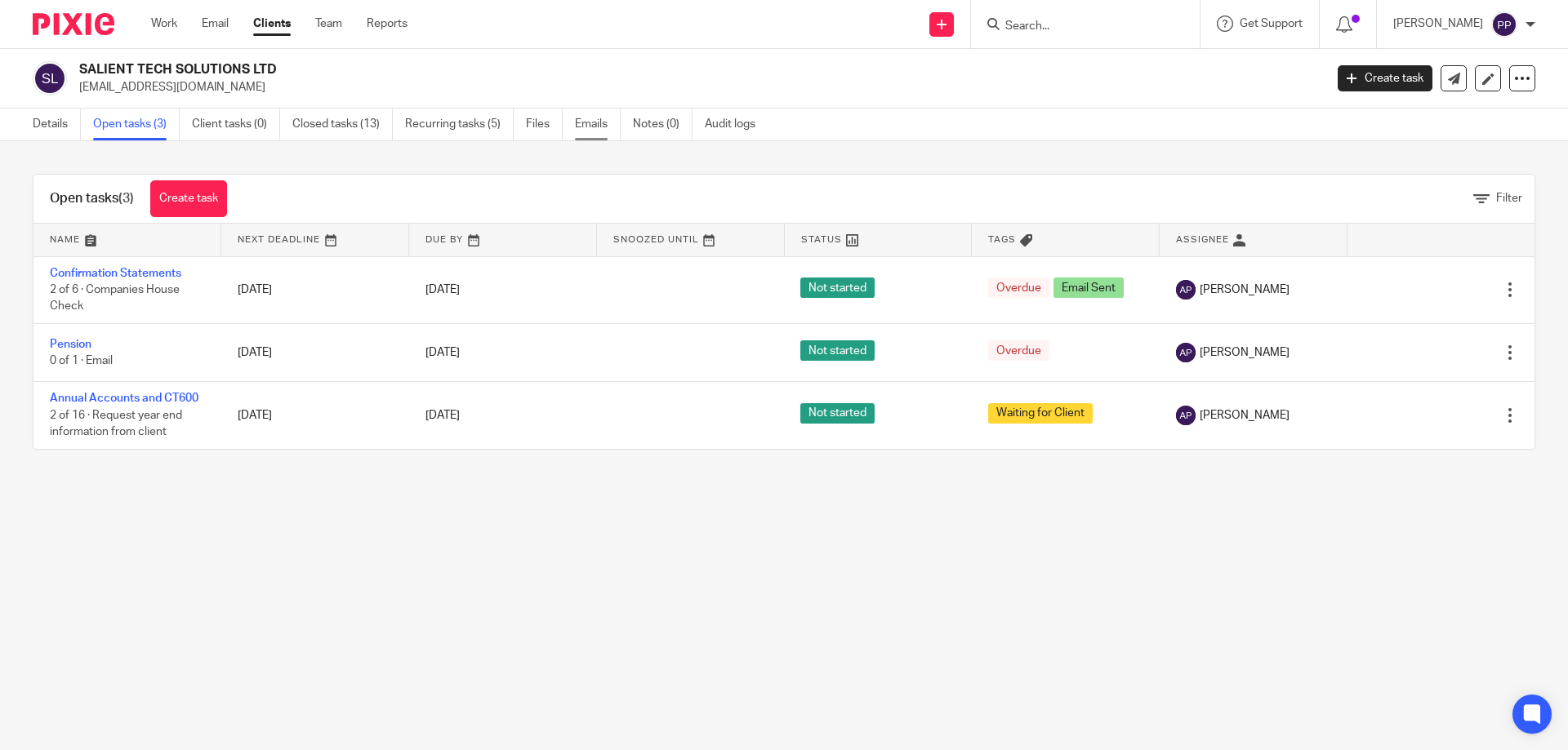
click at [580, 130] on link "Emails" at bounding box center [598, 123] width 46 height 32
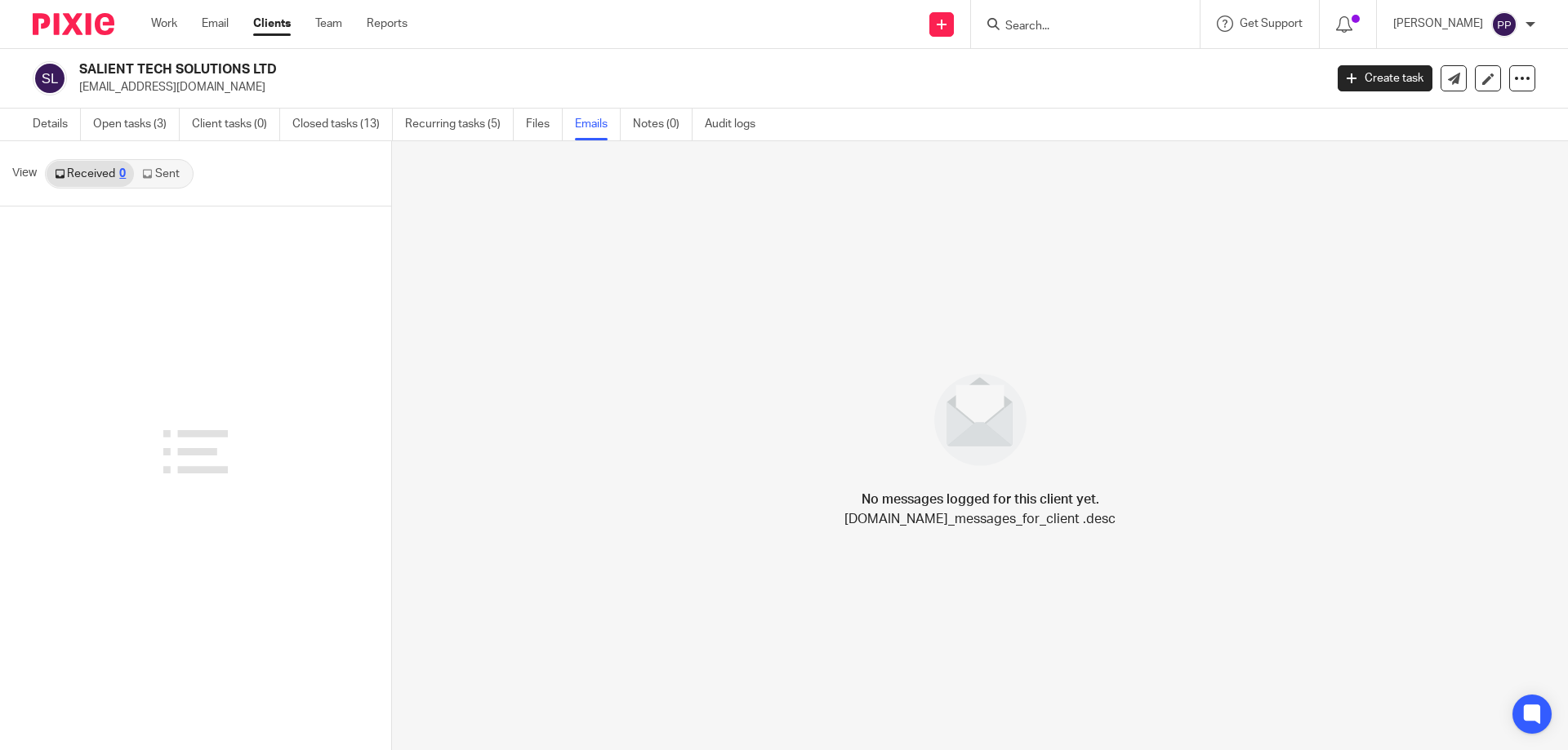
click at [147, 175] on icon at bounding box center [146, 174] width 10 height 10
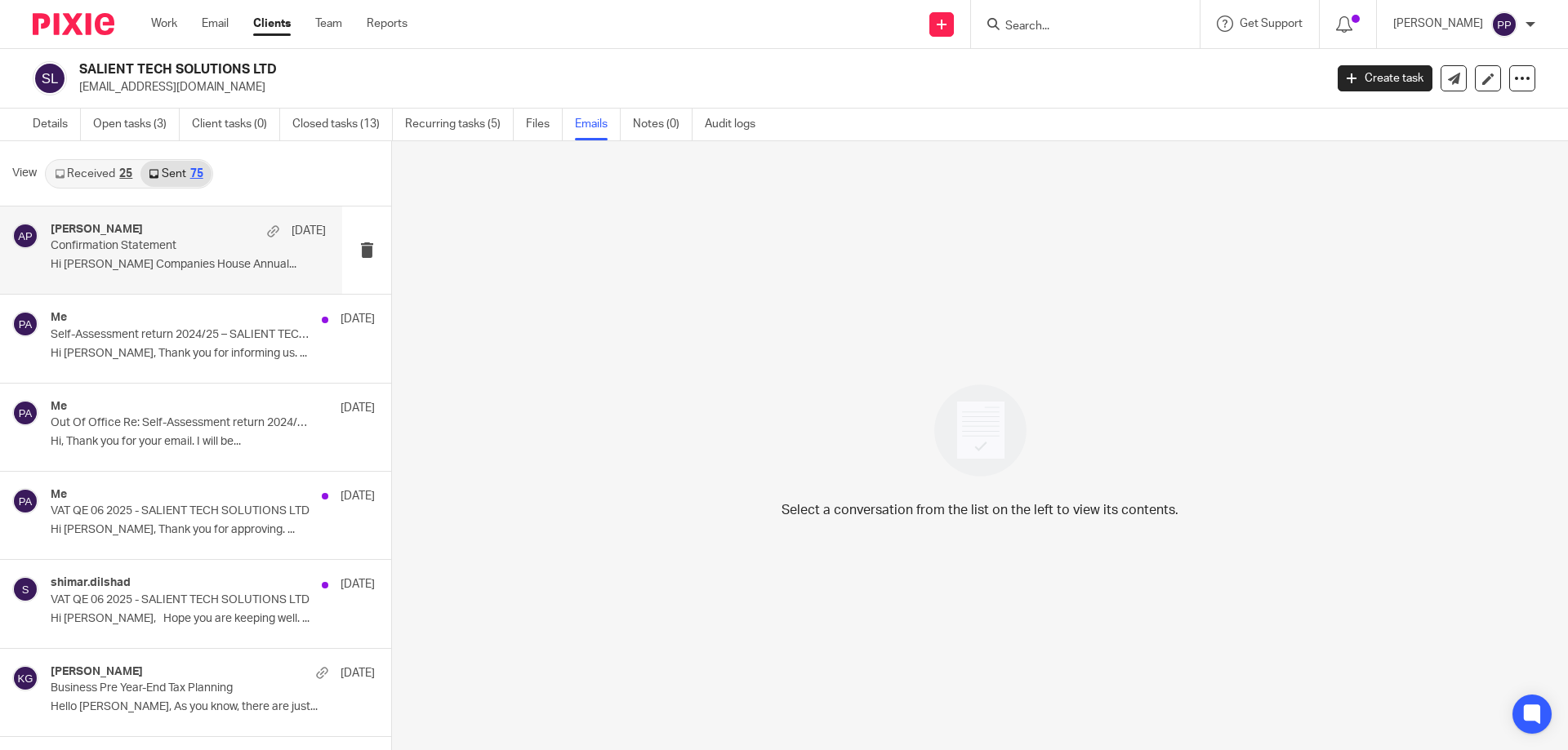
click at [158, 276] on div "[PERSON_NAME] [DATE] Confirmation Statement Hi [PERSON_NAME] Companies House An…" at bounding box center [188, 250] width 275 height 55
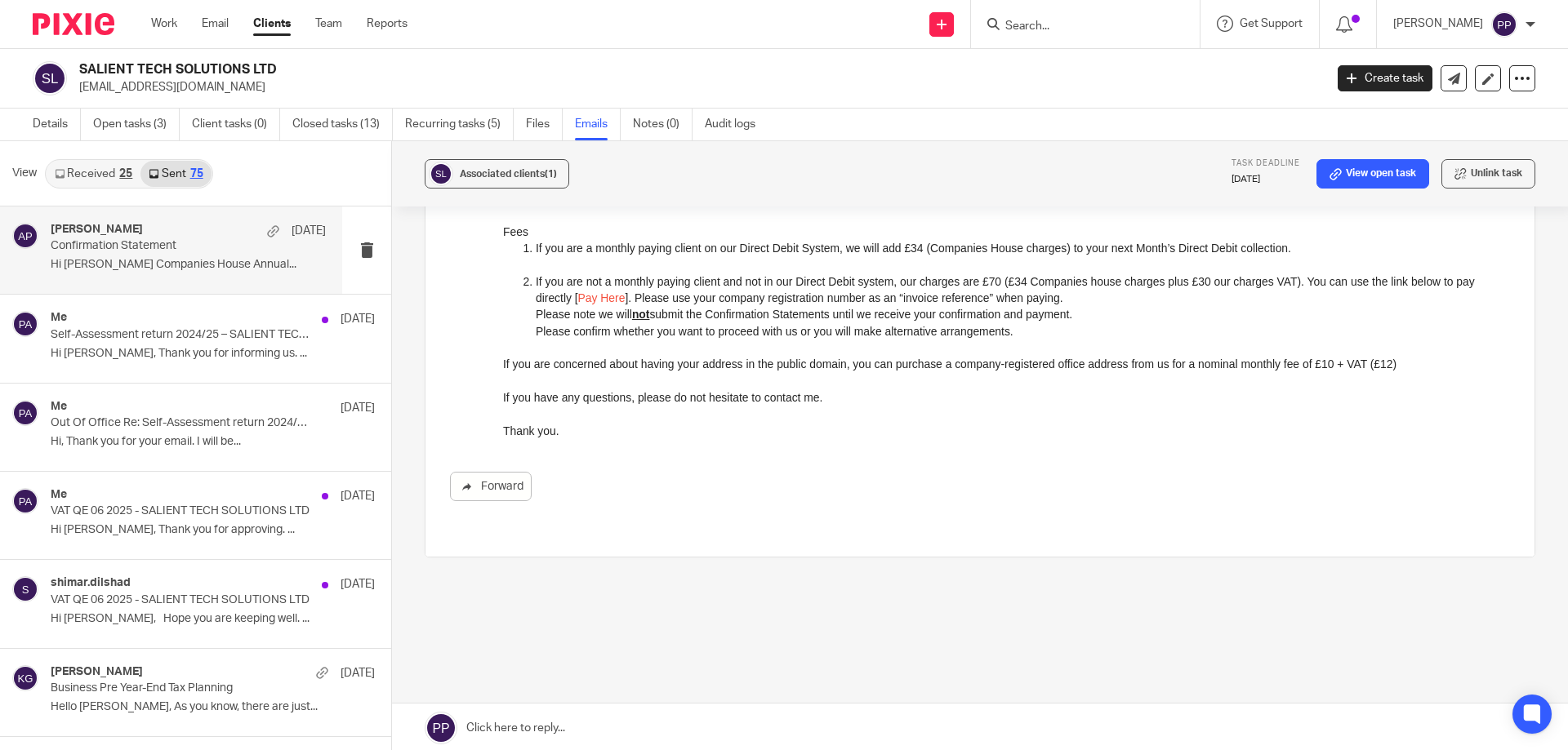
scroll to position [3, 0]
click at [499, 490] on link "Forward" at bounding box center [490, 483] width 81 height 30
click at [141, 137] on link "Open tasks (3)" at bounding box center [136, 121] width 86 height 32
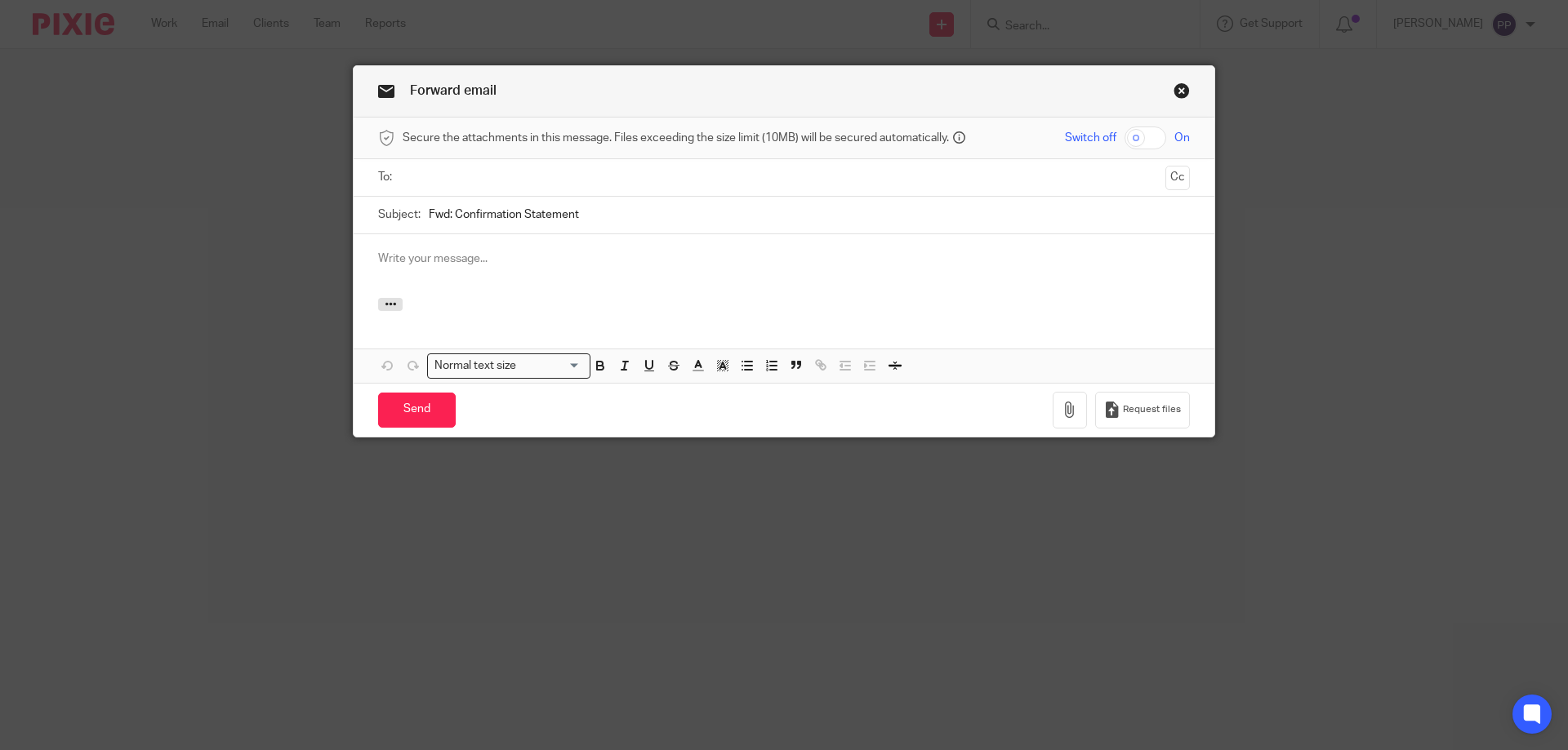
click at [414, 259] on p at bounding box center [784, 258] width 812 height 16
click at [437, 177] on input "text" at bounding box center [784, 178] width 750 height 19
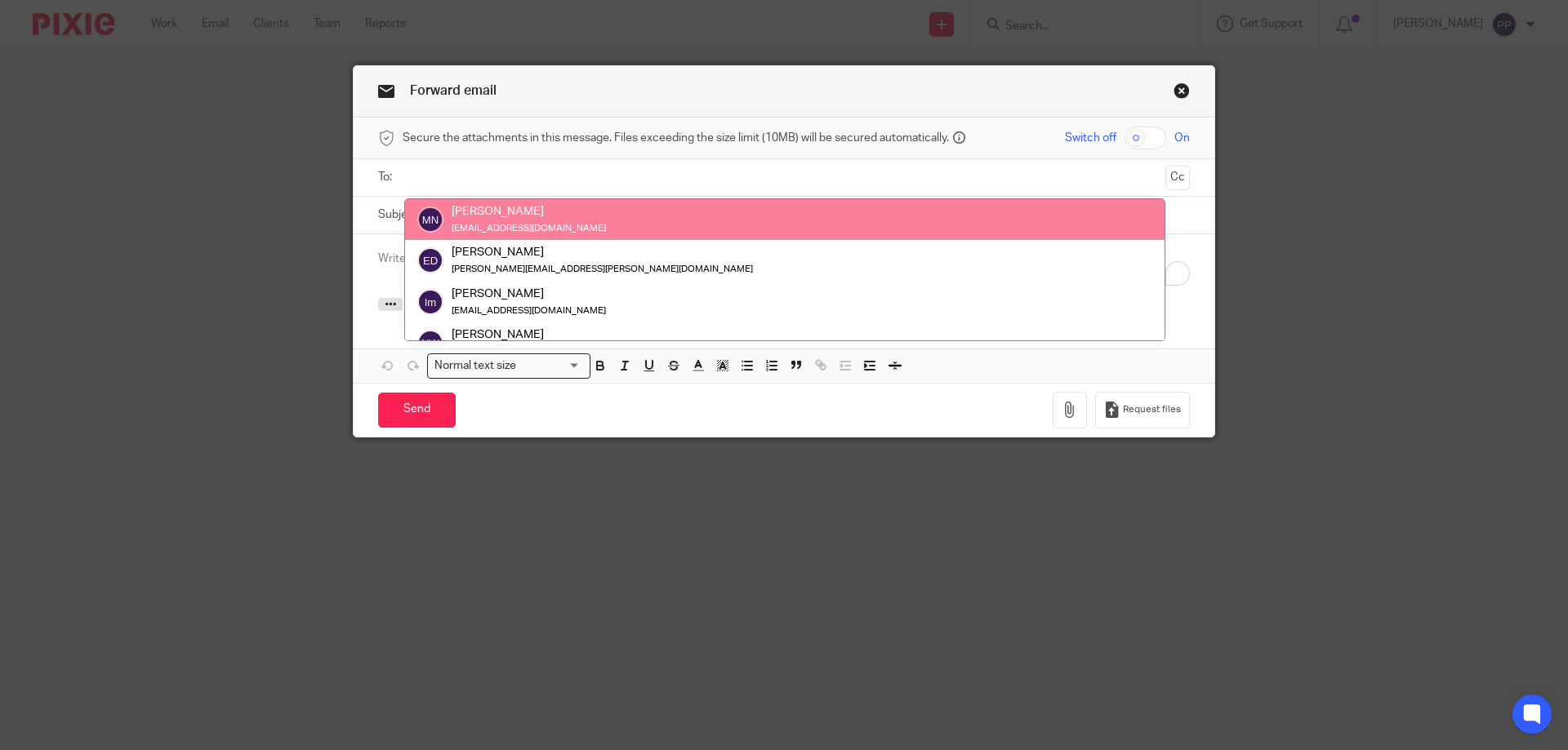
click at [462, 179] on input "text" at bounding box center [784, 178] width 750 height 19
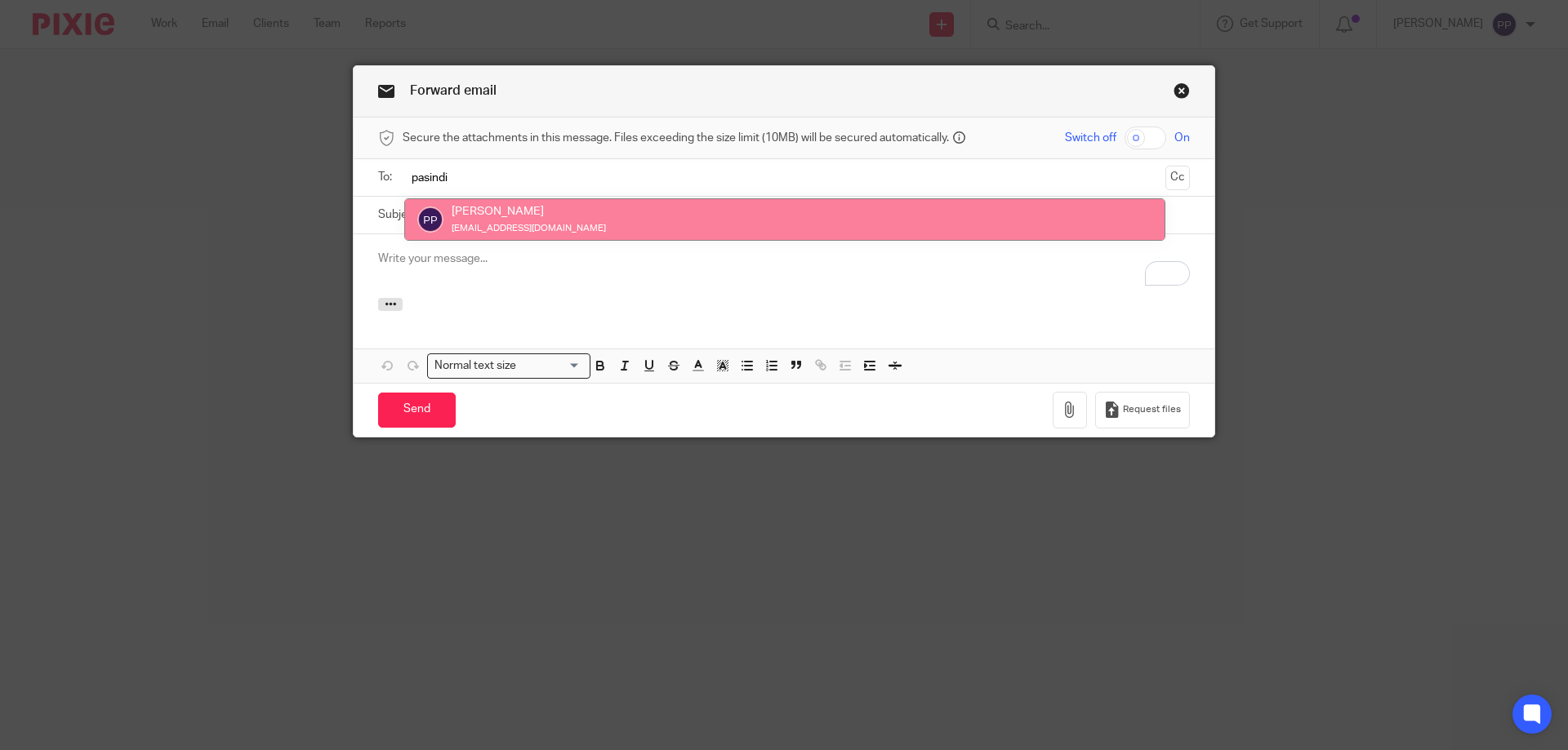
type input "pasindi"
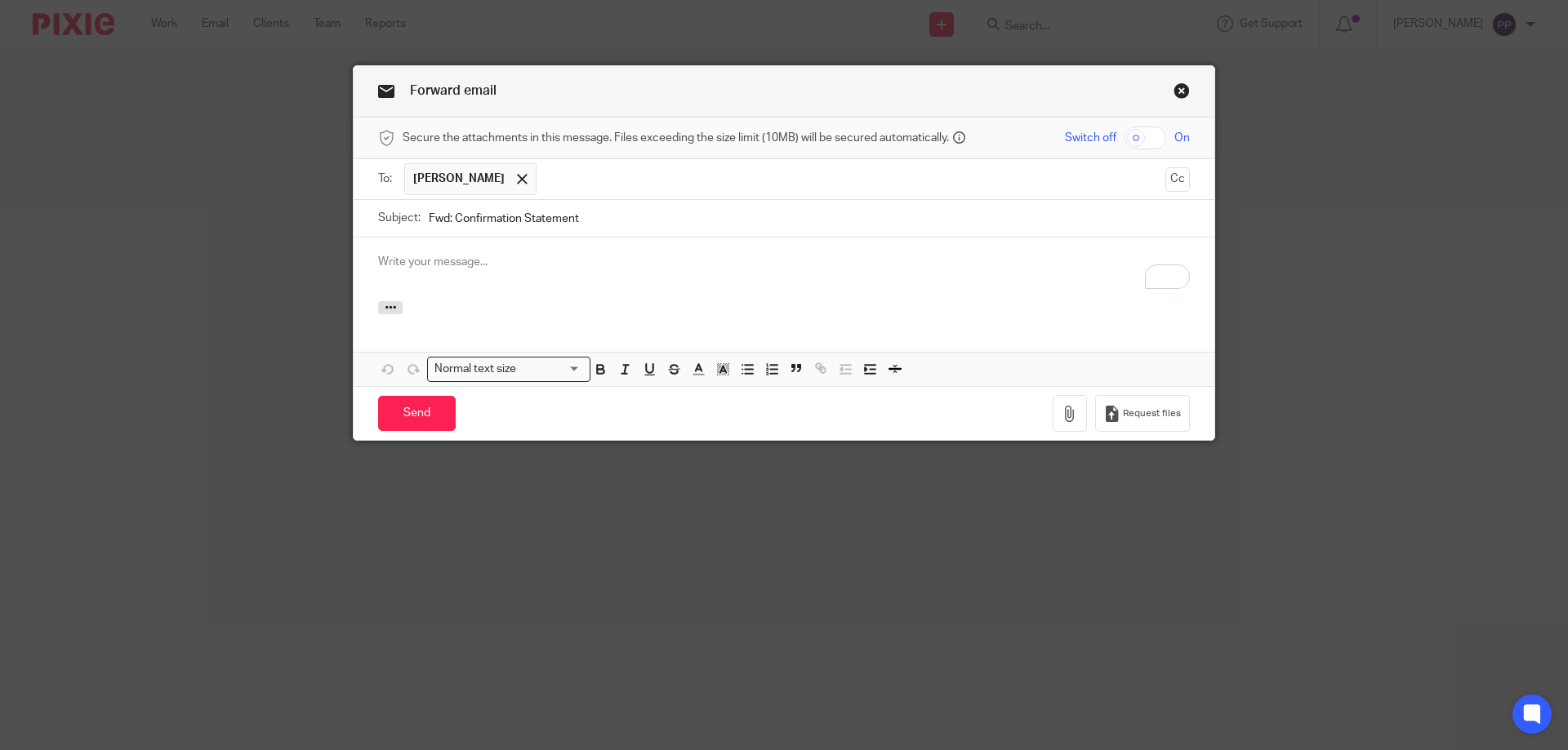
click at [419, 263] on p "To enrich screen reader interactions, please activate Accessibility in Grammarl…" at bounding box center [784, 261] width 812 height 16
click at [409, 418] on input "Send" at bounding box center [416, 413] width 78 height 35
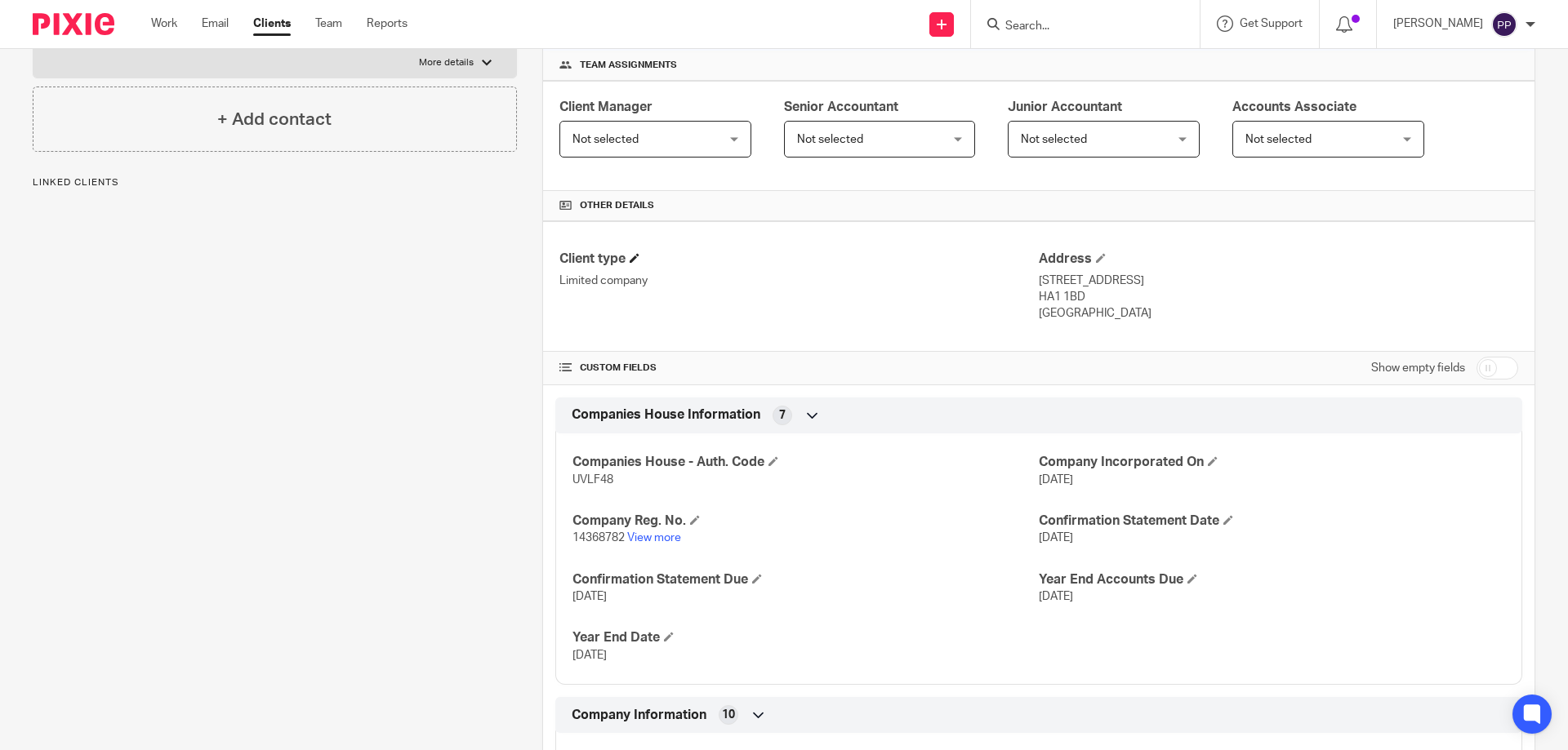
scroll to position [245, 0]
click at [655, 540] on link "View more" at bounding box center [654, 536] width 54 height 11
